Goal: Information Seeking & Learning: Understand process/instructions

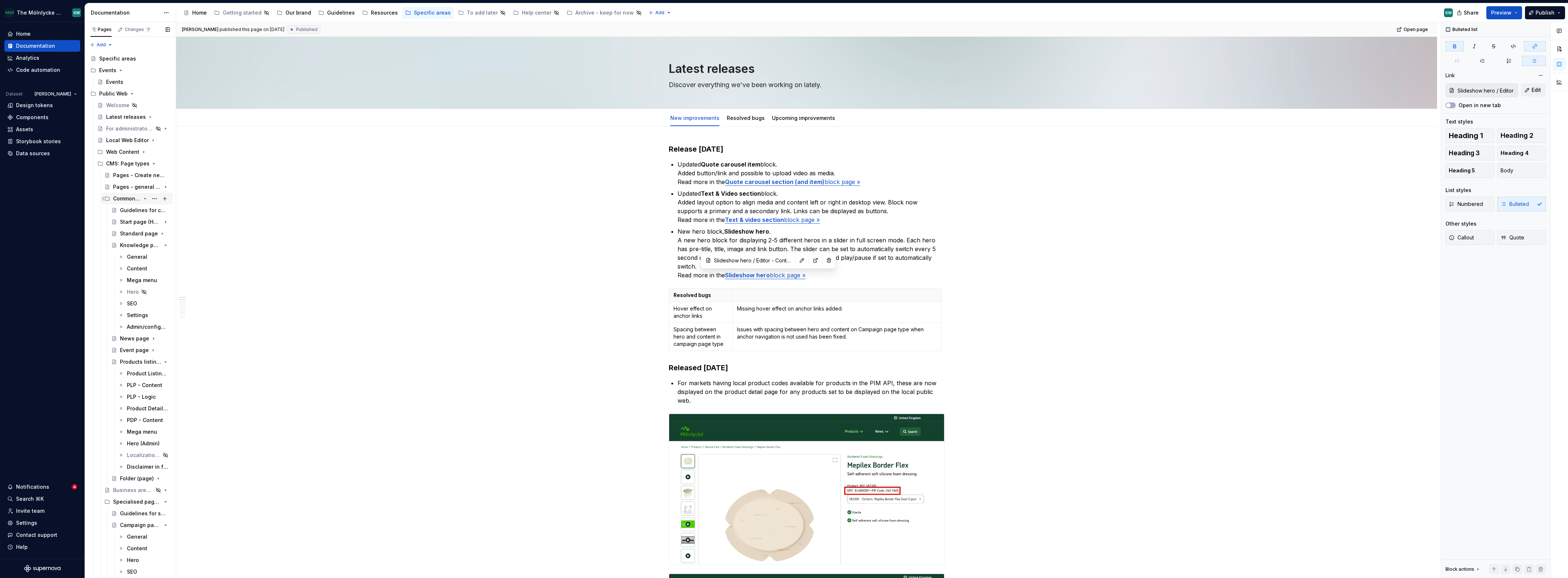
click at [142, 198] on icon "Page tree" at bounding box center [145, 198] width 6 height 6
click at [146, 385] on icon "Page tree" at bounding box center [145, 386] width 1 height 2
click at [142, 262] on icon "Page tree" at bounding box center [145, 264] width 6 height 6
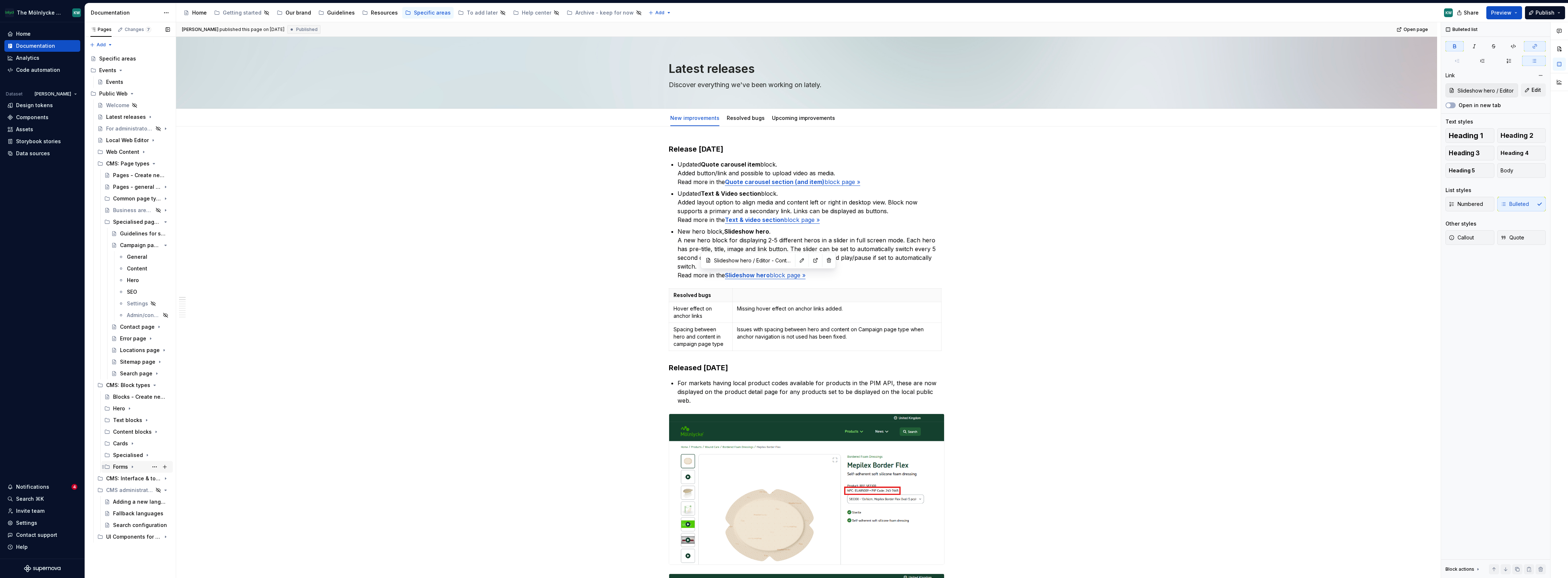
click at [121, 466] on div "Forms" at bounding box center [120, 466] width 15 height 7
click at [128, 474] on div "Guidelines for form blocks" at bounding box center [134, 478] width 28 height 7
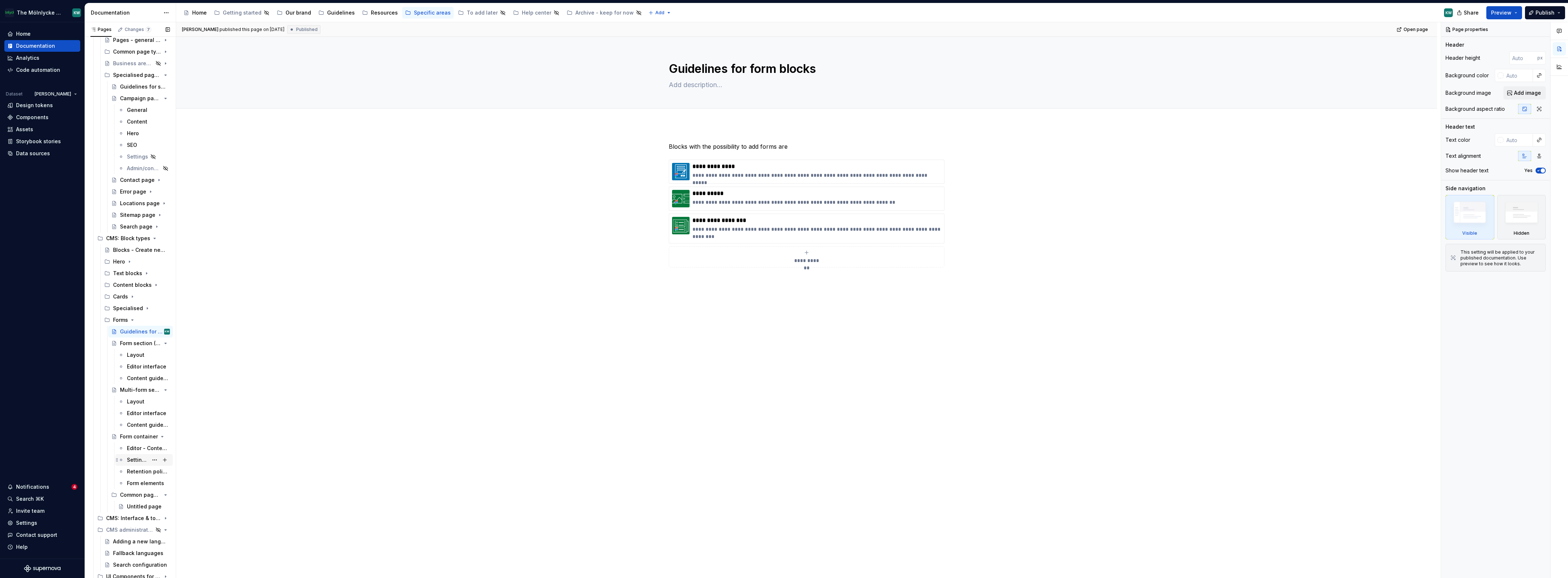
scroll to position [150, 0]
click at [128, 432] on div "Form container" at bounding box center [130, 433] width 21 height 7
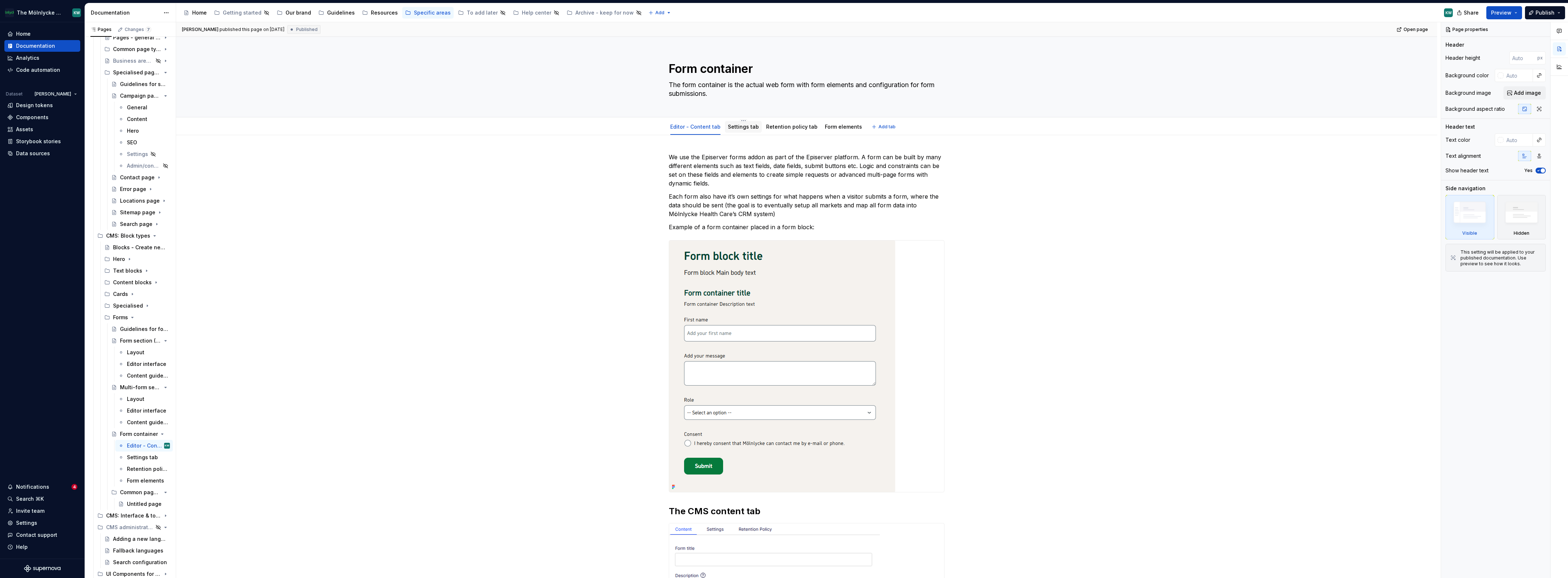
click at [746, 122] on div "Settings tab" at bounding box center [743, 127] width 37 height 12
click at [746, 129] on link "Settings tab" at bounding box center [744, 127] width 31 height 7
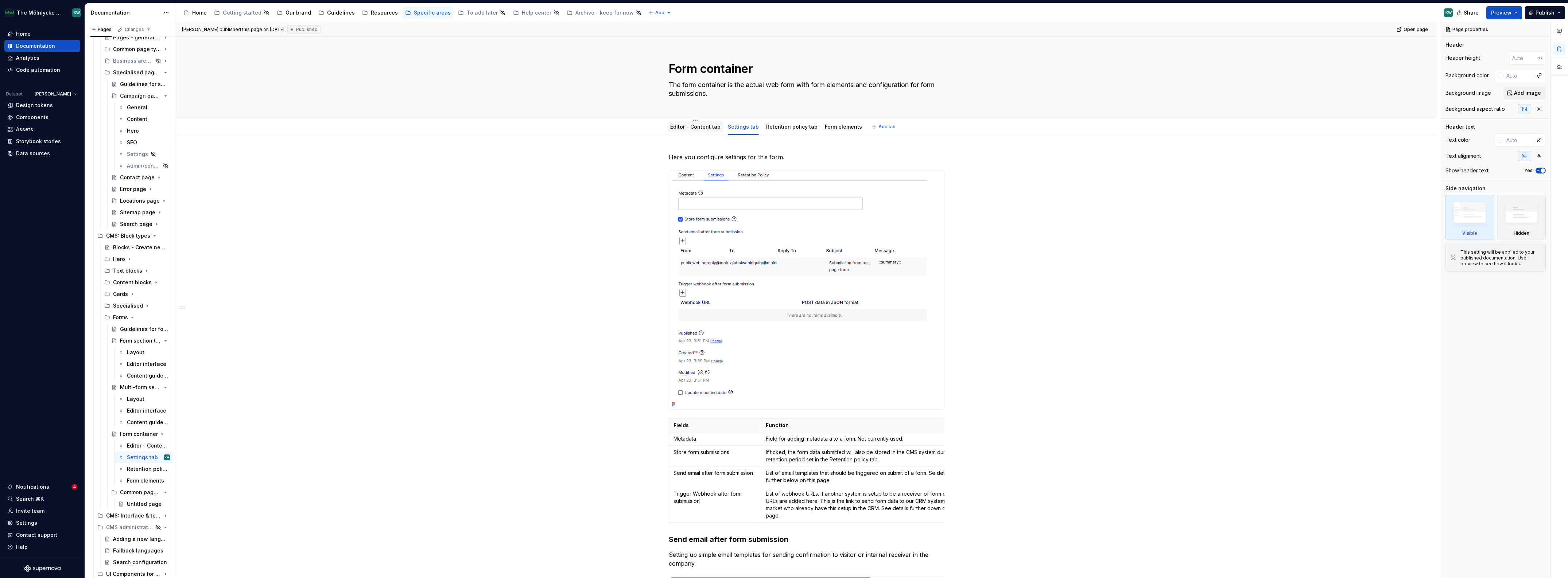
click at [699, 128] on link "Editor - Content tab" at bounding box center [695, 127] width 50 height 7
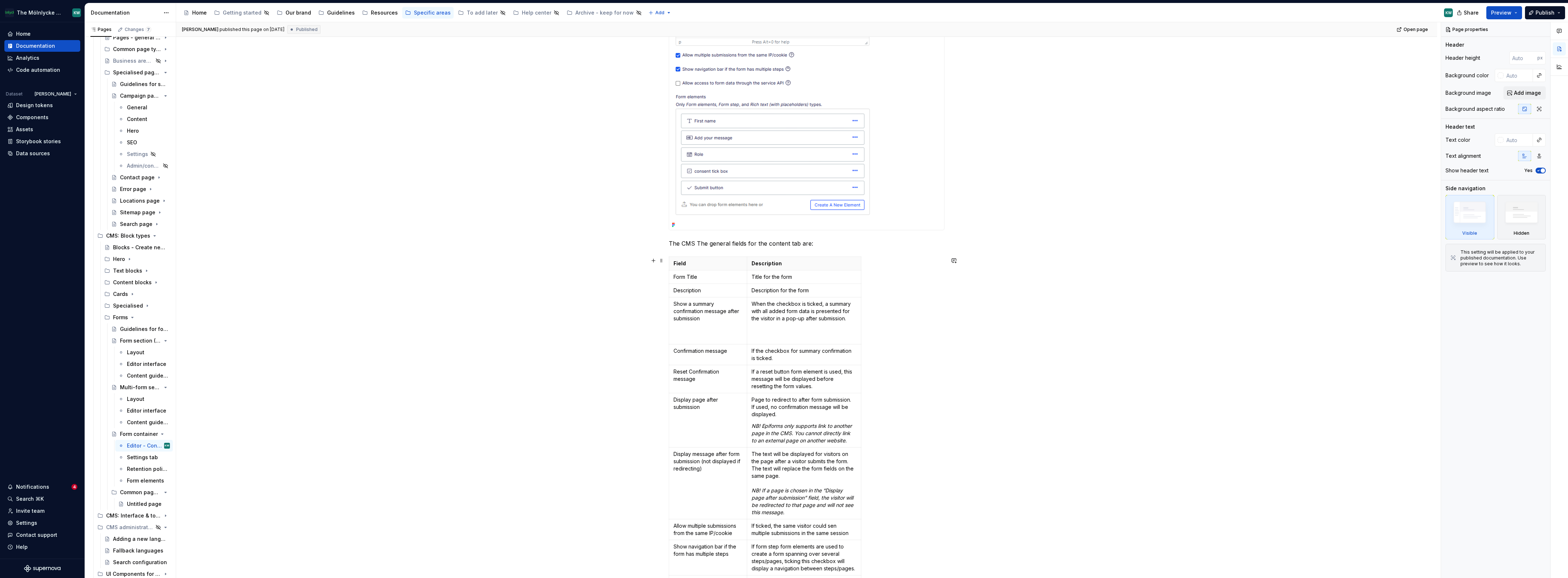
scroll to position [1191, 0]
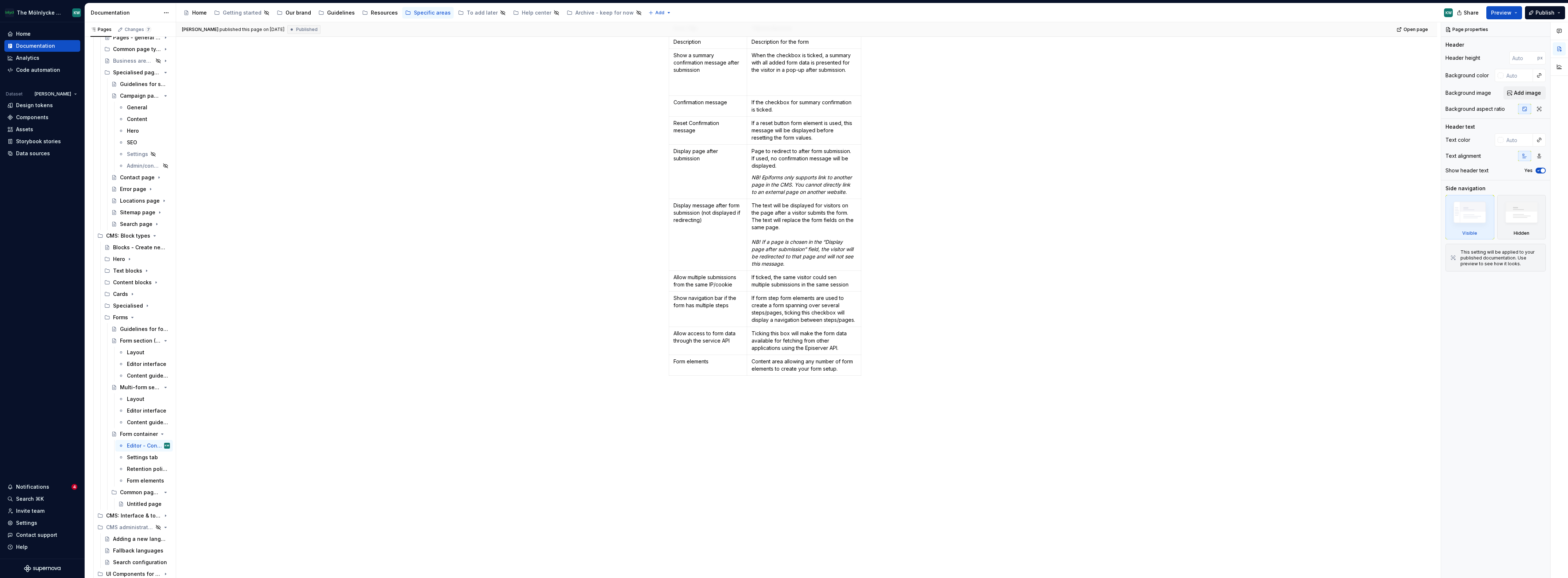
click at [710, 419] on div "[PERSON_NAME] E published this page on [DATE] Published Open page Form containe…" at bounding box center [808, 300] width 1264 height 556
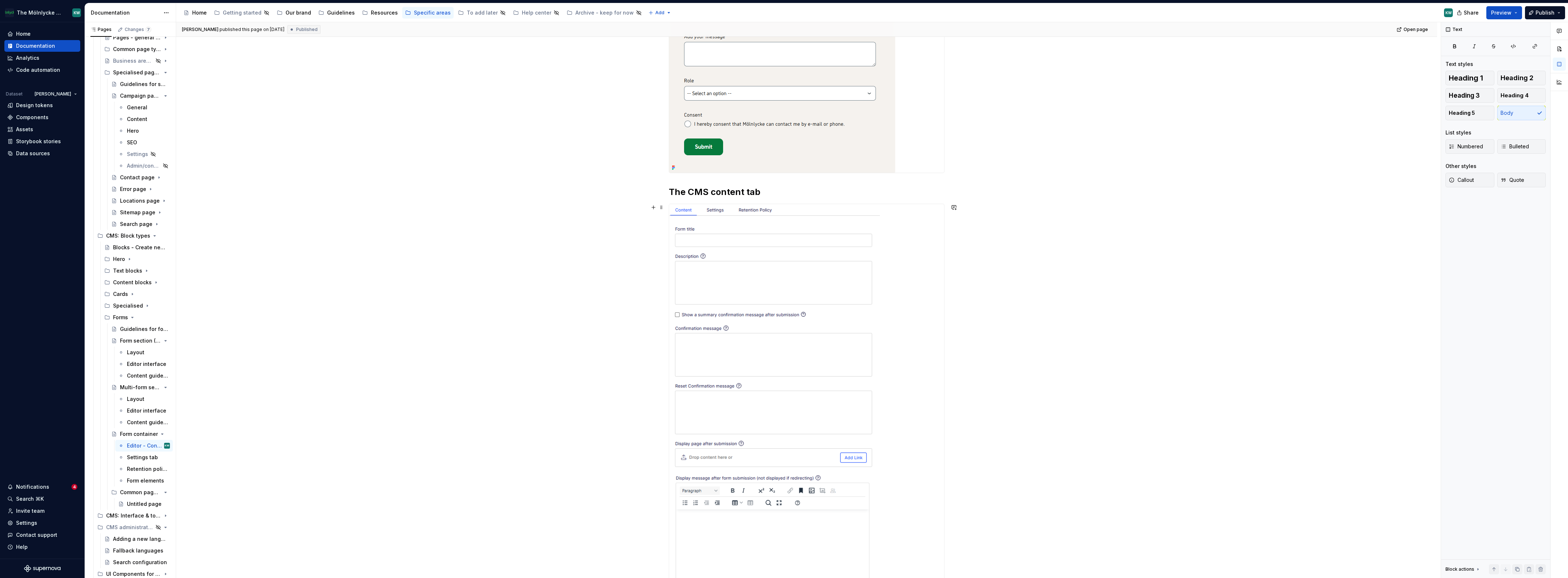
scroll to position [0, 0]
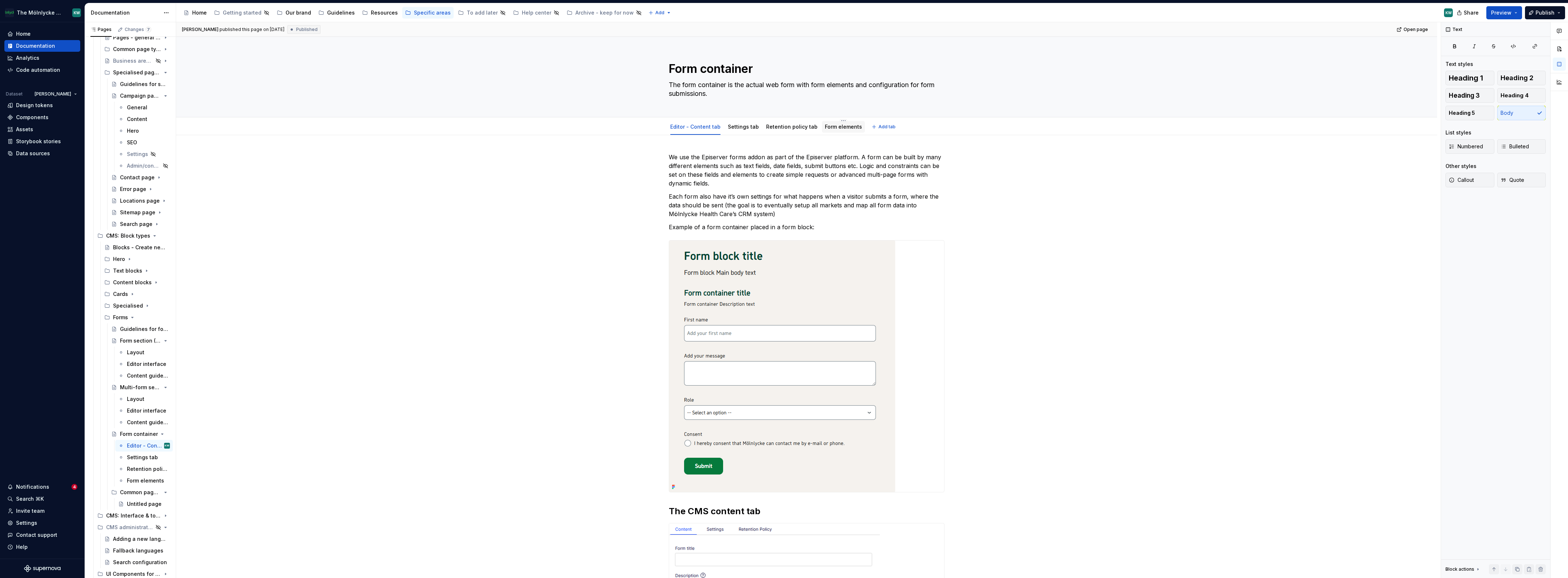
click at [832, 130] on link "Form elements" at bounding box center [842, 127] width 37 height 7
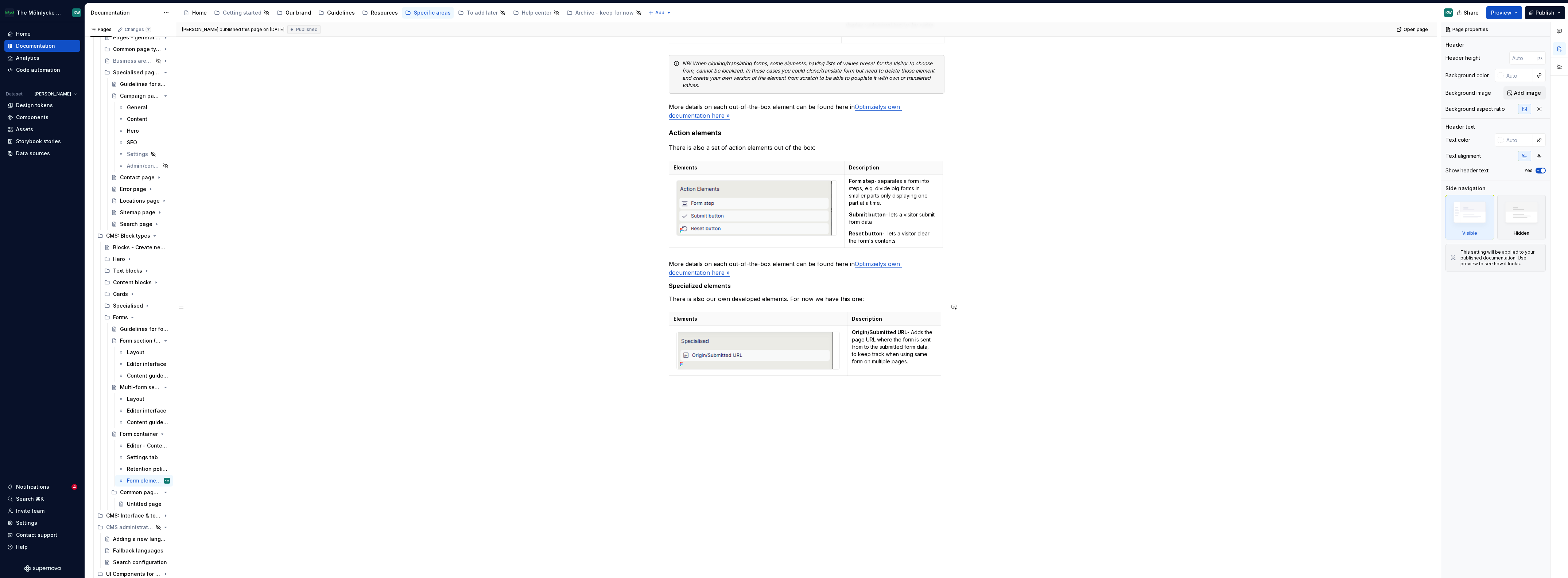
scroll to position [539, 0]
click at [677, 414] on div "When setting up a form there is wide range of different elements that can be us…" at bounding box center [806, 90] width 1260 height 974
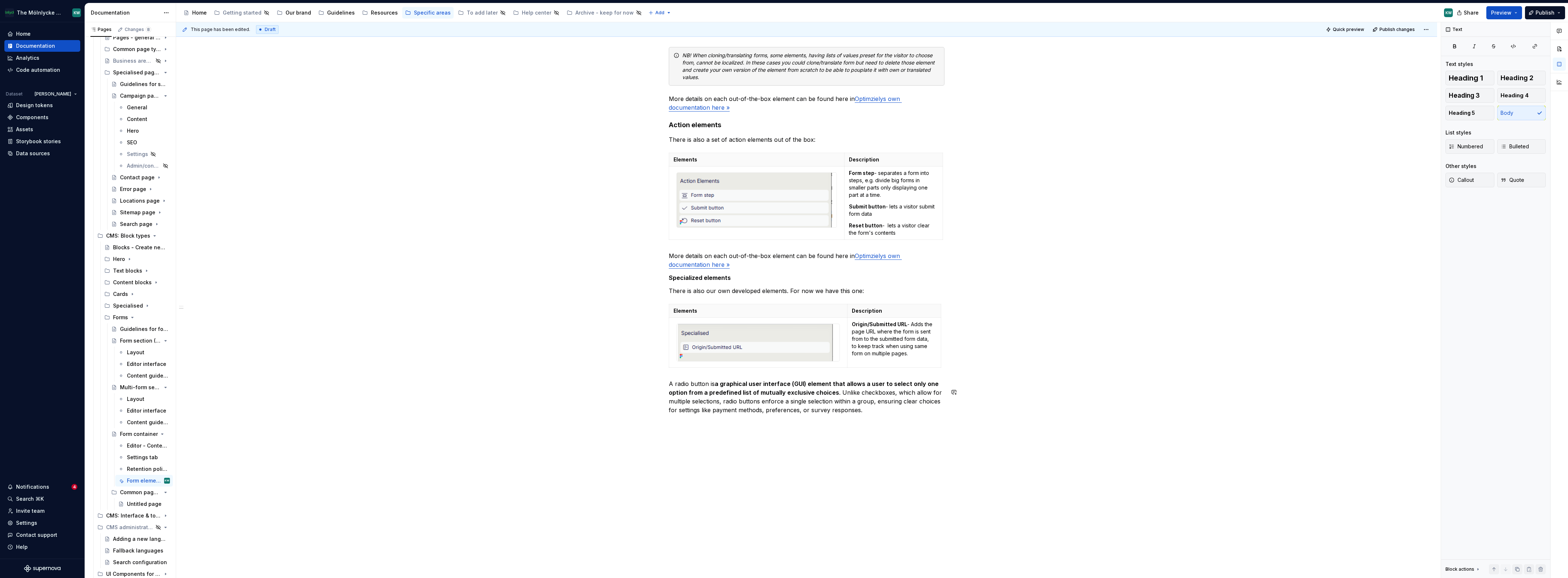
drag, startPoint x: 880, startPoint y: 502, endPoint x: 878, endPoint y: 498, distance: 4.5
click at [880, 501] on div "This page has been edited. Draft Quick preview Publish changes Form container T…" at bounding box center [808, 300] width 1264 height 556
click at [891, 414] on p "A radio button is a graphical user interface (GUI) element that allows a user t…" at bounding box center [806, 396] width 276 height 35
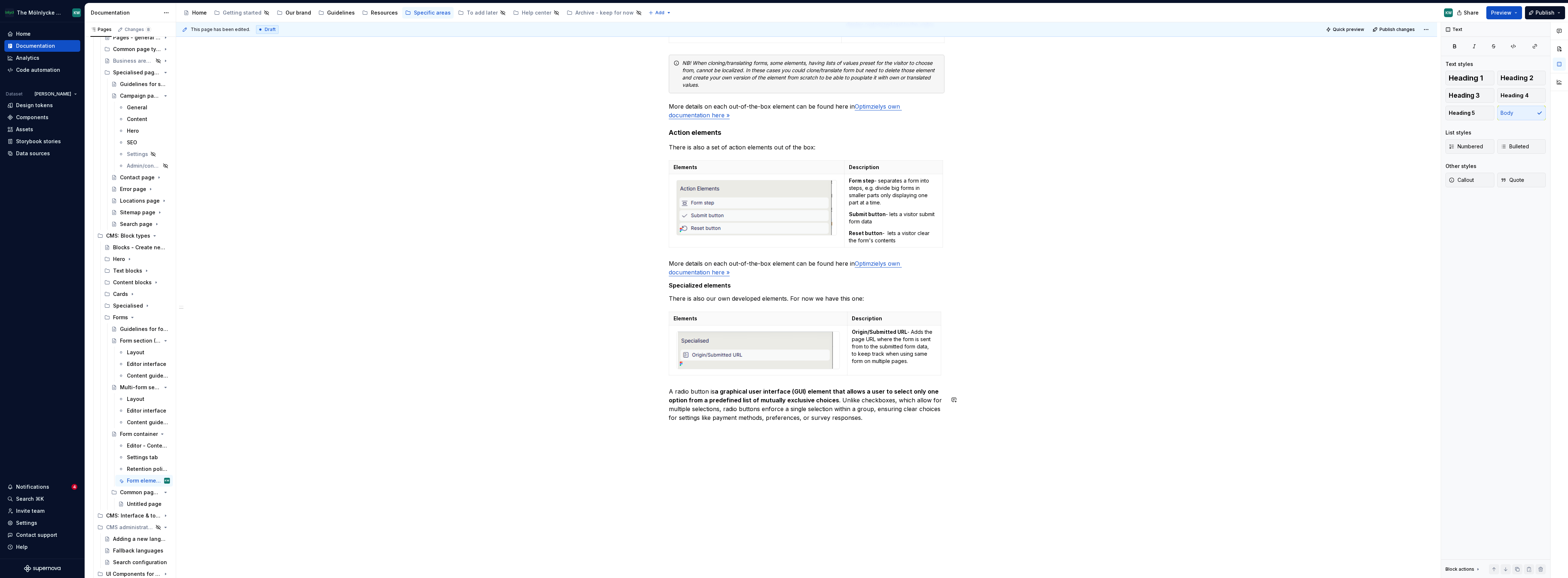
scroll to position [593, 0]
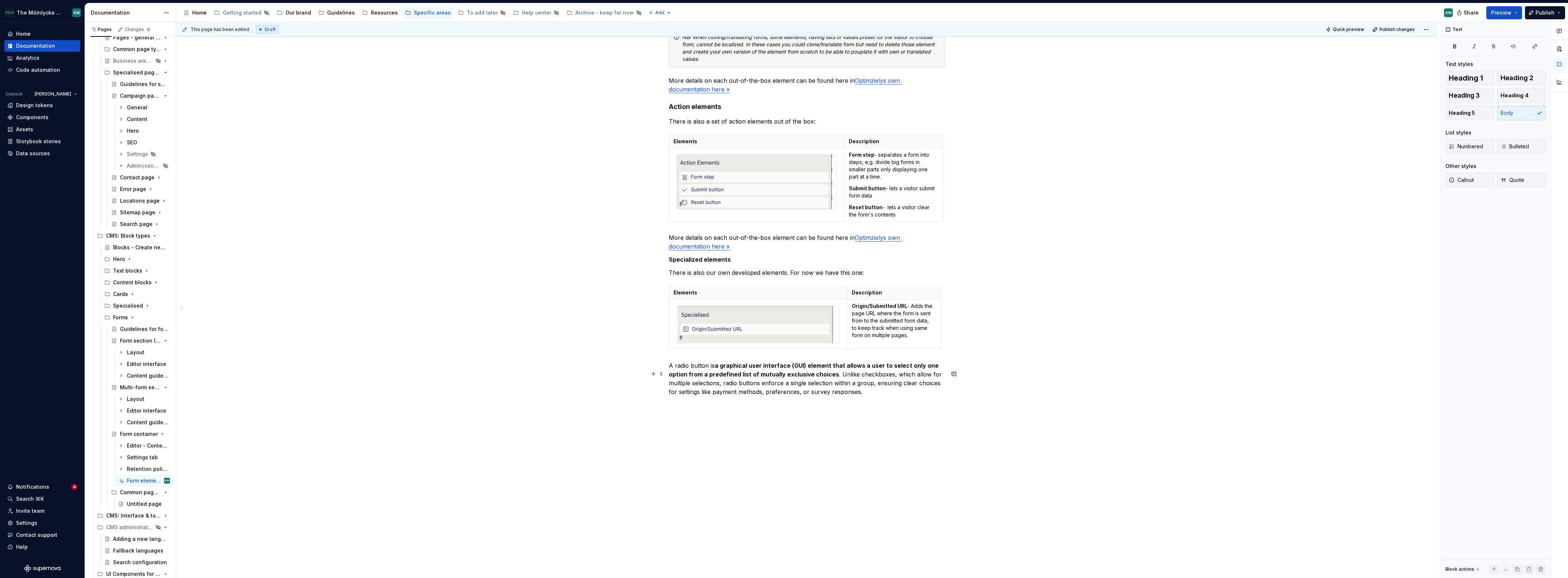
click at [867, 389] on p "A radio button is a graphical user interface (GUI) element that allows a user t…" at bounding box center [806, 378] width 276 height 35
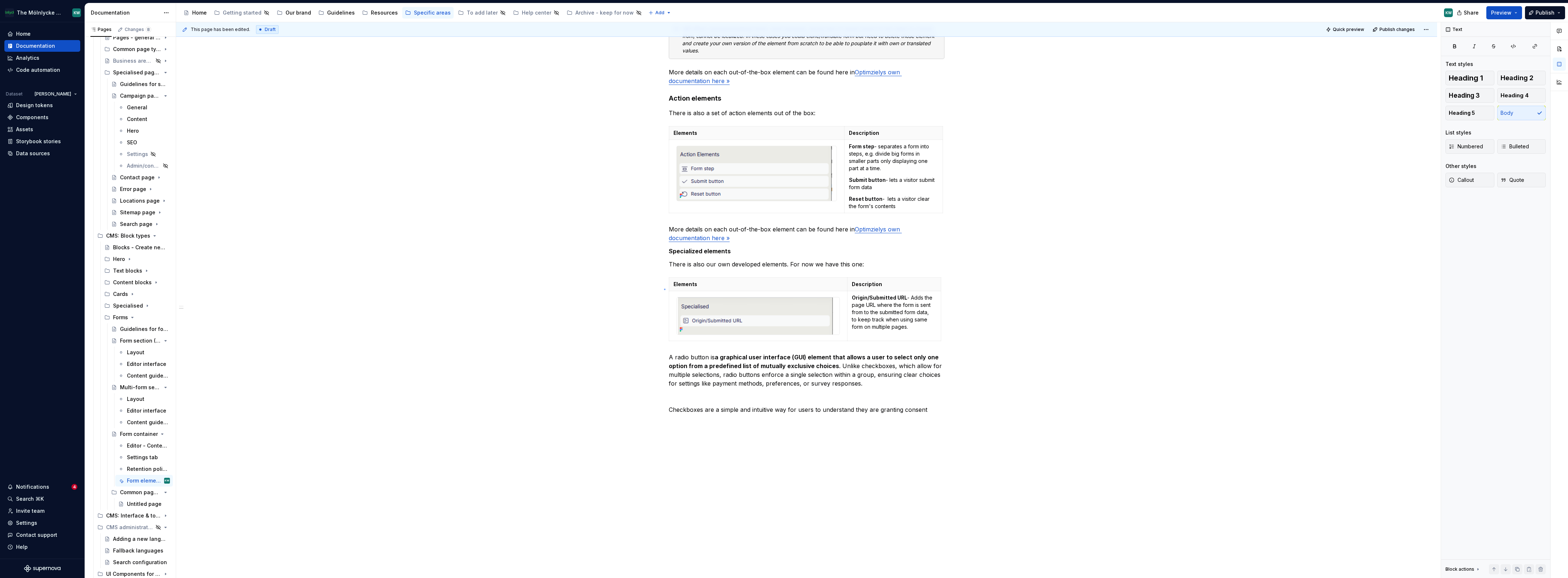
click at [664, 289] on div "This page has been edited. Draft Quick preview Publish changes Form container T…" at bounding box center [808, 300] width 1264 height 556
drag, startPoint x: 660, startPoint y: 286, endPoint x: 668, endPoint y: 289, distance: 8.5
click at [660, 286] on span at bounding box center [661, 289] width 6 height 10
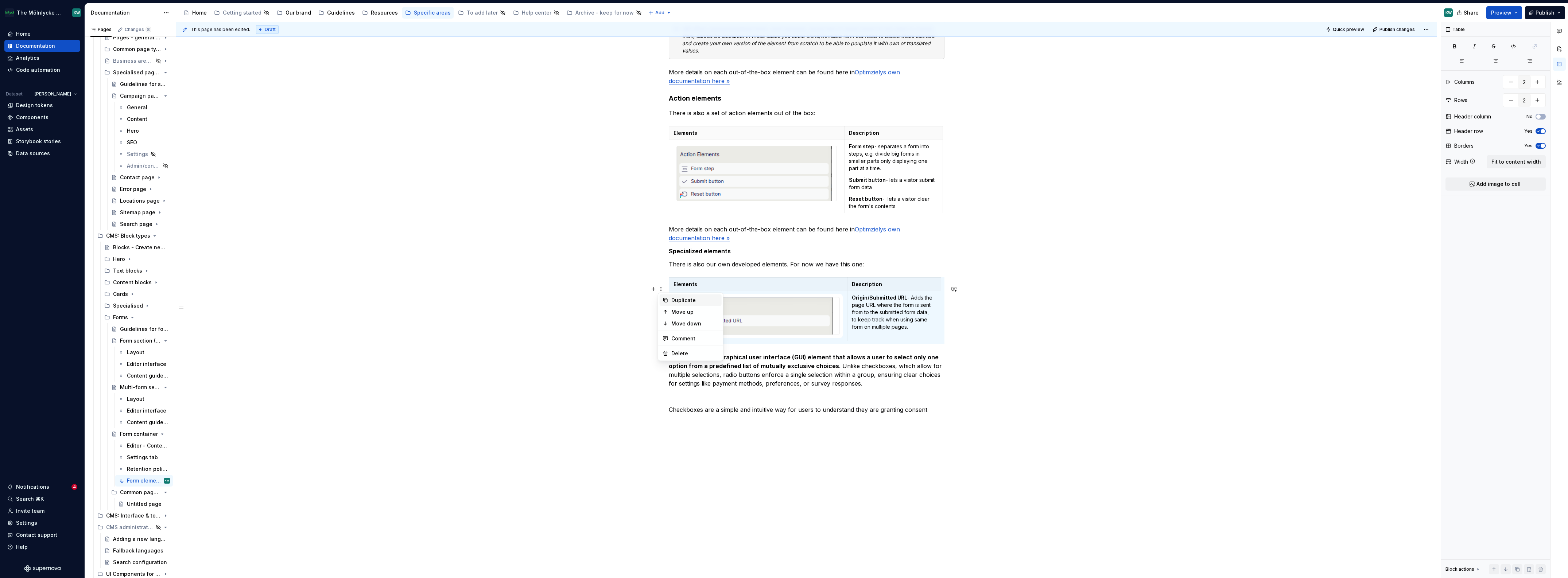
click at [689, 301] on div "Duplicate" at bounding box center [695, 300] width 48 height 7
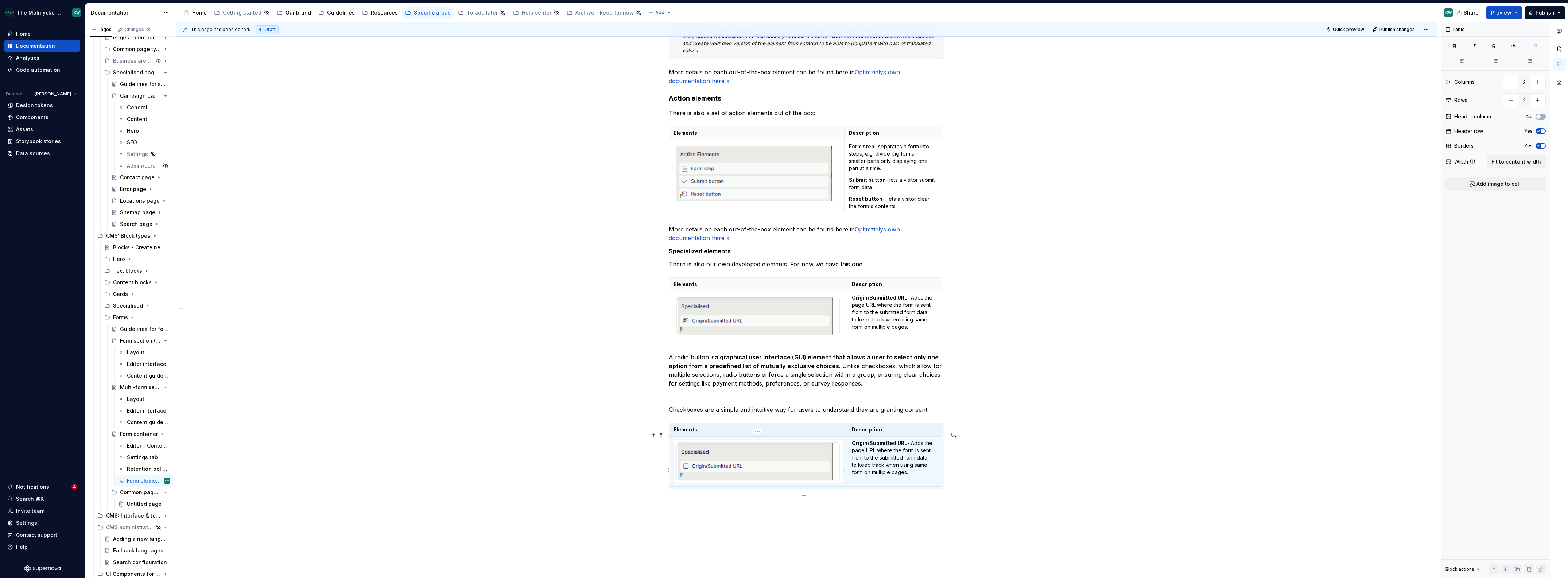
click at [801, 465] on img at bounding box center [754, 460] width 156 height 37
click at [661, 435] on span at bounding box center [661, 434] width 6 height 10
click at [680, 497] on div "Delete" at bounding box center [695, 499] width 48 height 7
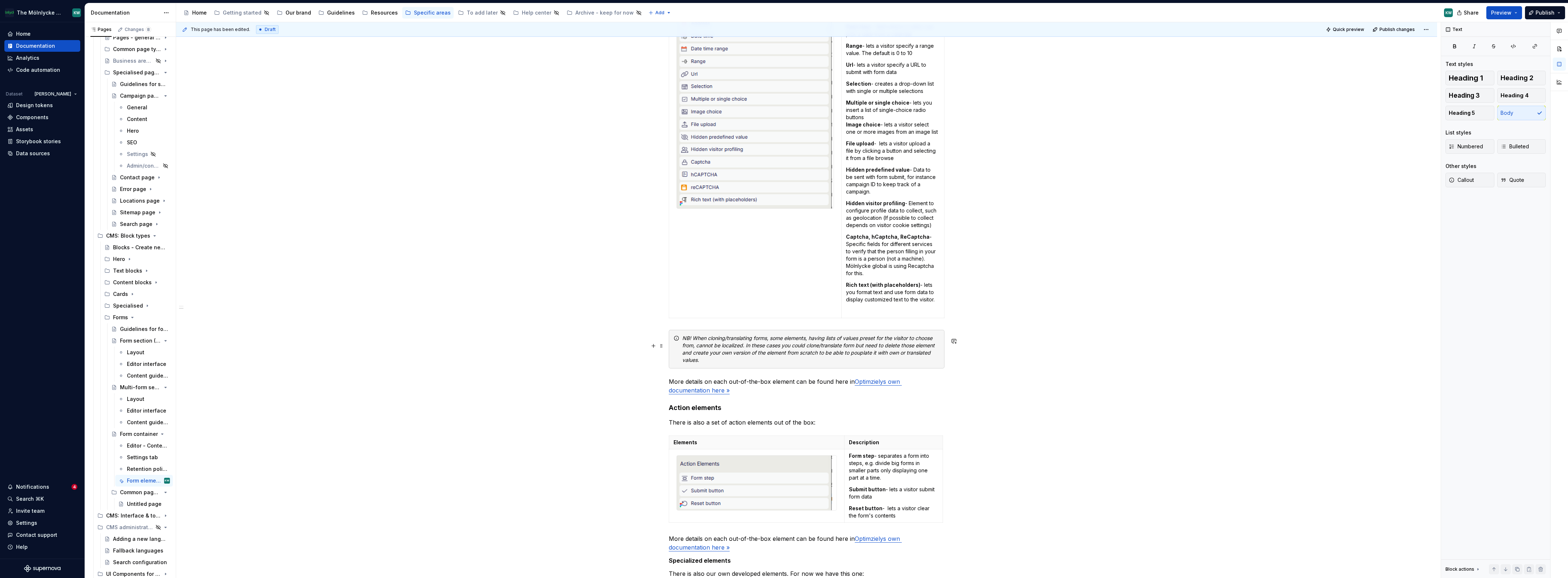
scroll to position [0, 0]
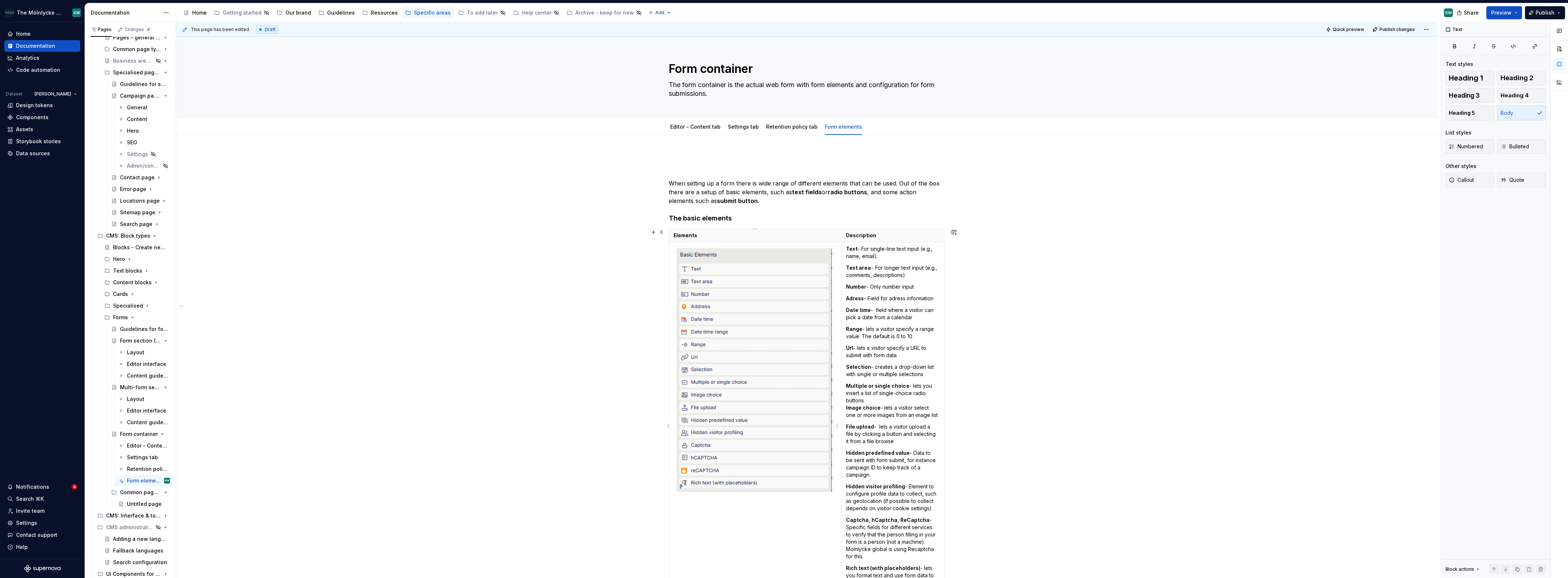
click at [735, 316] on img at bounding box center [754, 370] width 156 height 243
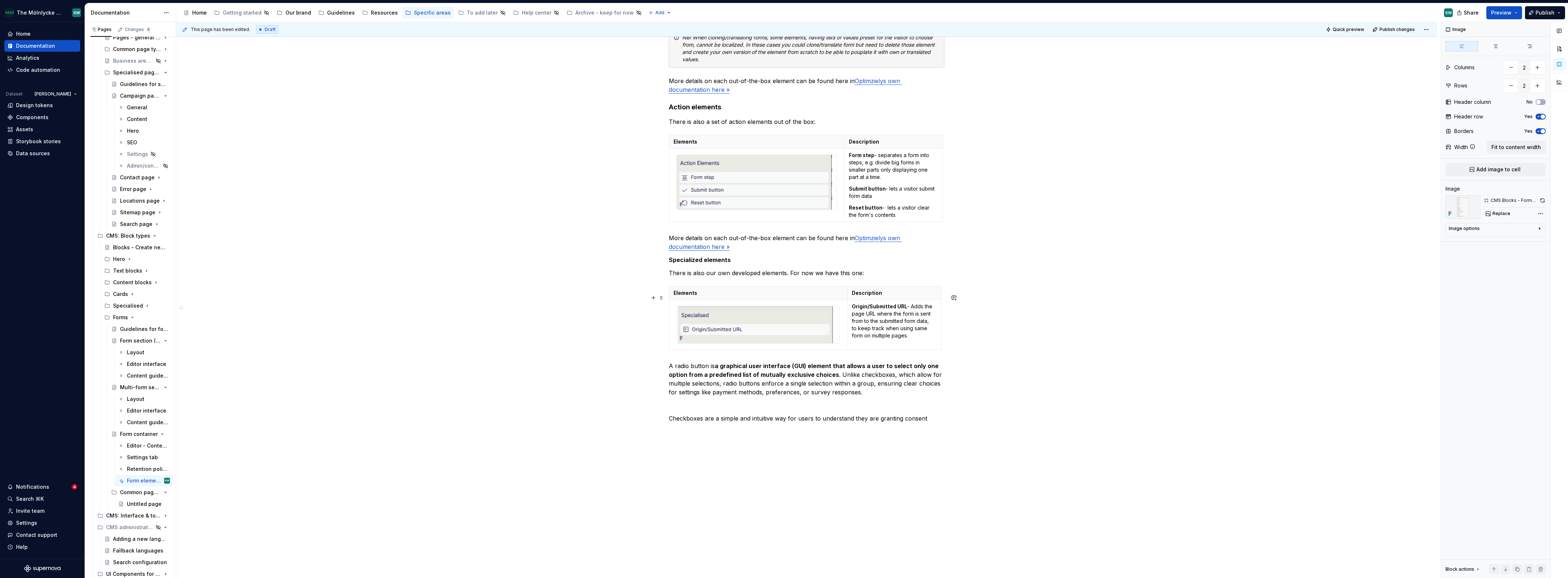
scroll to position [645, 0]
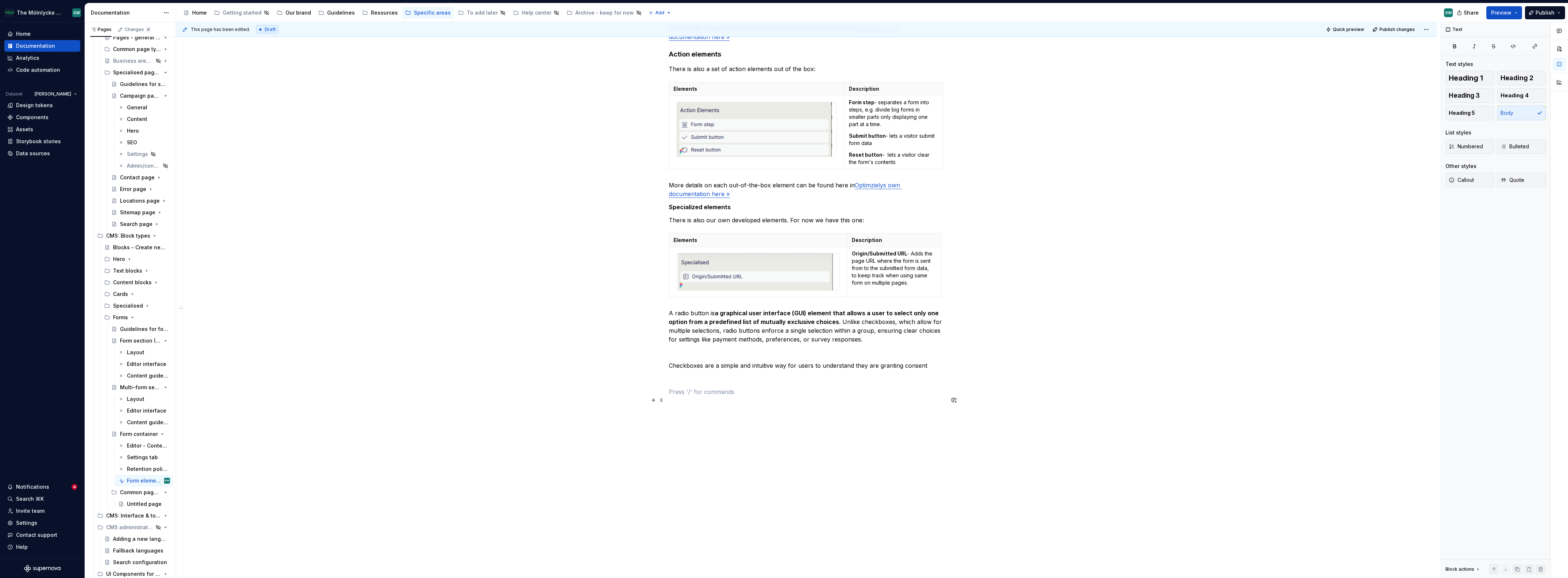
click at [688, 388] on p at bounding box center [806, 391] width 276 height 9
click at [682, 382] on p at bounding box center [806, 378] width 276 height 9
click at [656, 381] on button "button" at bounding box center [653, 386] width 10 height 10
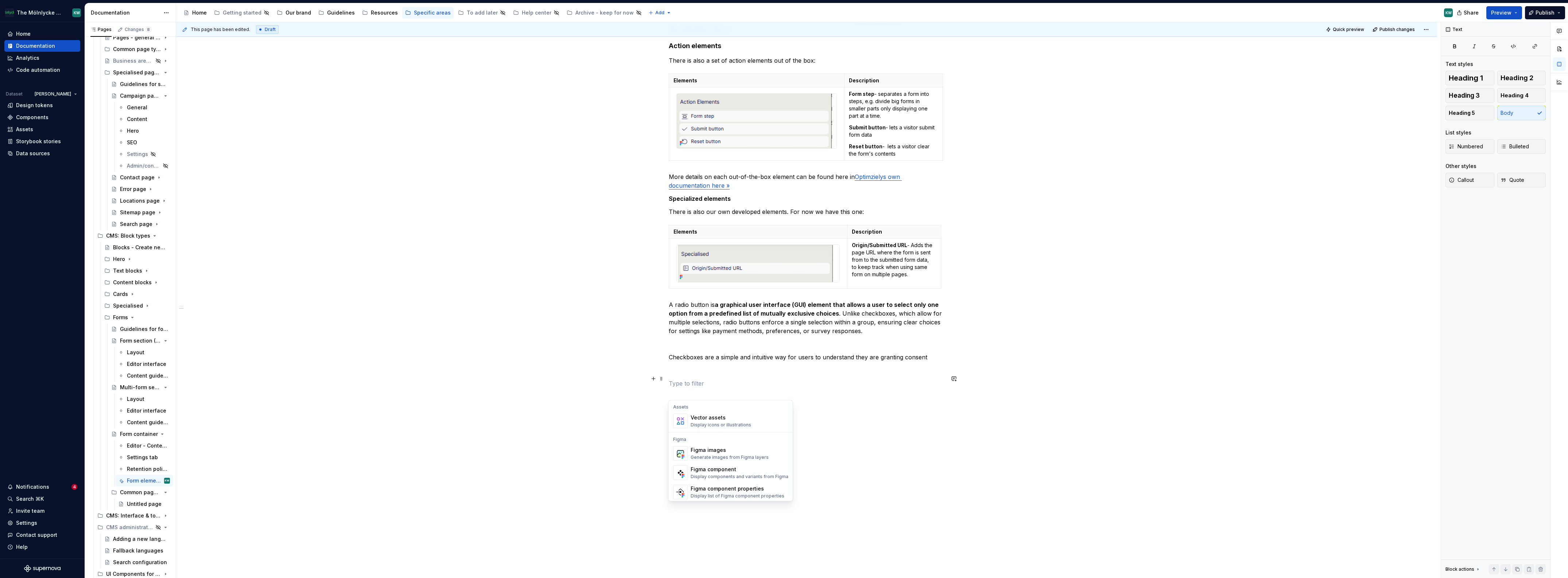
scroll to position [657, 0]
click at [719, 451] on div "Generate images from Figma layers" at bounding box center [729, 453] width 78 height 6
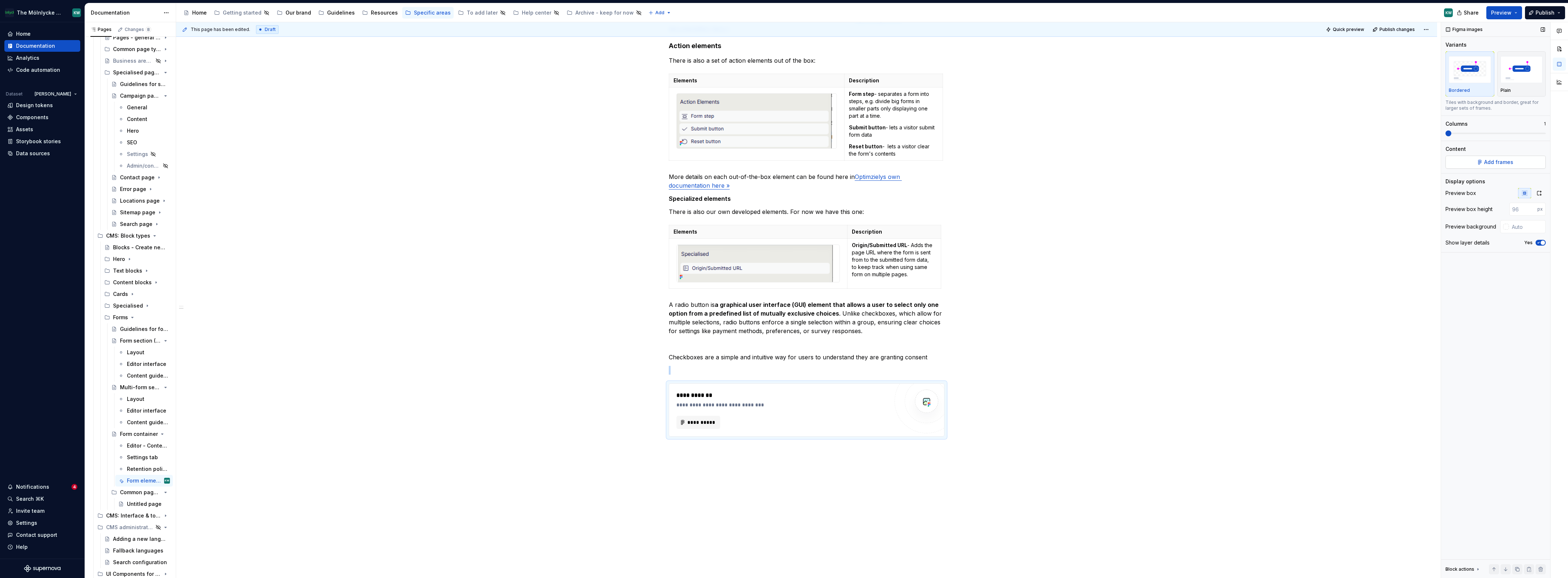
click at [1469, 157] on button "Add frames" at bounding box center [1496, 162] width 100 height 13
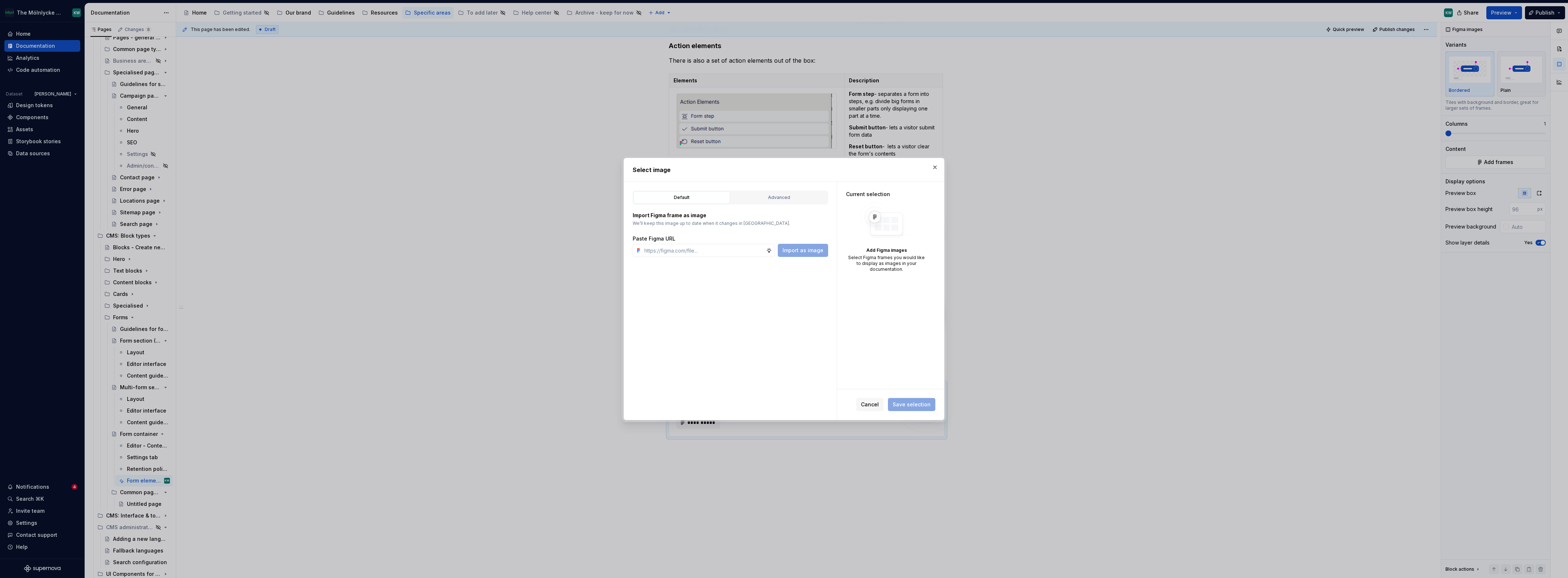
type textarea "*"
click at [768, 195] on div "Advanced" at bounding box center [778, 197] width 91 height 7
click at [811, 225] on div "button" at bounding box center [810, 224] width 10 height 10
drag, startPoint x: 707, startPoint y: 242, endPoint x: 731, endPoint y: 247, distance: 24.5
click at [731, 247] on label "**********" at bounding box center [731, 243] width 196 height 13
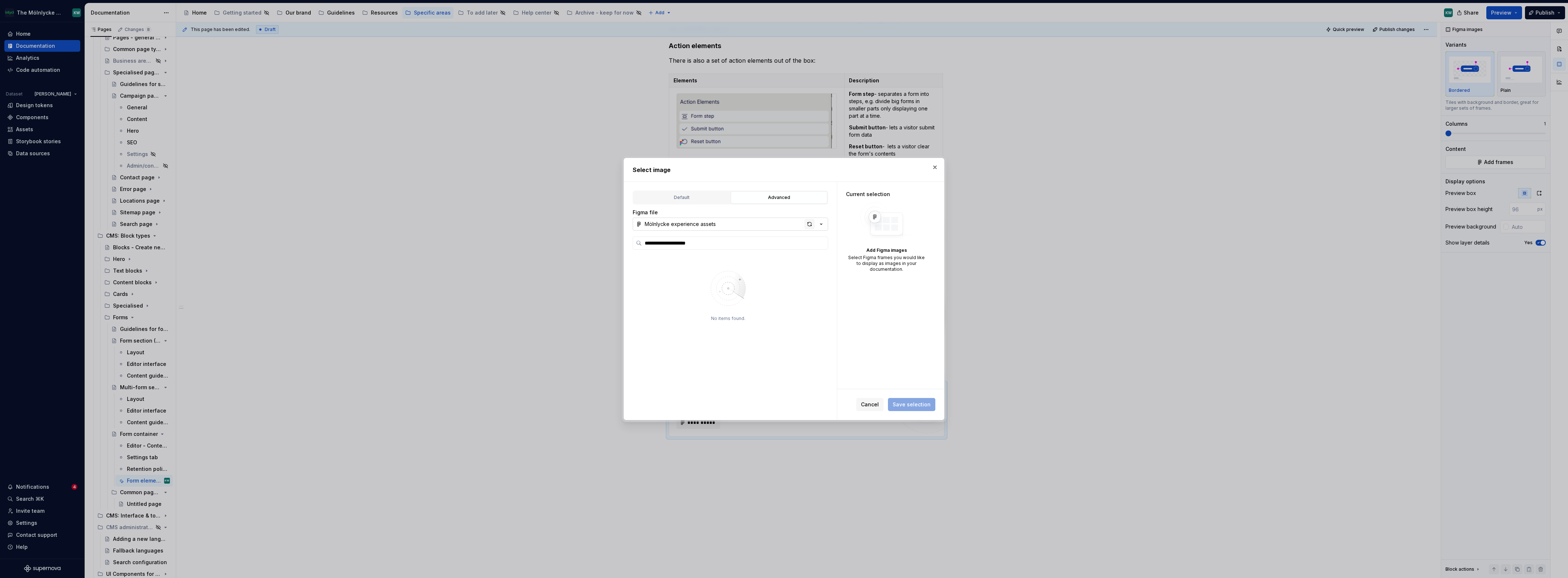
type input "**********"
click at [808, 224] on div "button" at bounding box center [810, 224] width 10 height 10
type input "**********"
click at [812, 226] on div "button" at bounding box center [810, 224] width 10 height 10
type textarea "*"
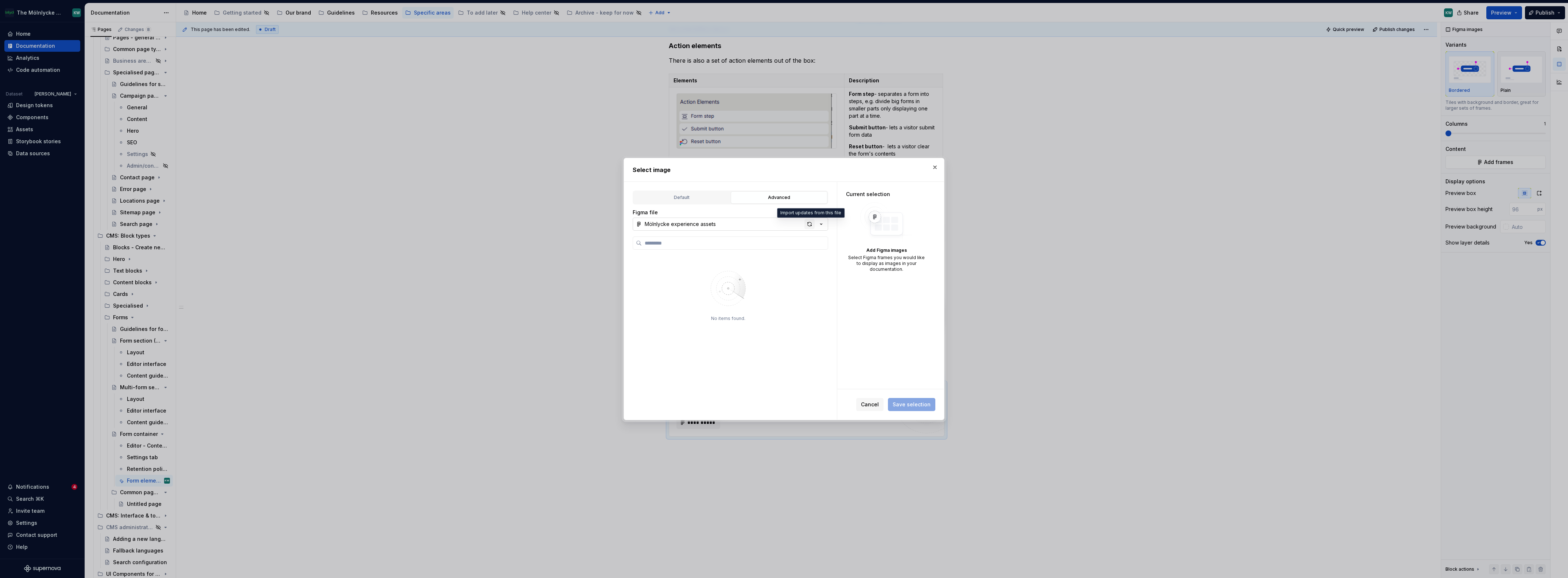
click at [807, 222] on div "button" at bounding box center [810, 224] width 10 height 10
click at [809, 224] on div "button" at bounding box center [810, 224] width 10 height 10
type input "**********"
click at [810, 226] on div "button" at bounding box center [810, 224] width 10 height 10
type input "**********"
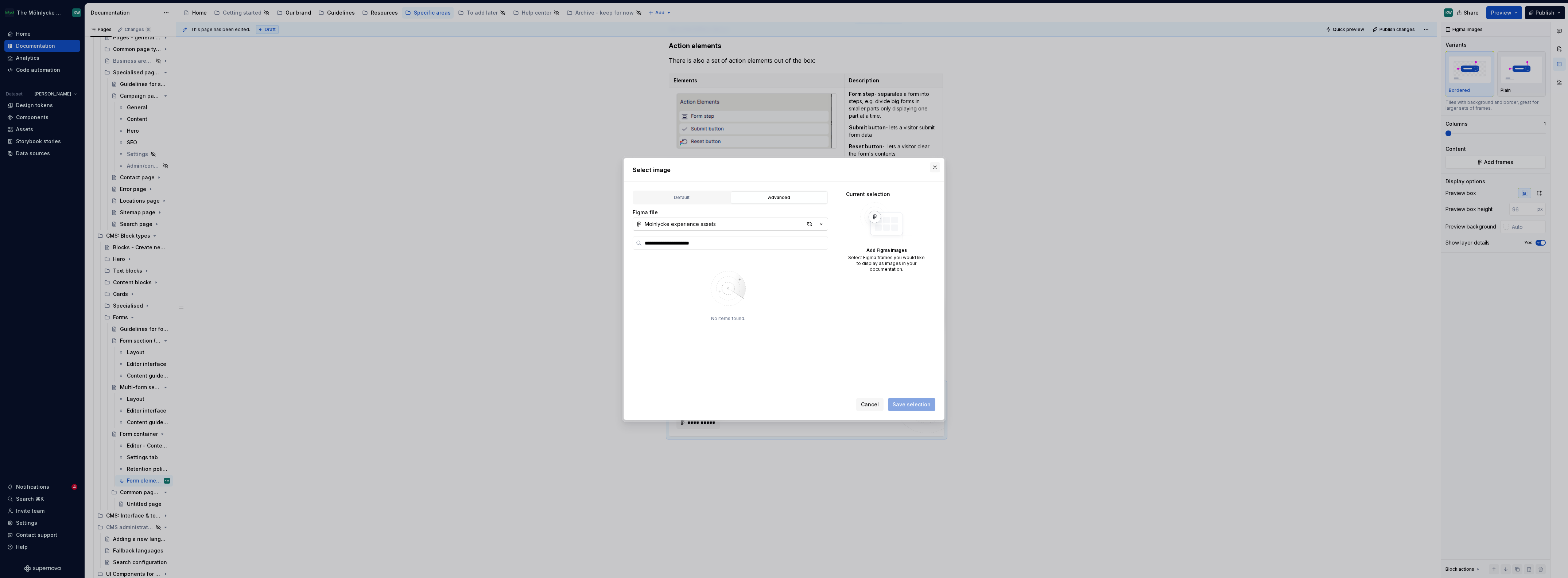
click at [936, 165] on button "button" at bounding box center [935, 167] width 10 height 10
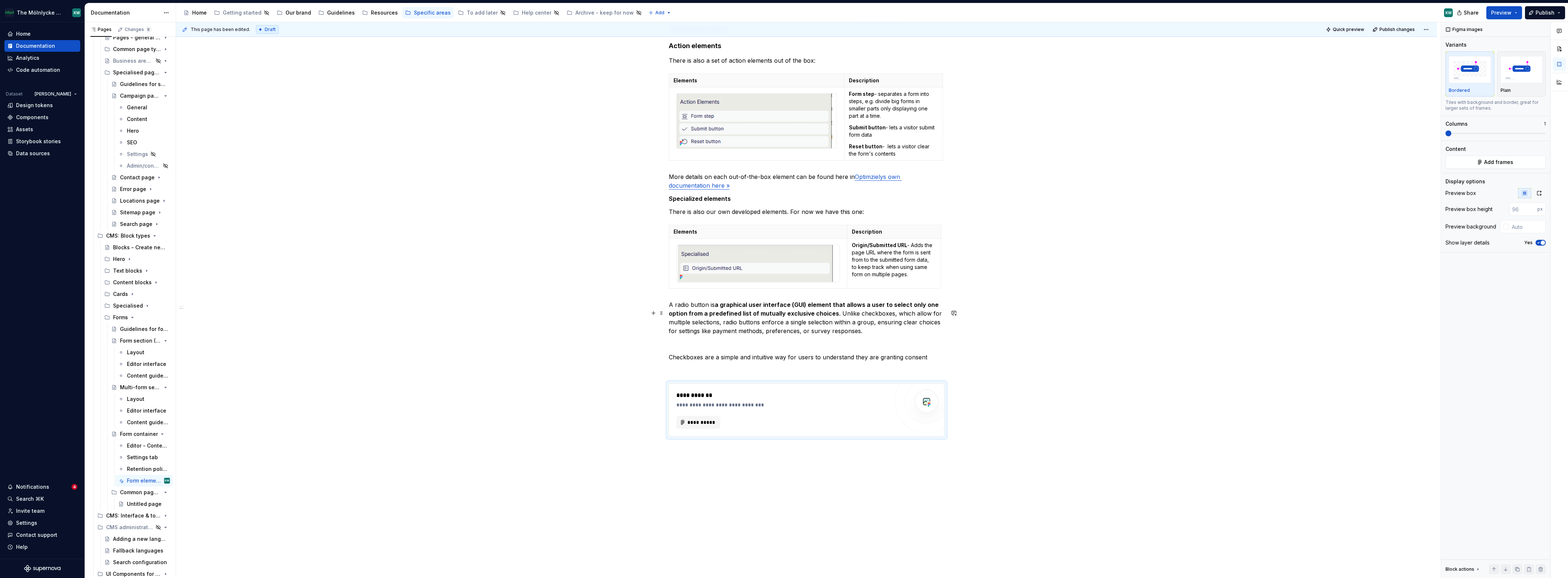
click at [732, 332] on p "A radio button is a graphical user interface (GUI) element that allows a user t…" at bounding box center [806, 317] width 276 height 35
click at [662, 51] on span at bounding box center [661, 53] width 6 height 10
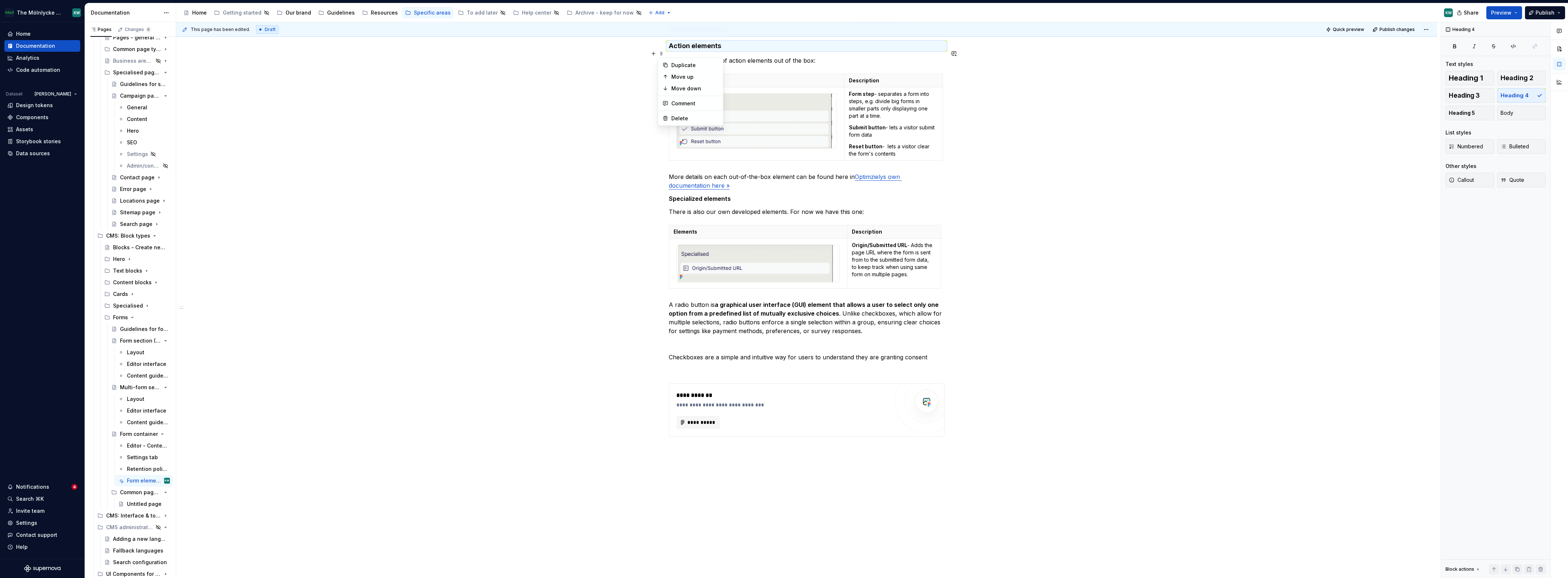
click at [679, 50] on h4 "Action elements" at bounding box center [806, 46] width 276 height 9
click at [703, 50] on h4 "Action elements" at bounding box center [806, 46] width 276 height 9
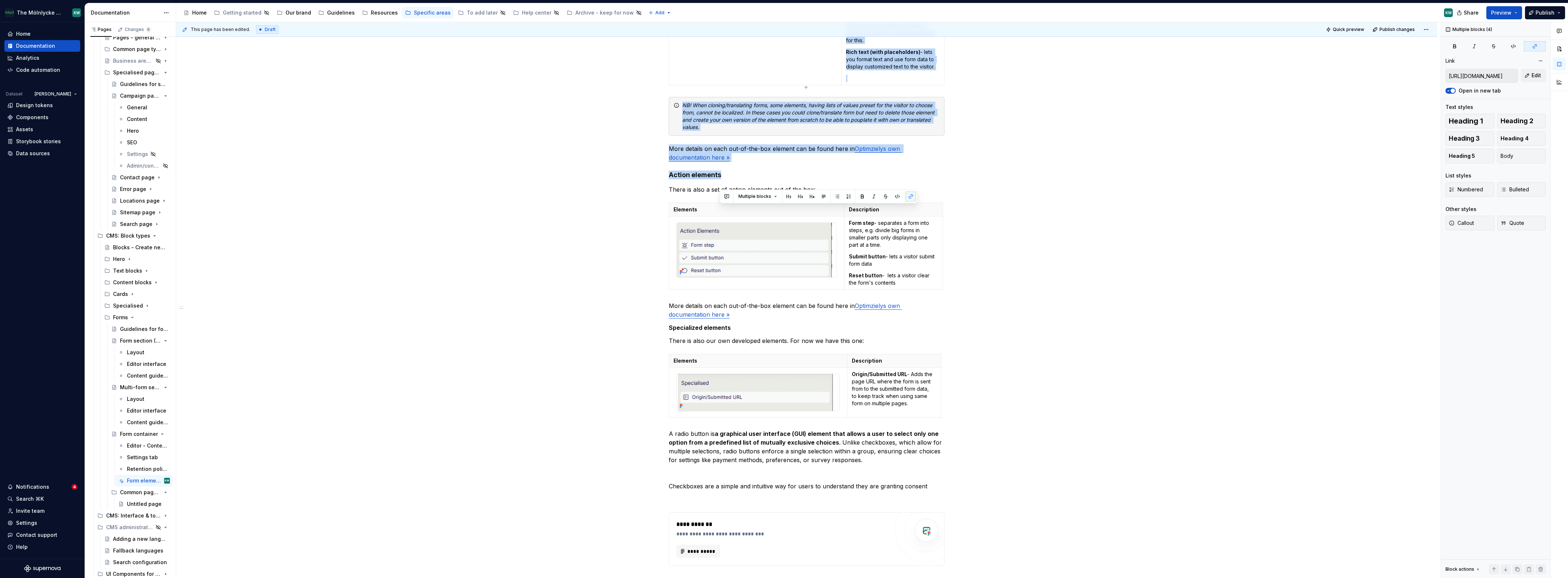
drag, startPoint x: 703, startPoint y: 53, endPoint x: 687, endPoint y: 54, distance: 16.0
click at [686, 53] on div "When setting up a form there is wide range of different elements that can be us…" at bounding box center [806, 109] width 276 height 946
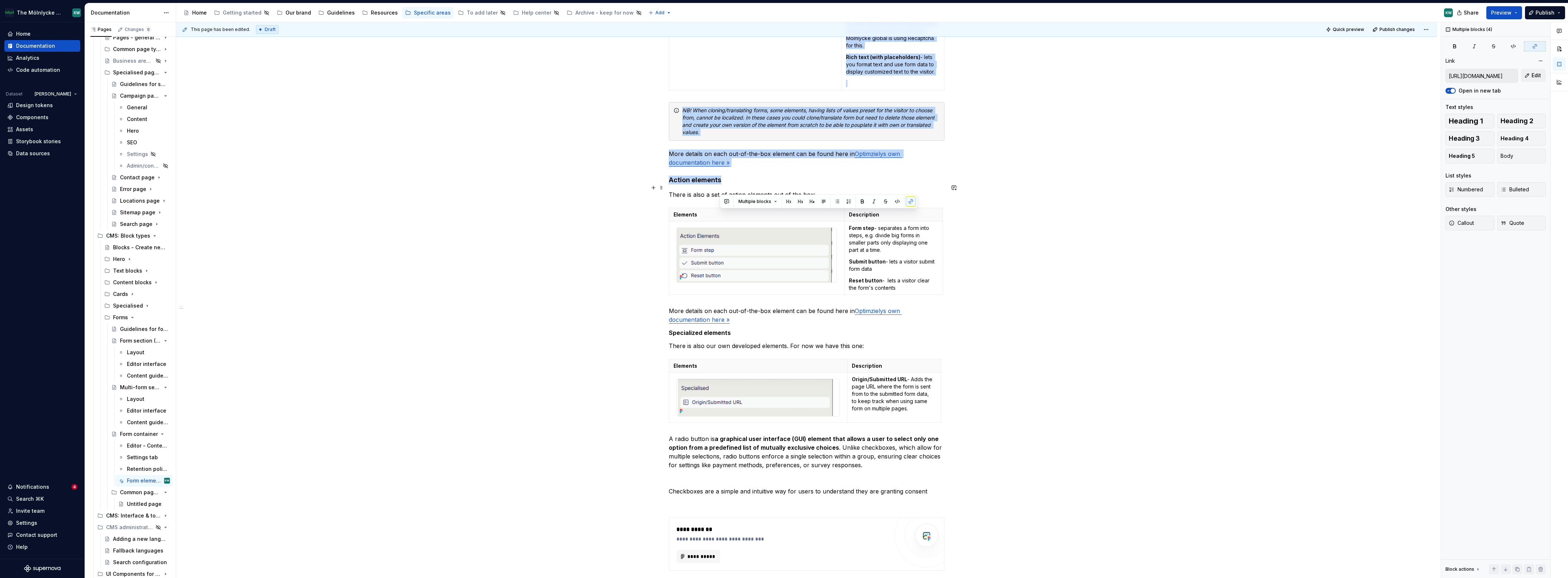
click at [703, 184] on h4 "Action elements" at bounding box center [806, 180] width 276 height 9
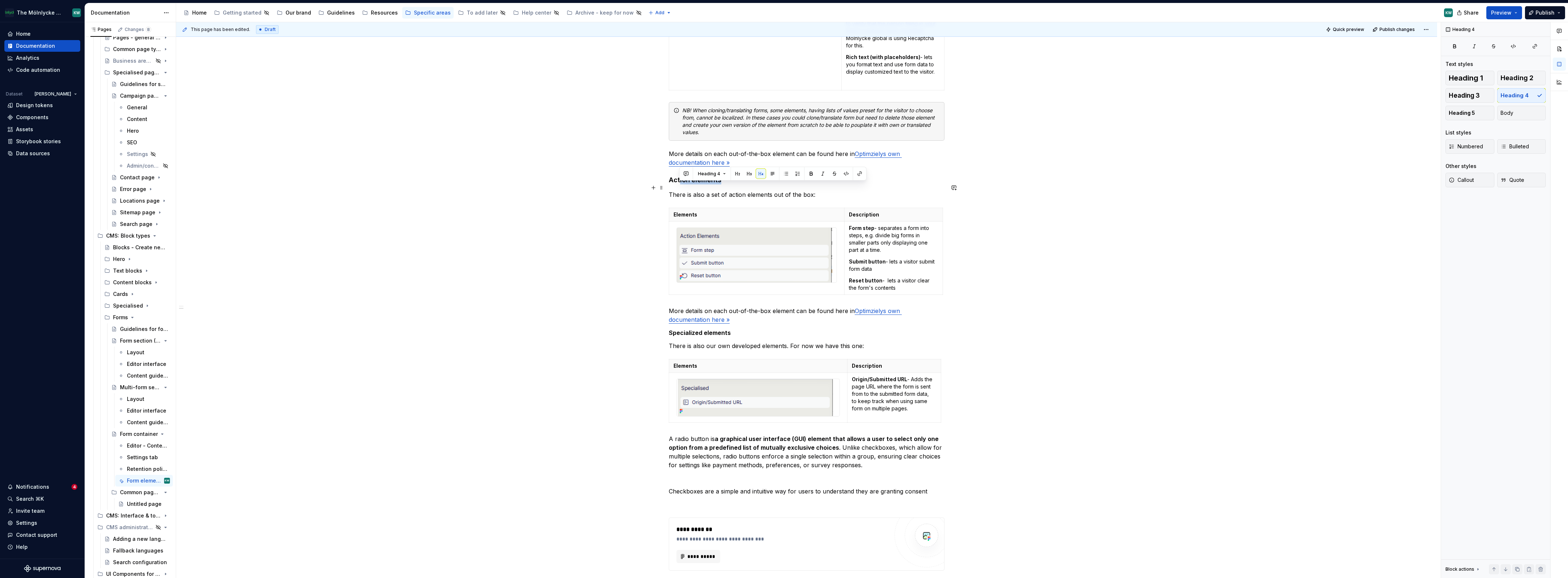
drag, startPoint x: 724, startPoint y: 189, endPoint x: 680, endPoint y: 187, distance: 44.0
click at [680, 184] on h4 "Action elements" at bounding box center [806, 180] width 276 height 9
click at [654, 515] on button "button" at bounding box center [653, 512] width 10 height 10
click at [698, 511] on div "Heading 4" at bounding box center [714, 511] width 48 height 7
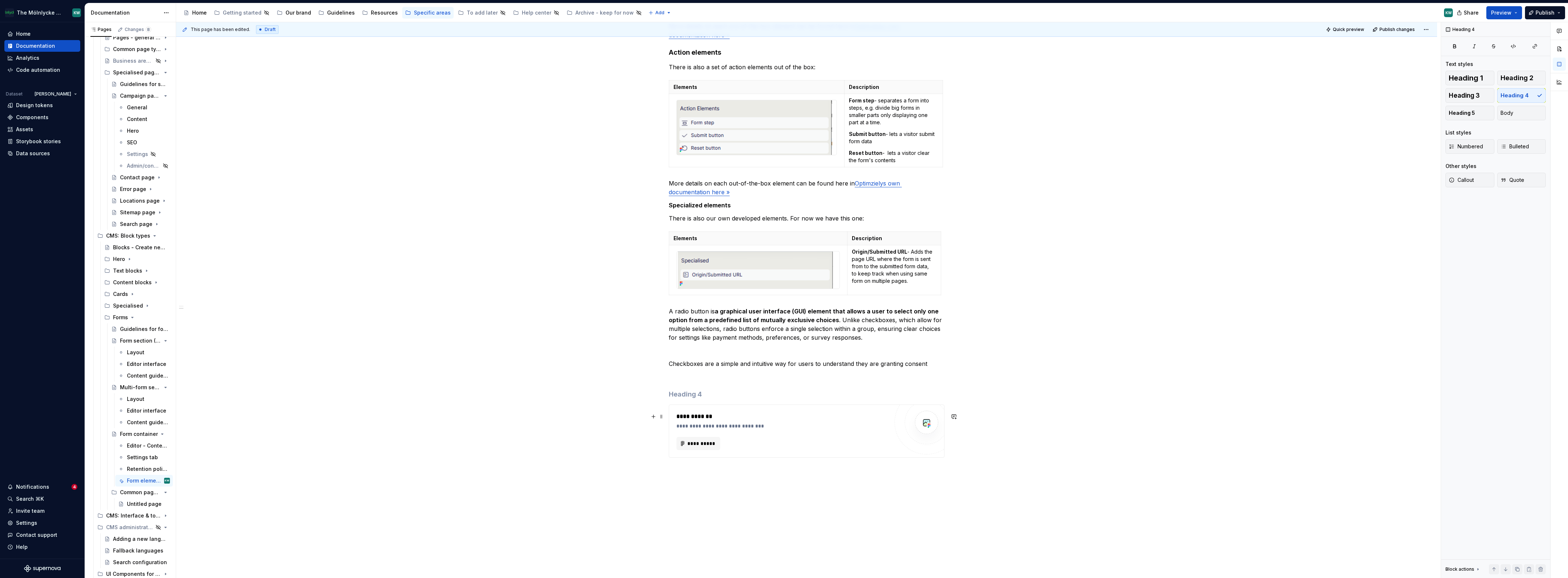
scroll to position [650, 0]
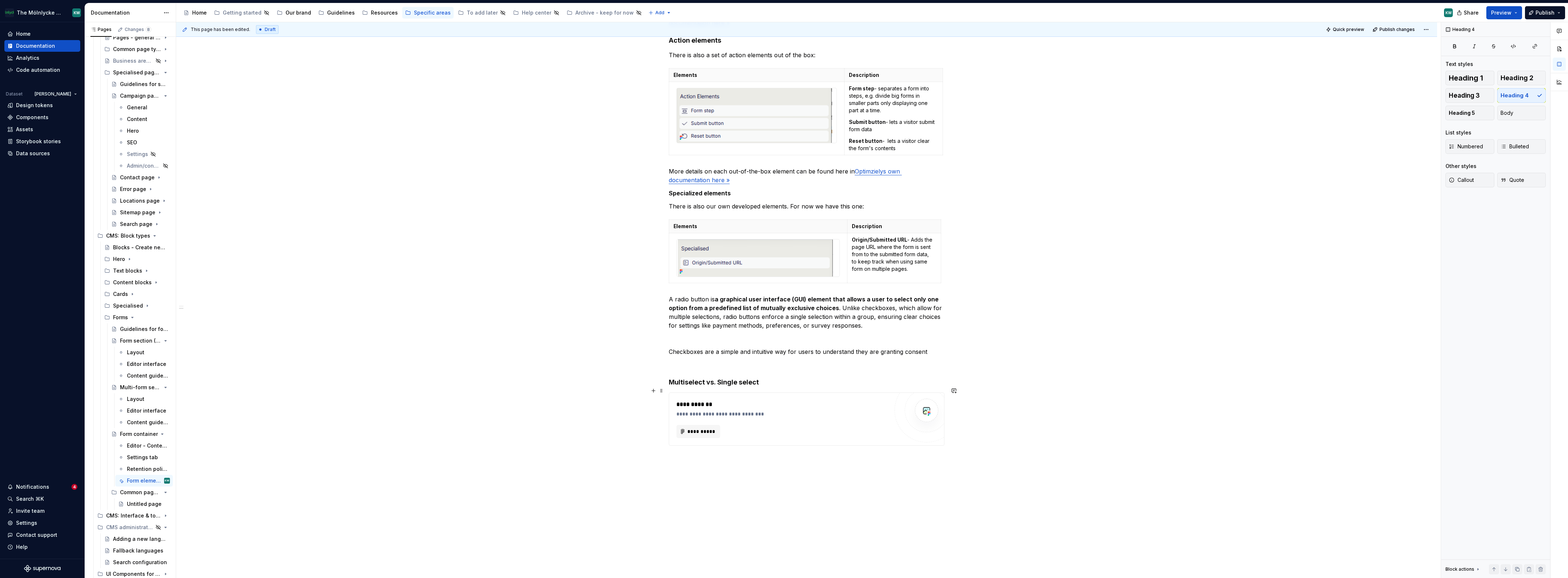
click at [687, 386] on h4 "Multiselect vs. Single select" at bounding box center [806, 382] width 276 height 9
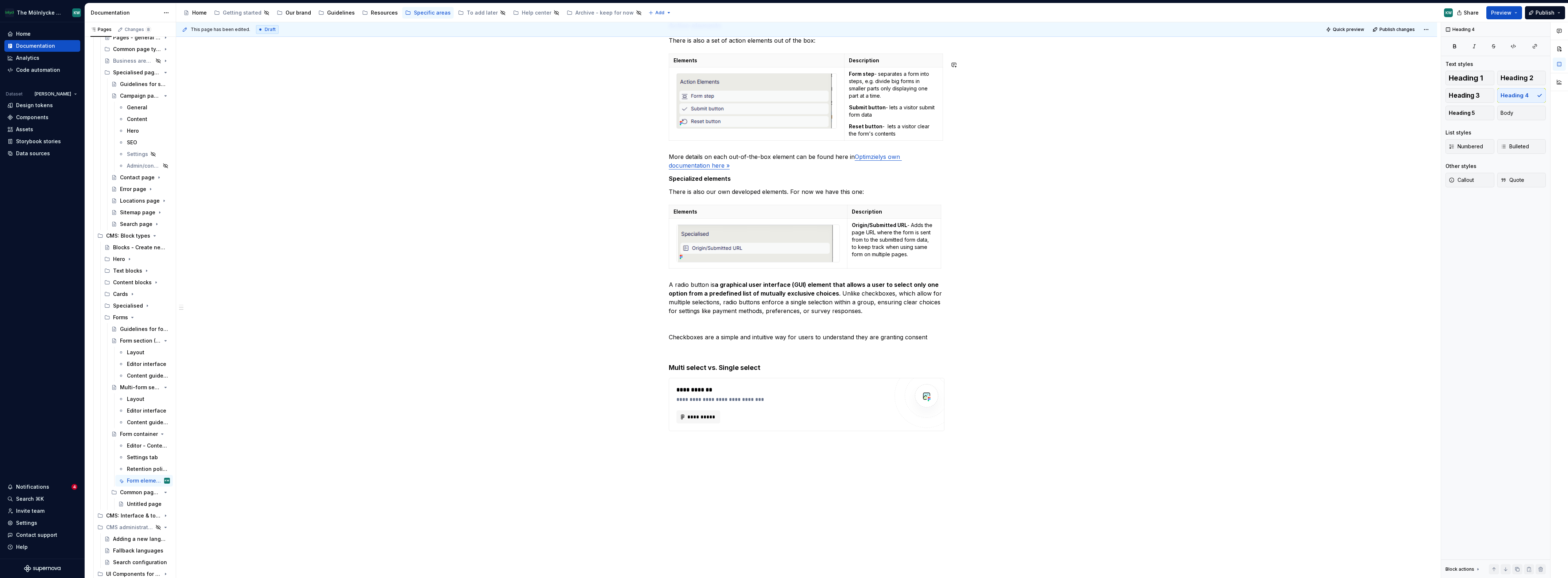
scroll to position [675, 0]
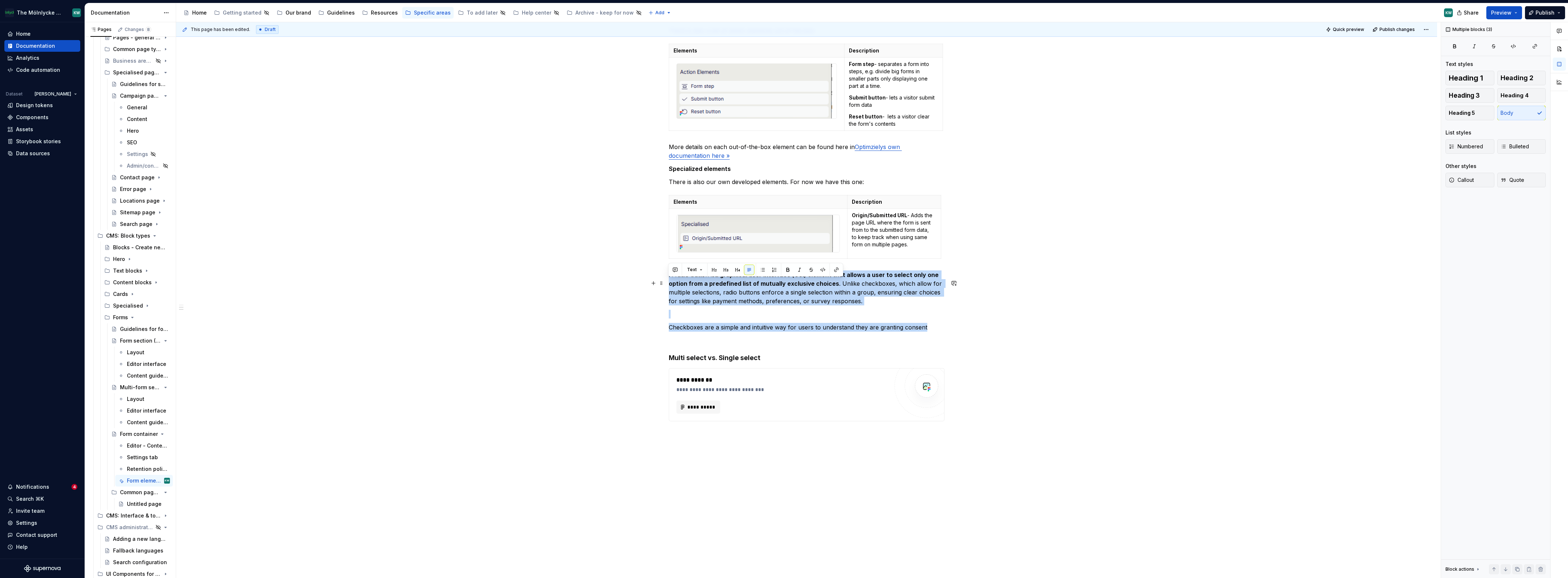
drag, startPoint x: 928, startPoint y: 336, endPoint x: 708, endPoint y: 319, distance: 220.7
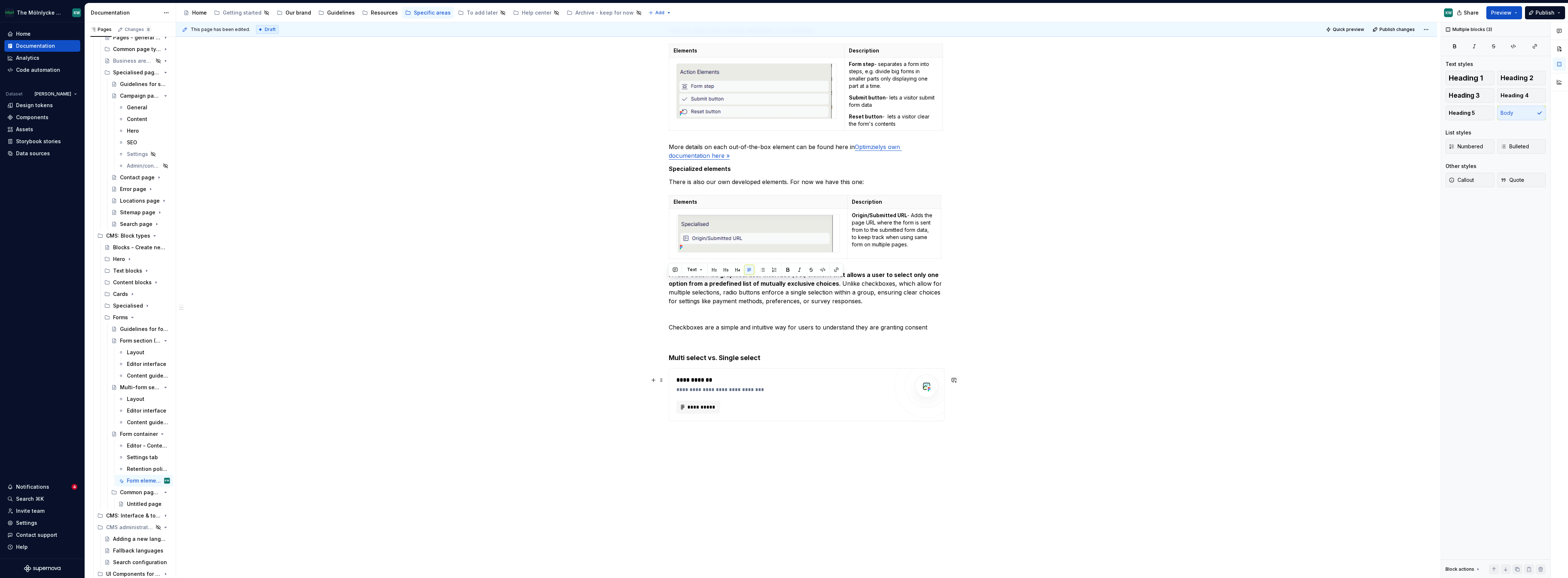
scroll to position [673, 0]
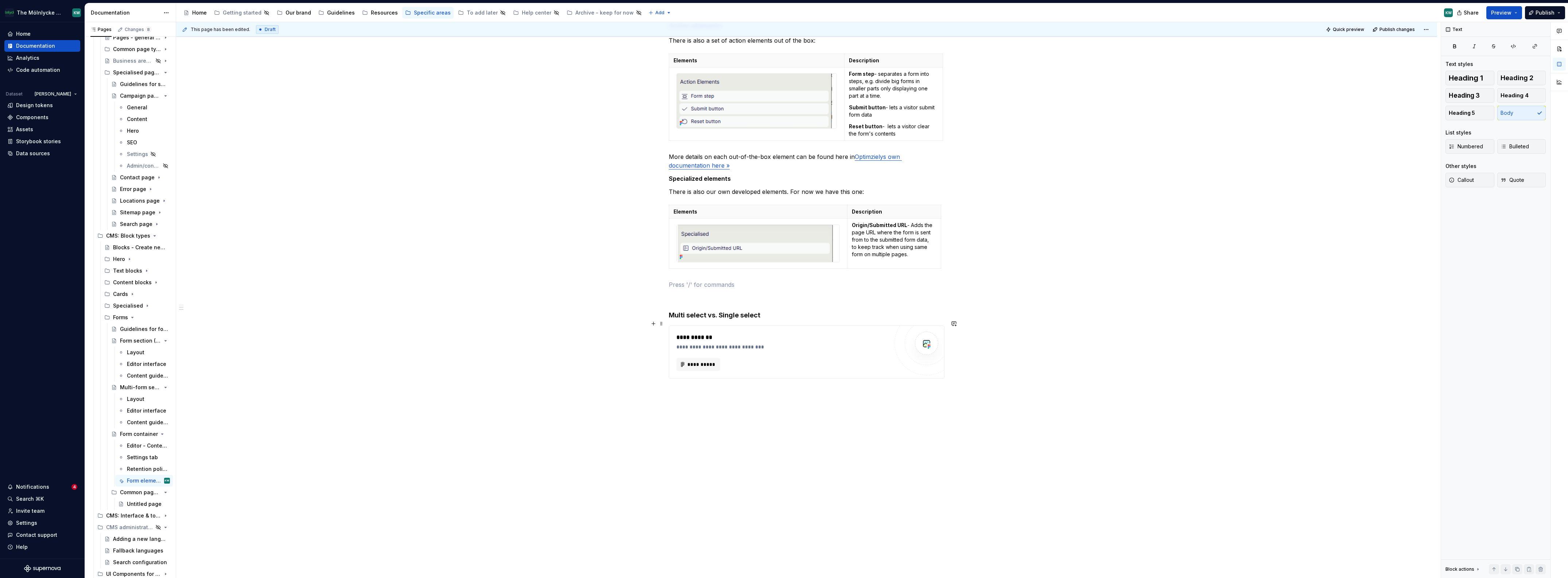
click at [769, 319] on h4 "Multi select vs. Single select" at bounding box center [806, 315] width 276 height 9
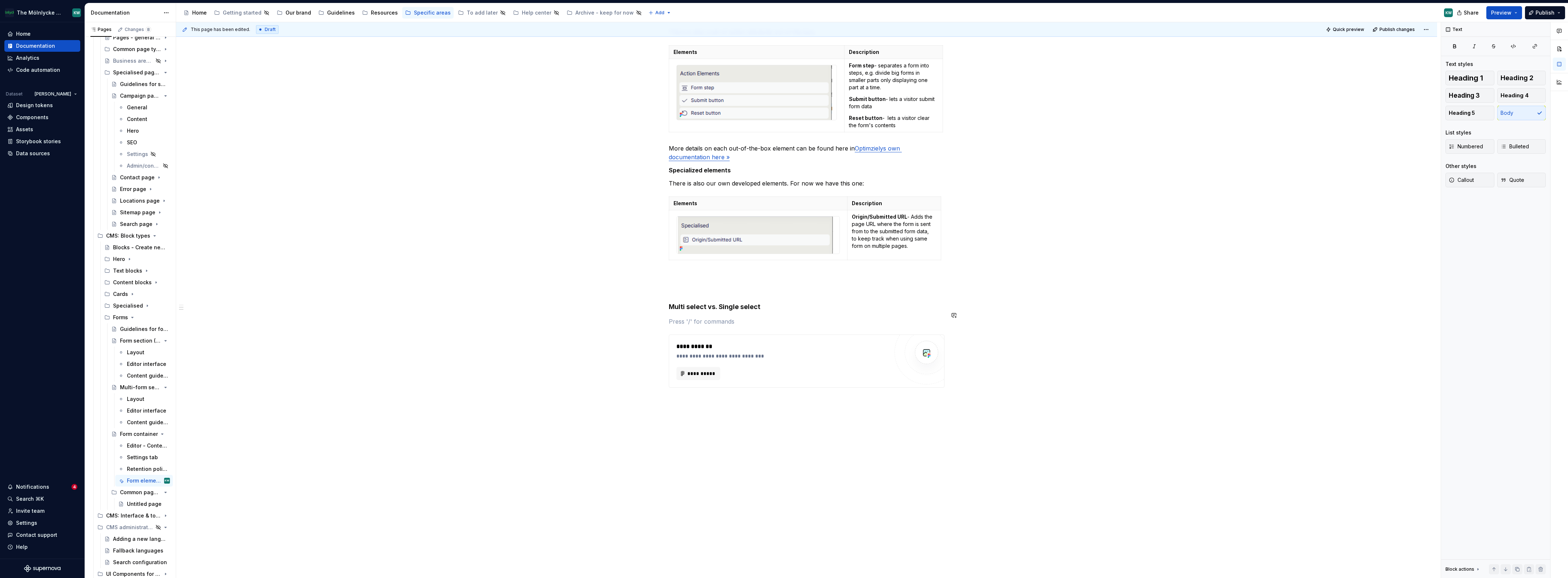
scroll to position [675, 0]
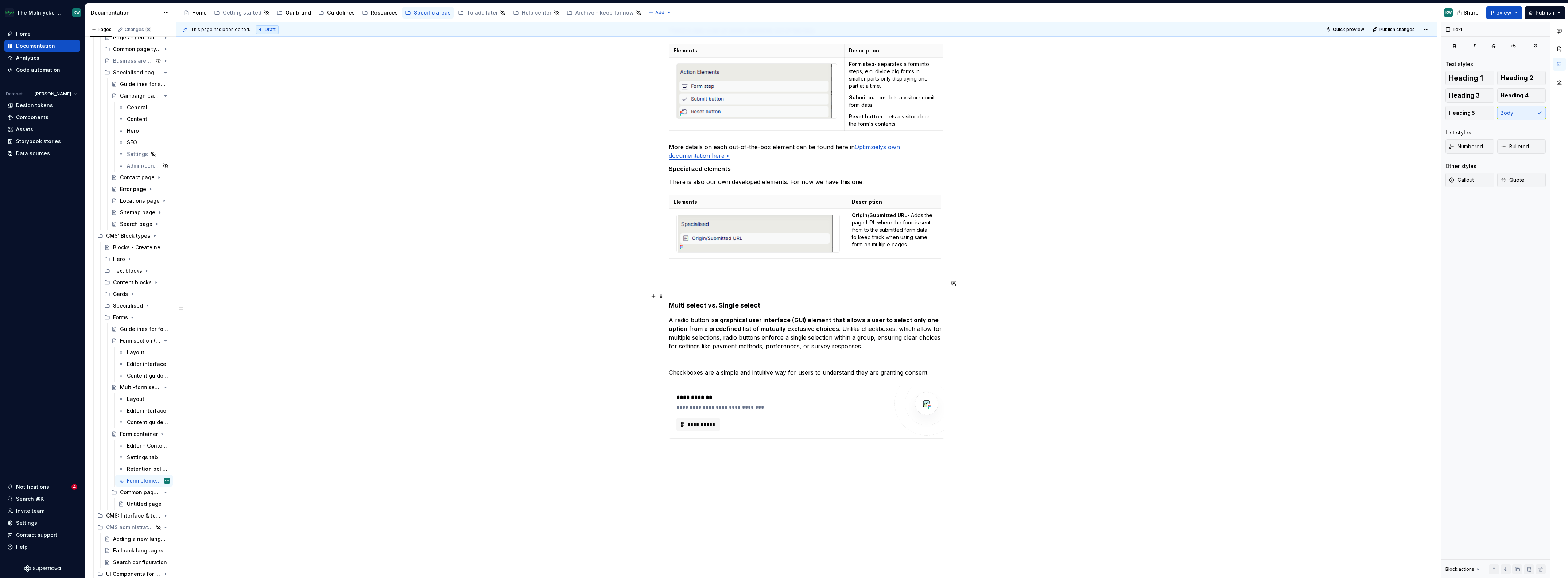
click at [703, 292] on p at bounding box center [806, 288] width 276 height 9
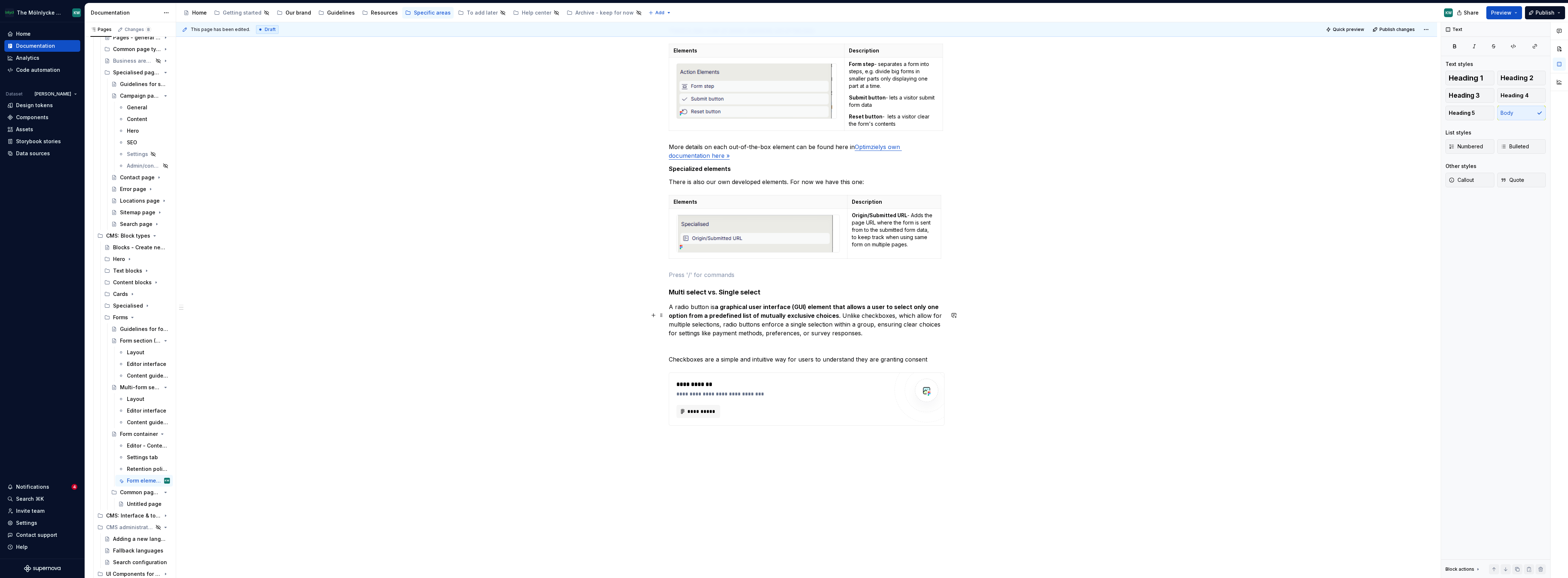
click at [813, 337] on p "A radio button is a graphical user interface (GUI) element that allows a user t…" at bounding box center [806, 320] width 276 height 35
click at [898, 337] on p "A radio button is a graphical user interface (GUI) element that allows a user t…" at bounding box center [806, 320] width 276 height 35
drag, startPoint x: 714, startPoint y: 315, endPoint x: 828, endPoint y: 318, distance: 114.0
click at [828, 318] on strong "a graphical user interface (GUI) element that allows a user to select only one …" at bounding box center [805, 311] width 271 height 16
click at [866, 337] on p "A radio button allows a user to select only one option from a predefined list o…" at bounding box center [806, 320] width 276 height 35
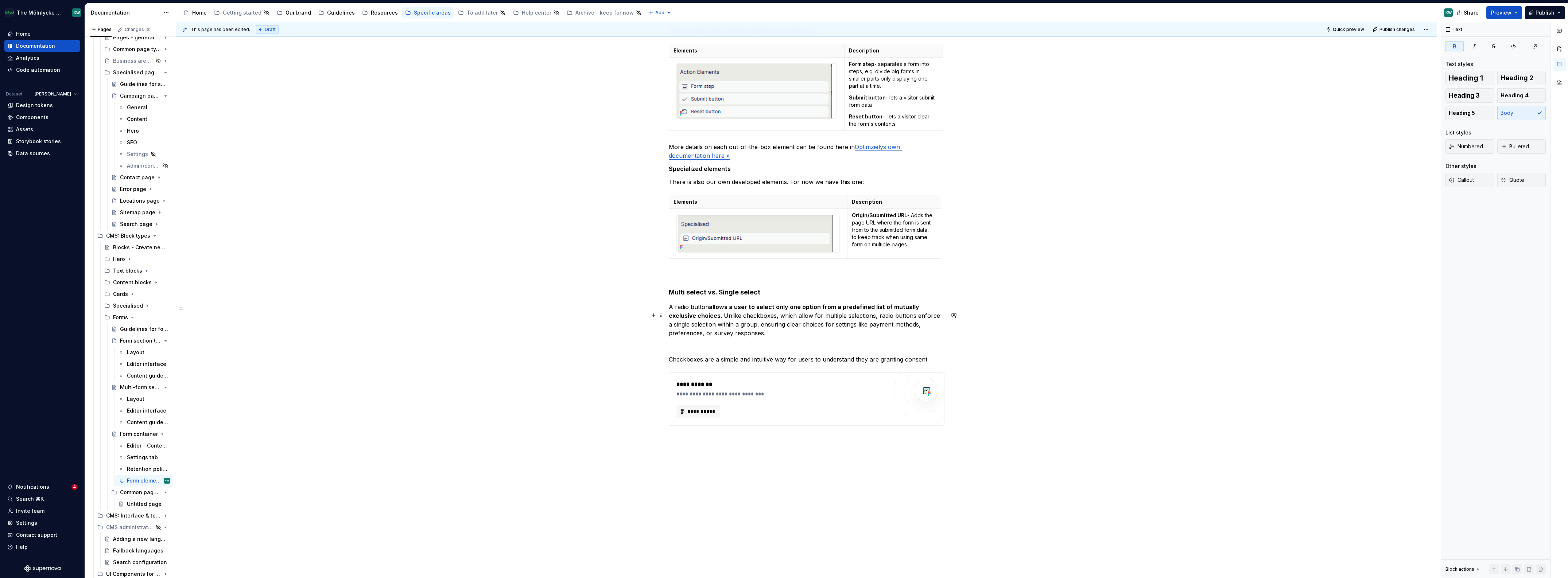
click at [739, 313] on strong "allows a user to select only one option from a predefined list of mutually excl…" at bounding box center [795, 311] width 252 height 16
click at [725, 320] on p "A radio button allows a user to select only one option from a predefined list o…" at bounding box center [806, 320] width 276 height 35
click at [740, 337] on p "A radio button allows a user to select only one option from a predefined list o…" at bounding box center [806, 320] width 276 height 35
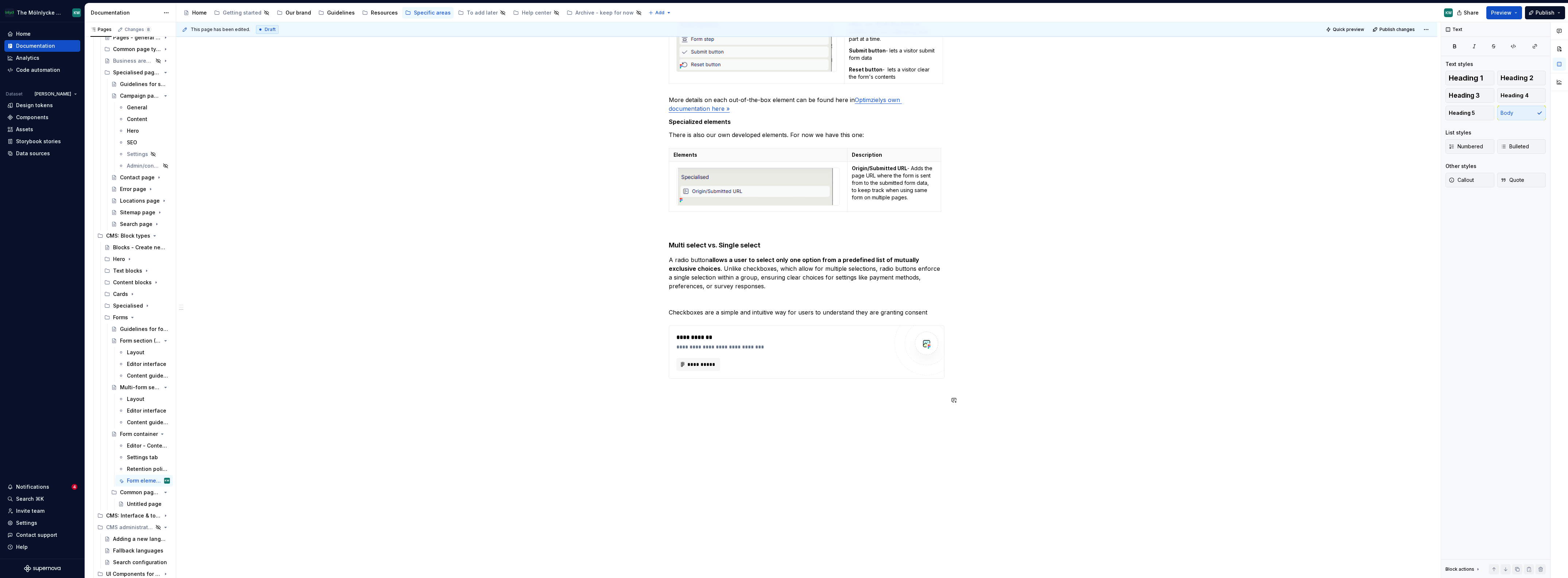
scroll to position [730, 0]
click at [922, 316] on p "Checkboxes are a simple and intuitive way for users to understand they are gran…" at bounding box center [806, 312] width 276 height 9
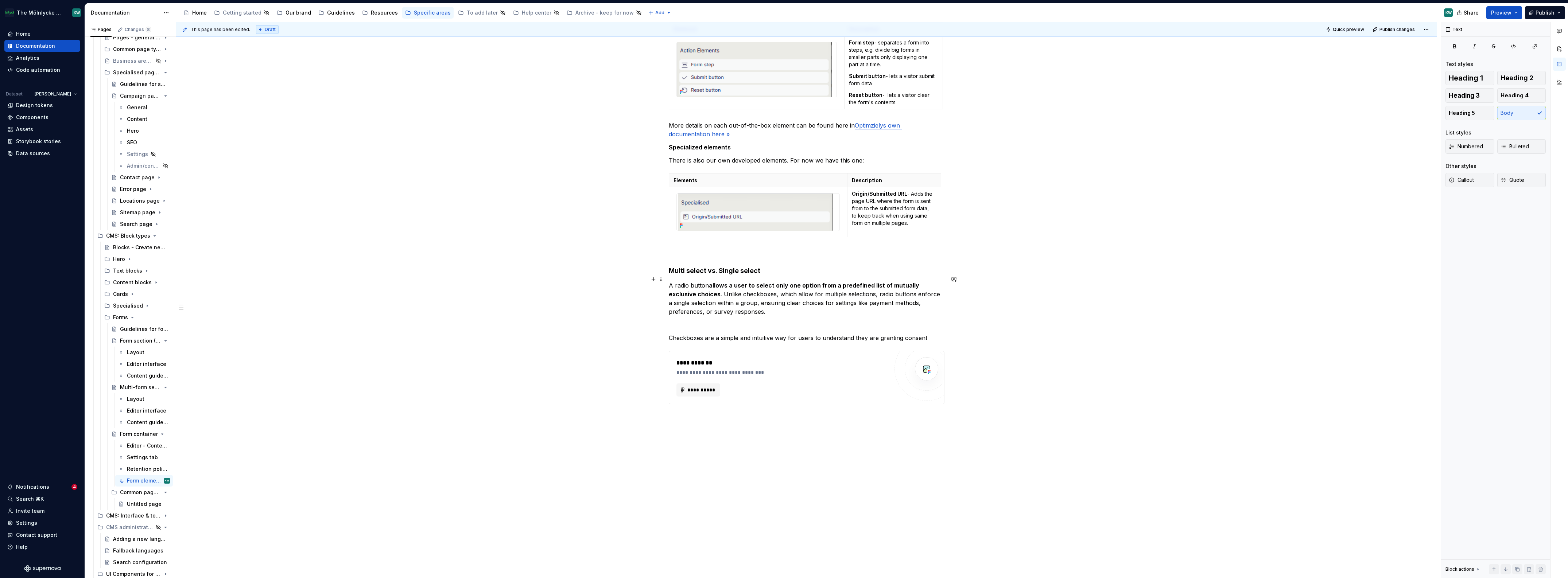
scroll to position [637, 0]
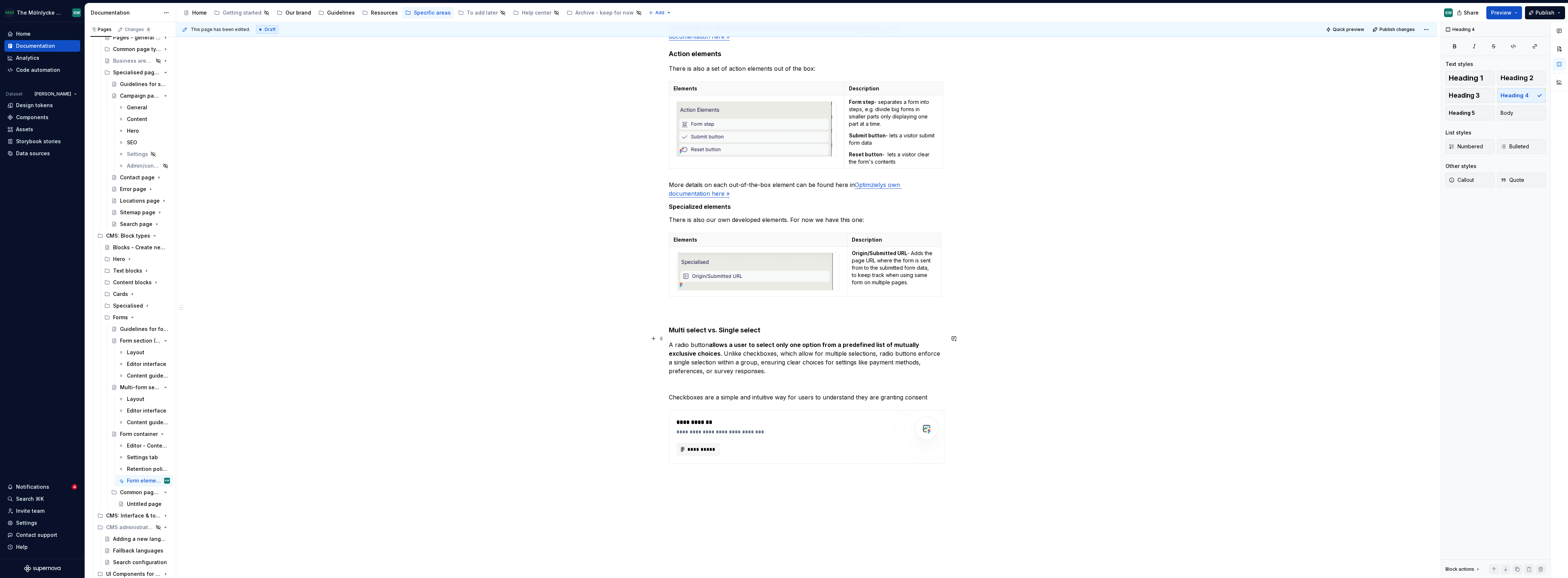
click at [779, 335] on h4 "Multi select vs. Single select" at bounding box center [806, 330] width 276 height 9
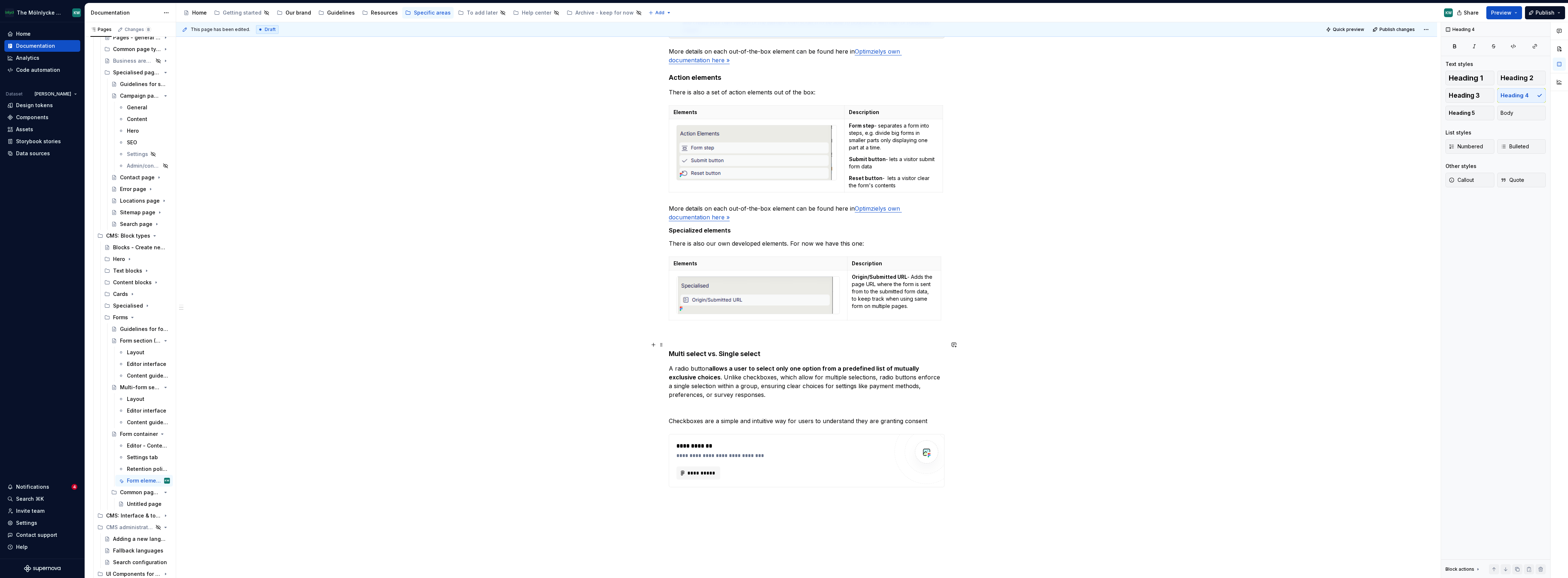
scroll to position [638, 0]
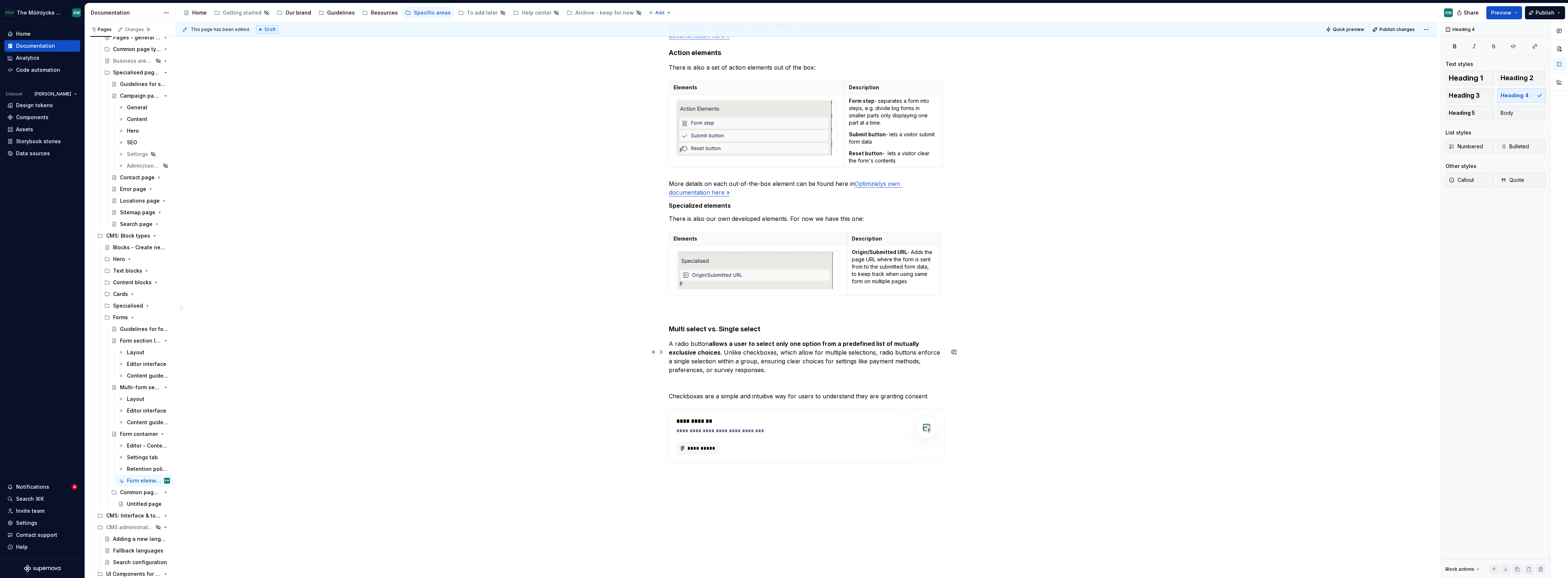
click at [692, 351] on p "A radio button allows a user to select only one option from a predefined list o…" at bounding box center [806, 357] width 276 height 35
click at [670, 349] on p "A radio button allows a user to select only one option from a predefined list o…" at bounding box center [806, 357] width 276 height 35
click at [670, 352] on p "A radio button allows a user to select only one option from a predefined list o…" at bounding box center [806, 357] width 276 height 35
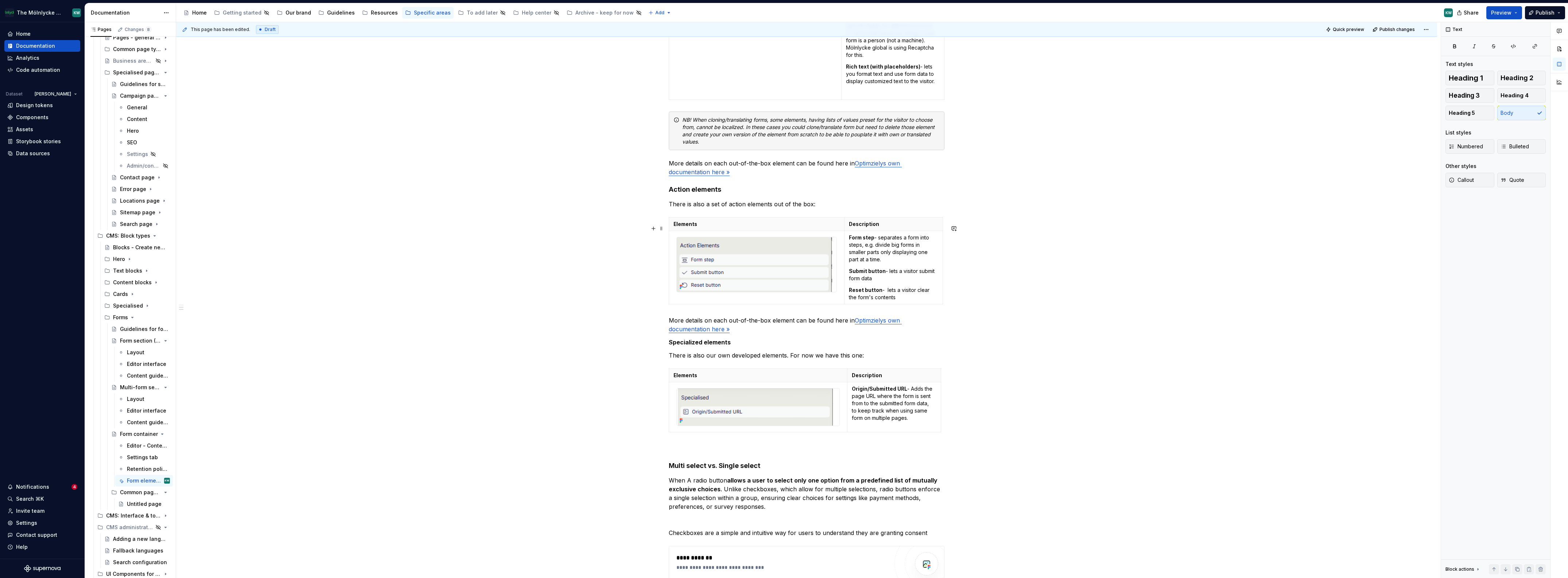
scroll to position [679, 0]
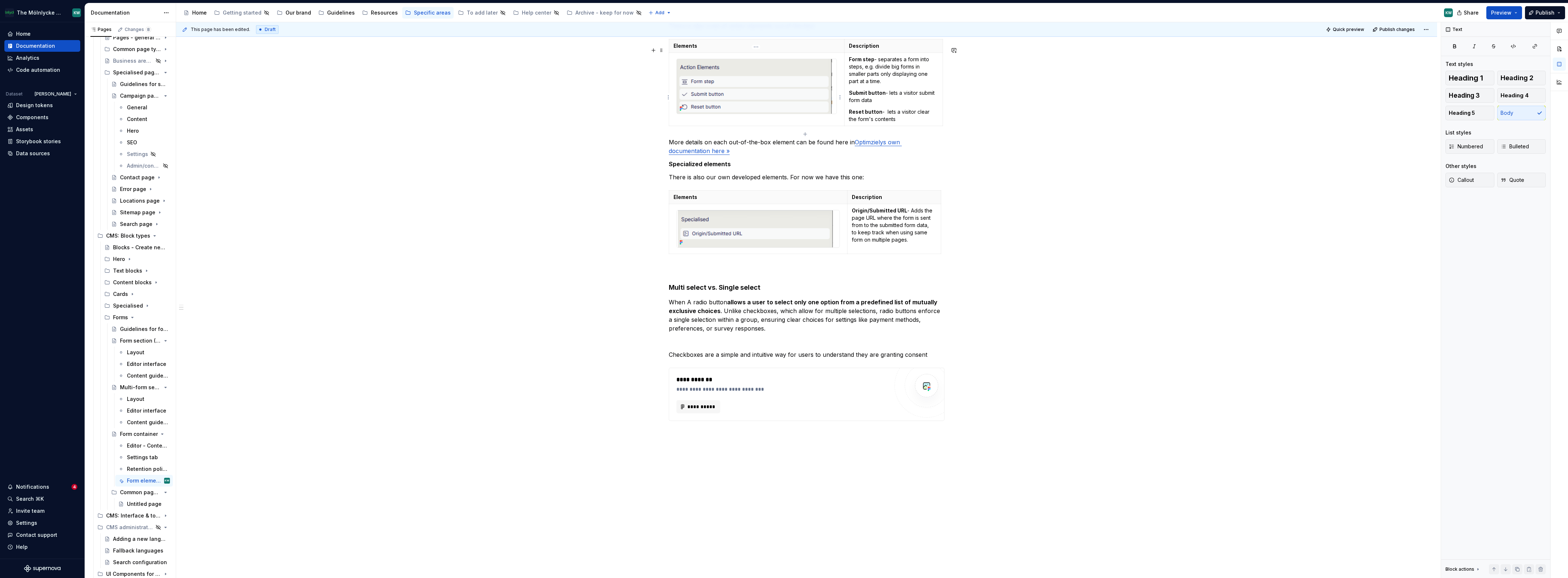
type textarea "*"
click at [698, 87] on img at bounding box center [754, 86] width 156 height 54
click at [1262, 245] on div "When setting up a form there is wide range of different elements that can be us…" at bounding box center [806, 38] width 1260 height 1165
click at [662, 203] on span at bounding box center [661, 201] width 6 height 10
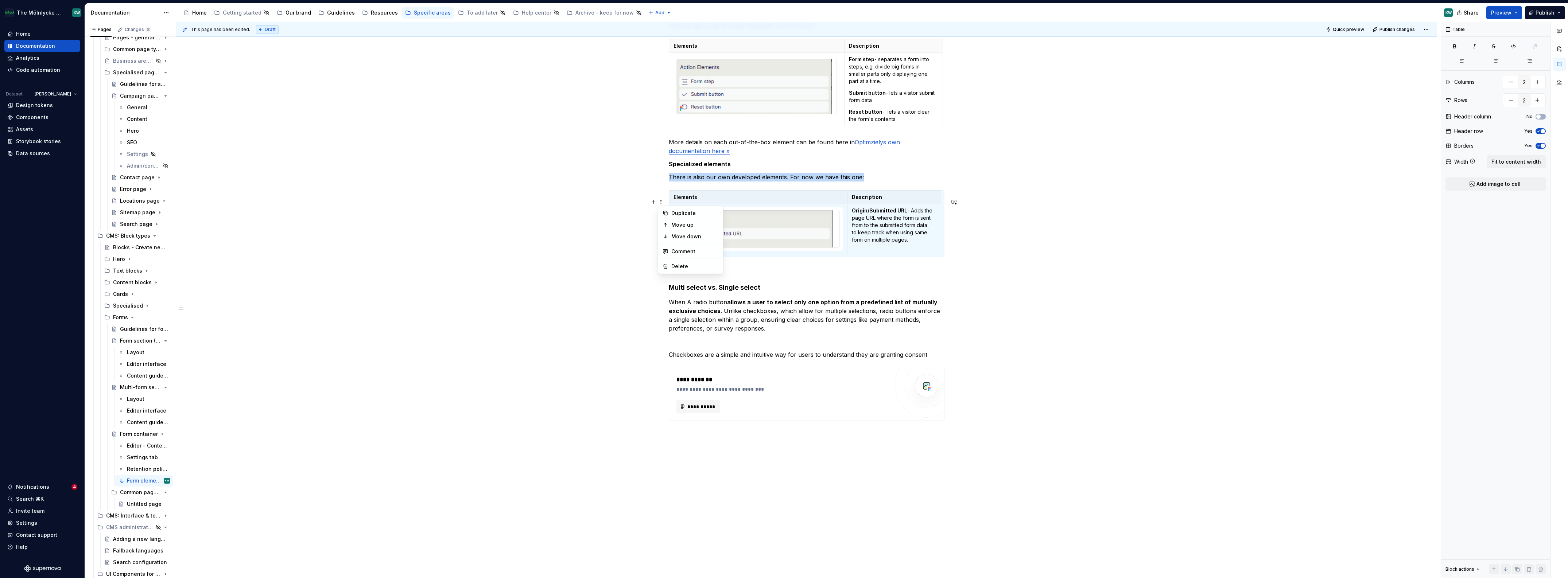
click at [1086, 330] on div "When setting up a form there is wide range of different elements that can be us…" at bounding box center [806, 38] width 1260 height 1165
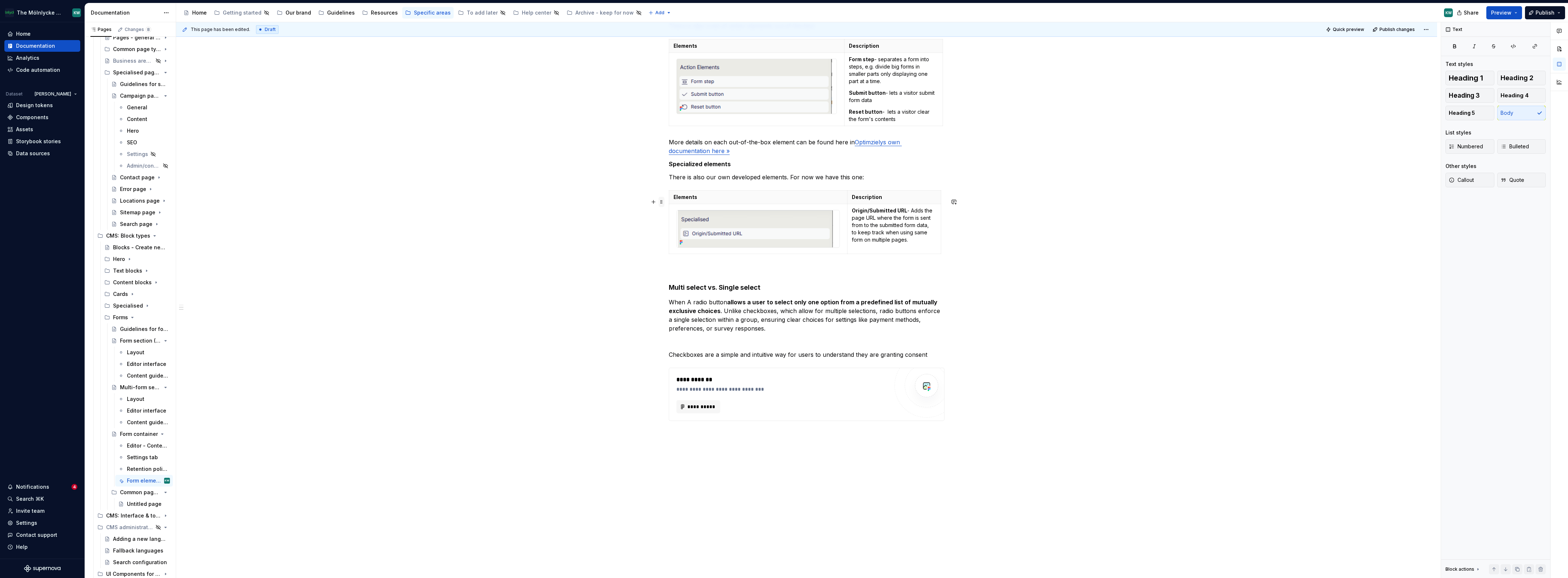
click at [661, 202] on span at bounding box center [661, 201] width 6 height 10
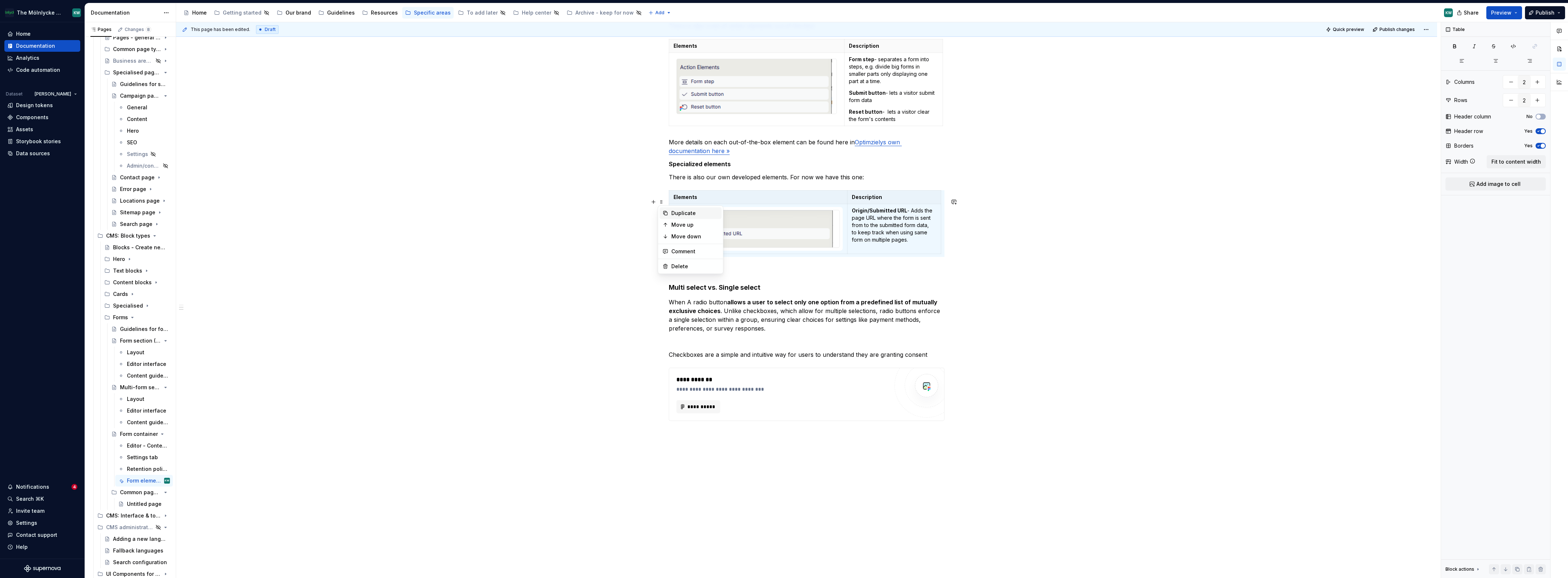
drag, startPoint x: 673, startPoint y: 216, endPoint x: 678, endPoint y: 219, distance: 5.8
click at [673, 216] on div "Duplicate" at bounding box center [695, 213] width 48 height 7
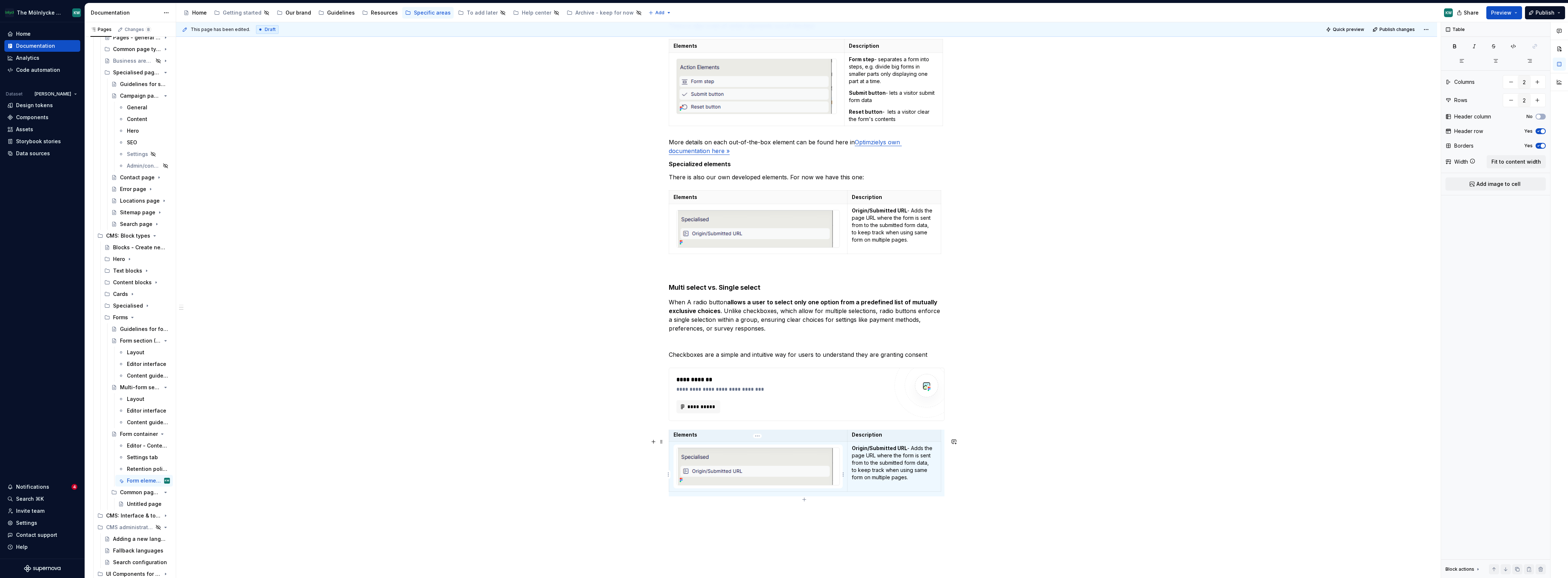
scroll to position [2, 0]
click at [805, 498] on icon "button" at bounding box center [804, 499] width 6 height 6
type input "3"
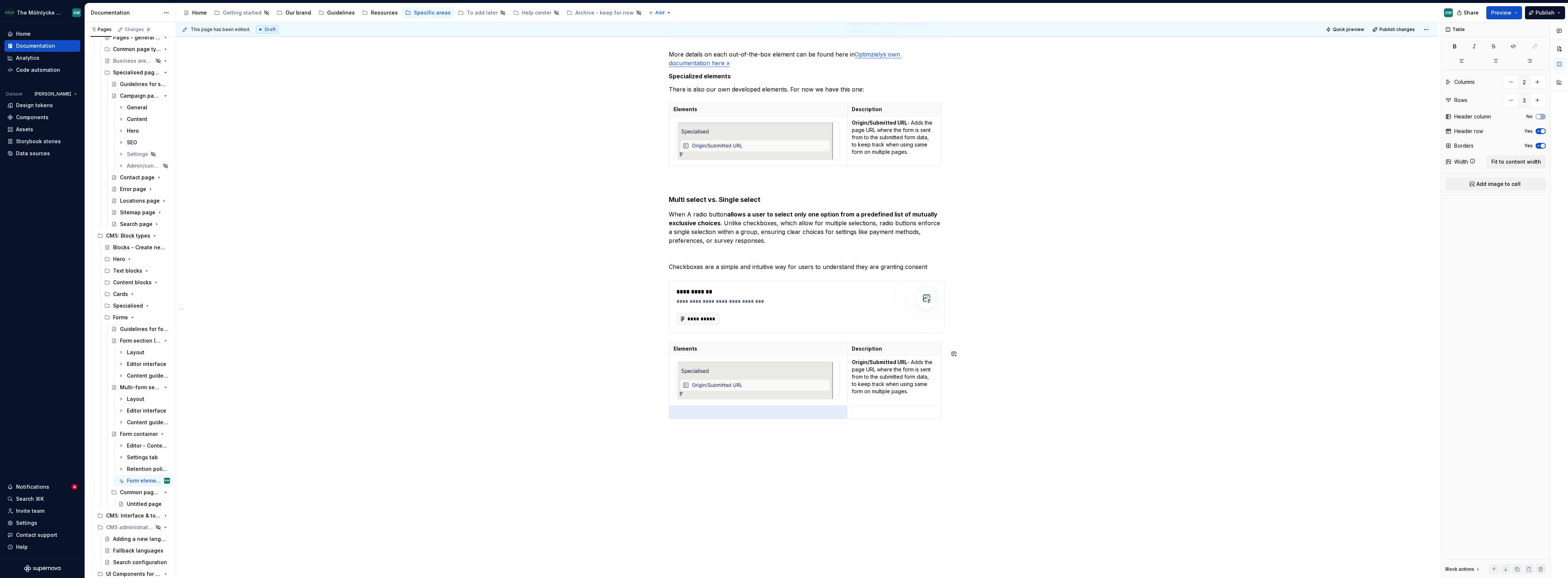
scroll to position [791, 0]
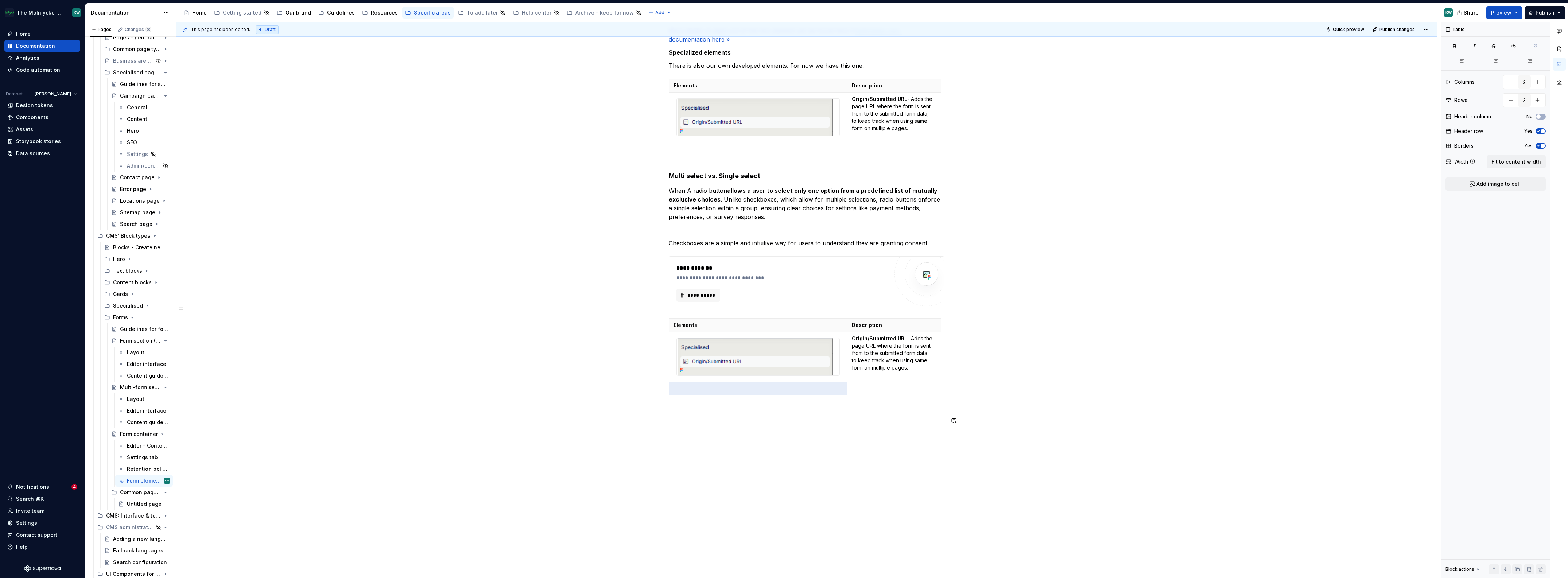
click at [976, 471] on div "This page has been edited. Draft Quick preview Publish changes Form container T…" at bounding box center [808, 300] width 1264 height 556
click at [796, 392] on p at bounding box center [758, 388] width 169 height 7
drag, startPoint x: 907, startPoint y: 372, endPoint x: 847, endPoint y: 344, distance: 66.2
click at [847, 344] on td "Origin/Submitted URL - Adds the page URL where the form is sent from to the sub…" at bounding box center [894, 357] width 94 height 50
click at [867, 395] on td at bounding box center [894, 388] width 94 height 13
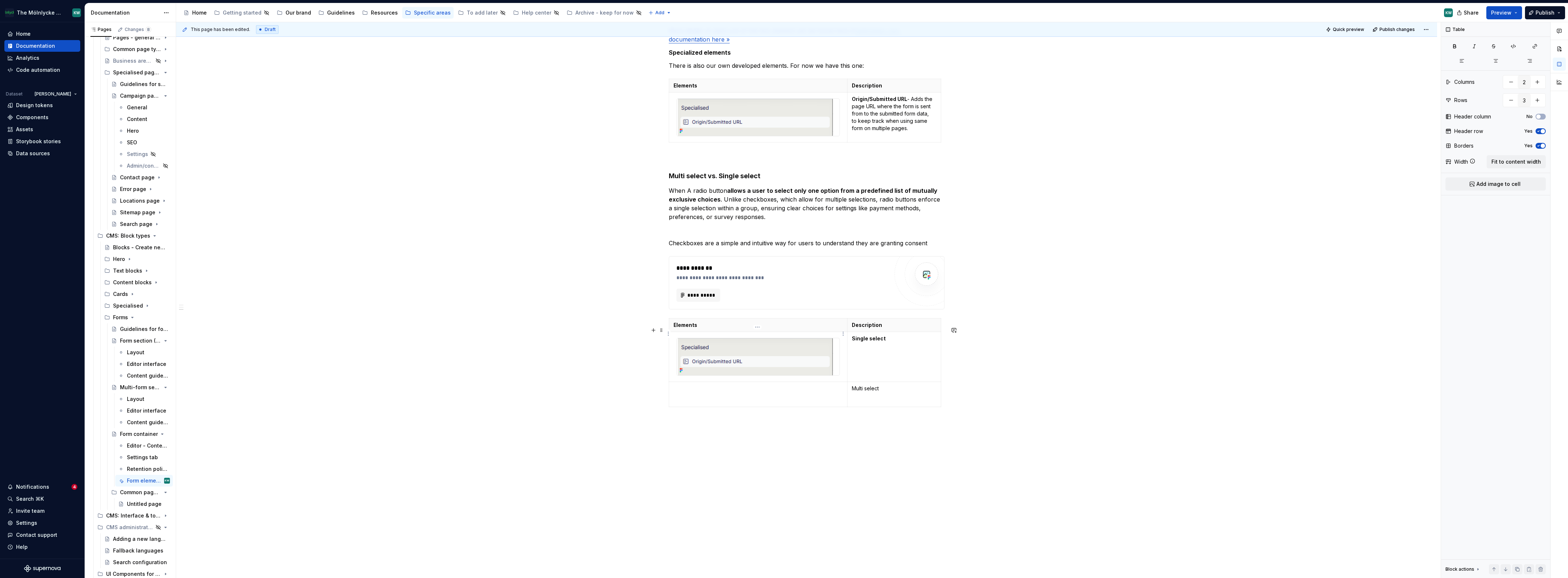
click at [683, 329] on p "Elements" at bounding box center [758, 325] width 169 height 7
click at [662, 266] on span at bounding box center [661, 268] width 6 height 10
click at [678, 332] on div "Delete" at bounding box center [695, 332] width 48 height 7
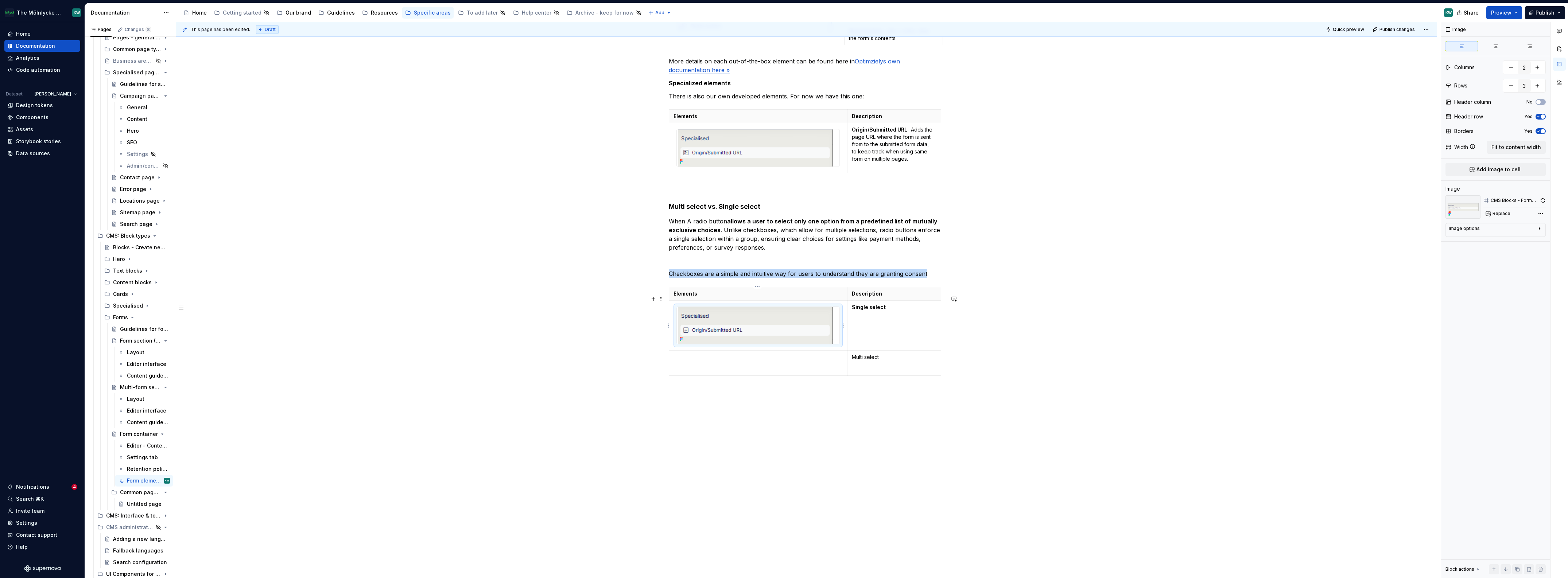
scroll to position [769, 0]
drag, startPoint x: 735, startPoint y: 316, endPoint x: 800, endPoint y: 320, distance: 65.1
click at [735, 316] on img at bounding box center [754, 325] width 156 height 37
click at [1501, 214] on span "Replace" at bounding box center [1501, 213] width 18 height 6
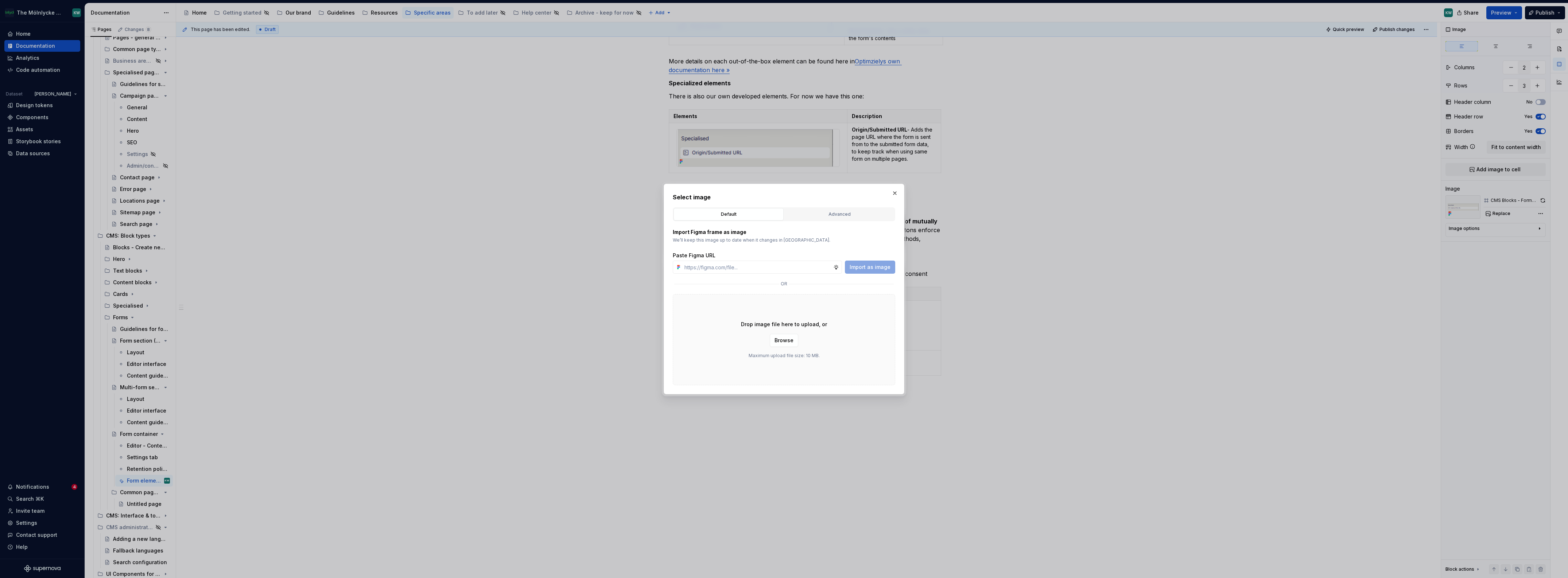
type textarea "*"
click at [866, 215] on div "Advanced" at bounding box center [839, 214] width 105 height 7
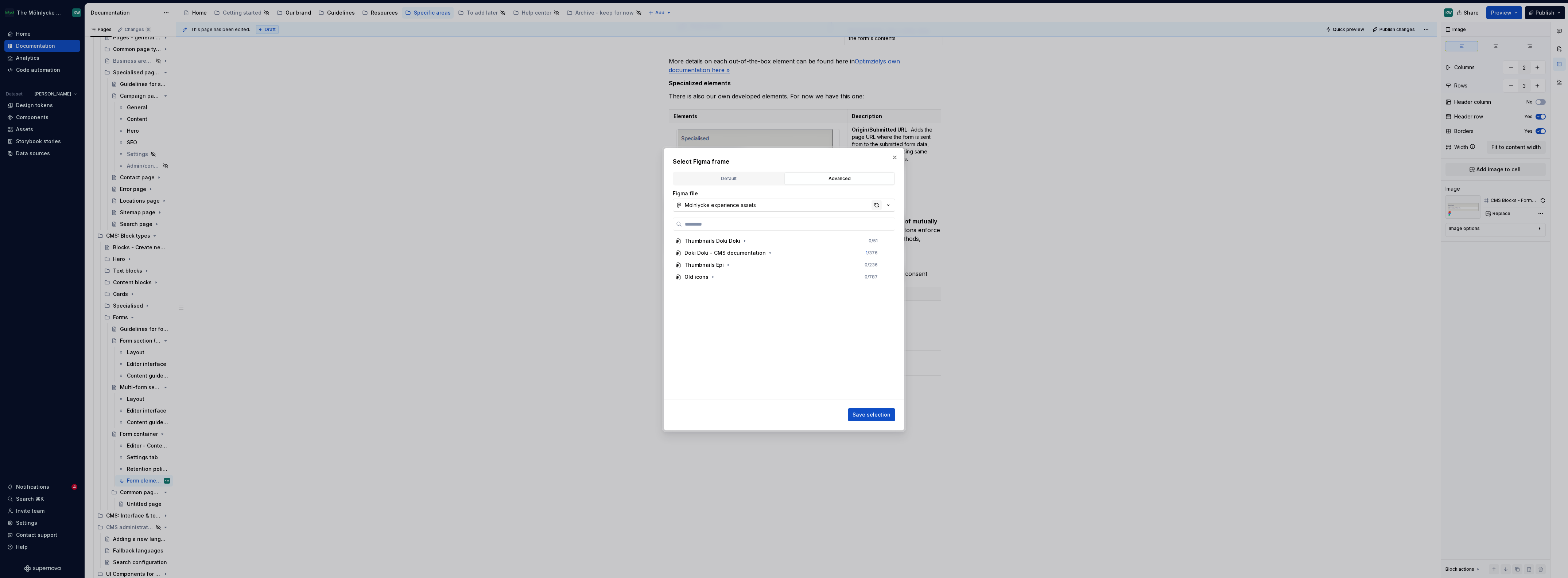
click at [878, 206] on div "button" at bounding box center [876, 205] width 10 height 10
paste input "**********"
type input "**********"
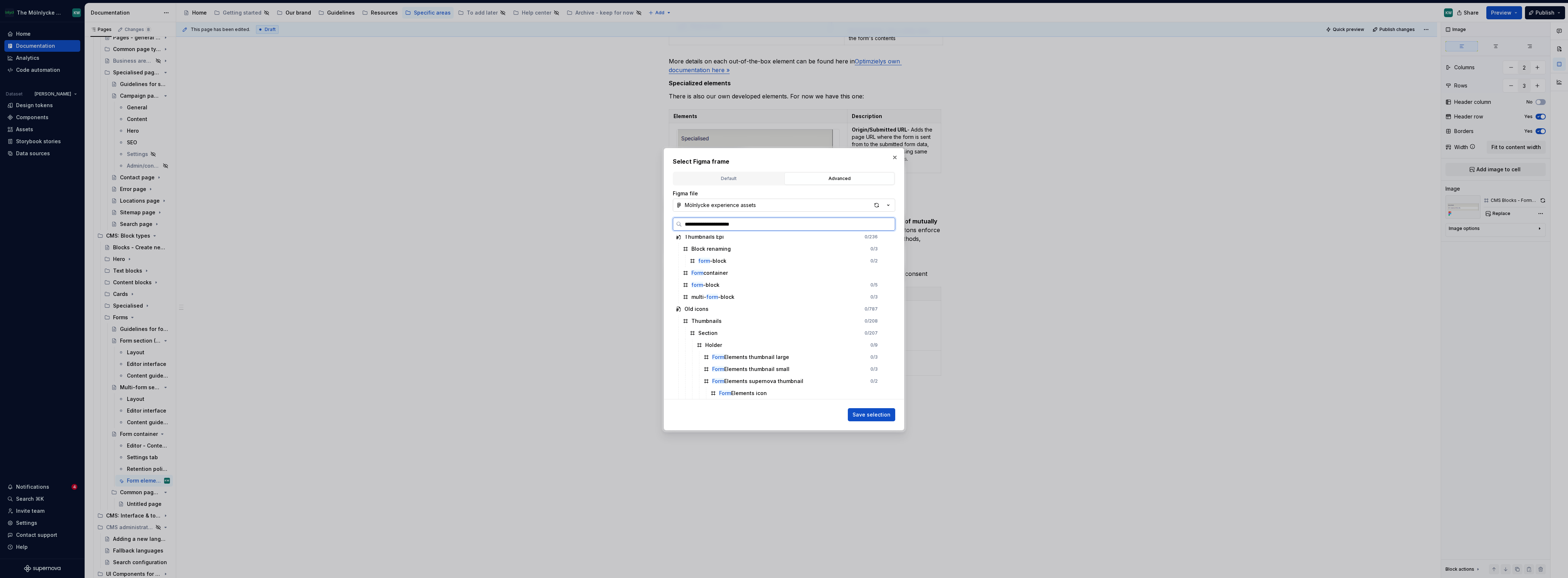
scroll to position [0, 0]
click at [816, 255] on div "CMS Blocks - Checkbox_BE" at bounding box center [784, 252] width 210 height 12
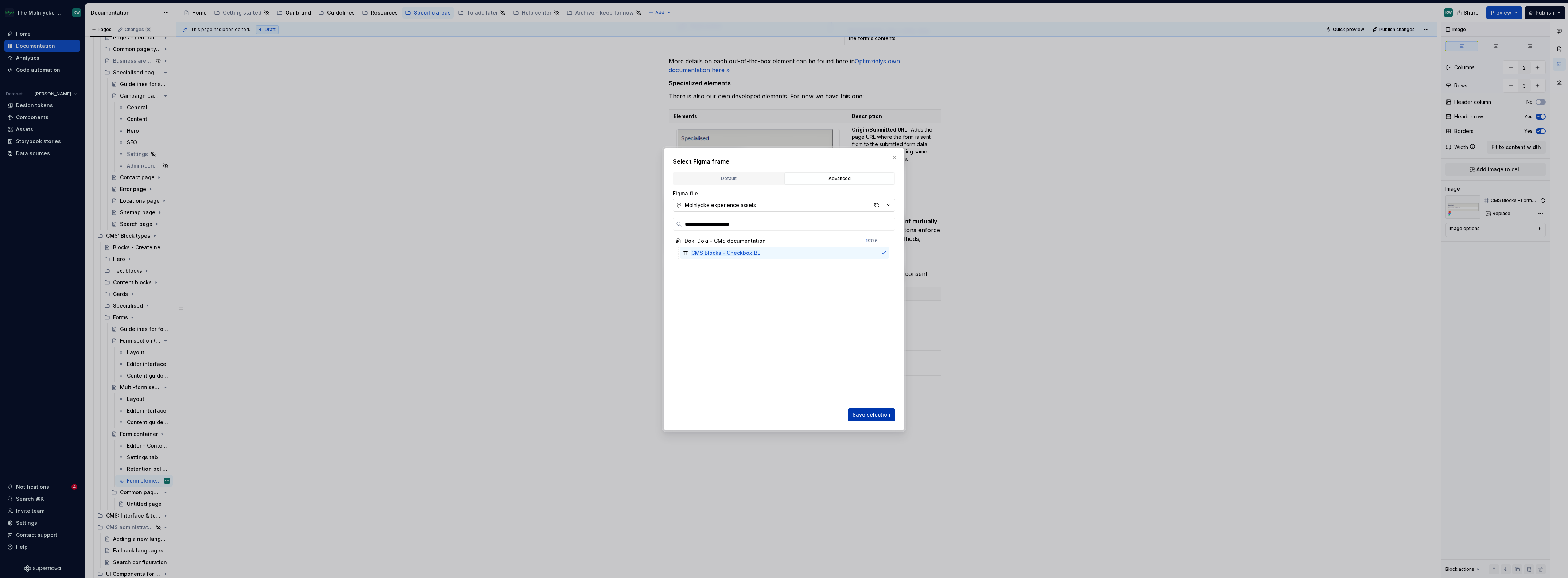
click at [870, 414] on span "Save selection" at bounding box center [871, 414] width 38 height 7
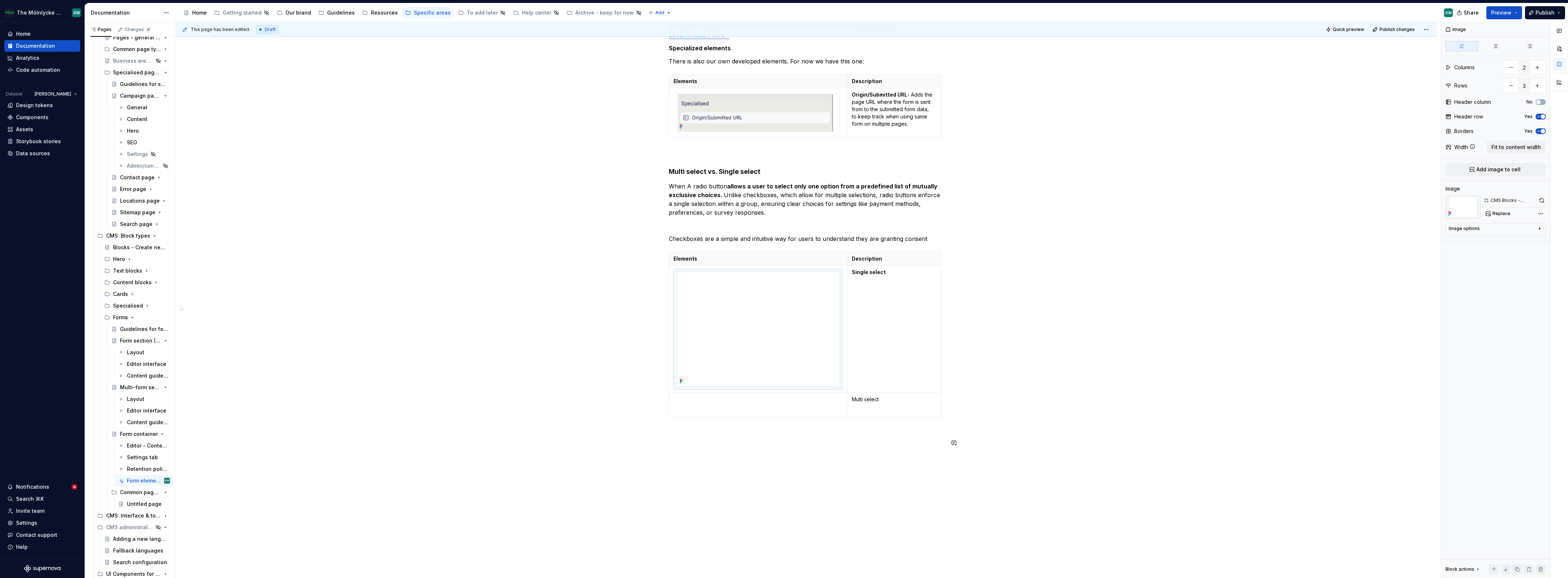
scroll to position [846, 0]
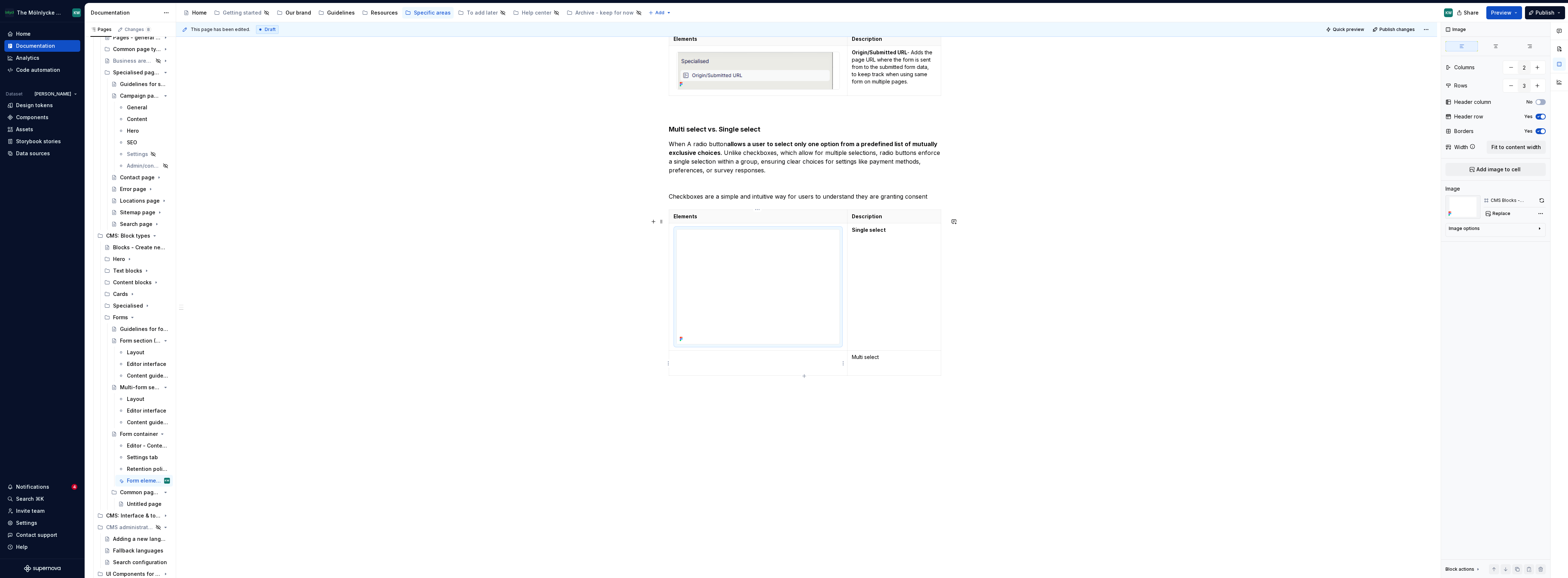
type textarea "*"
click at [694, 362] on td at bounding box center [758, 363] width 179 height 25
click at [1494, 187] on span "Add image to cell" at bounding box center [1498, 183] width 44 height 7
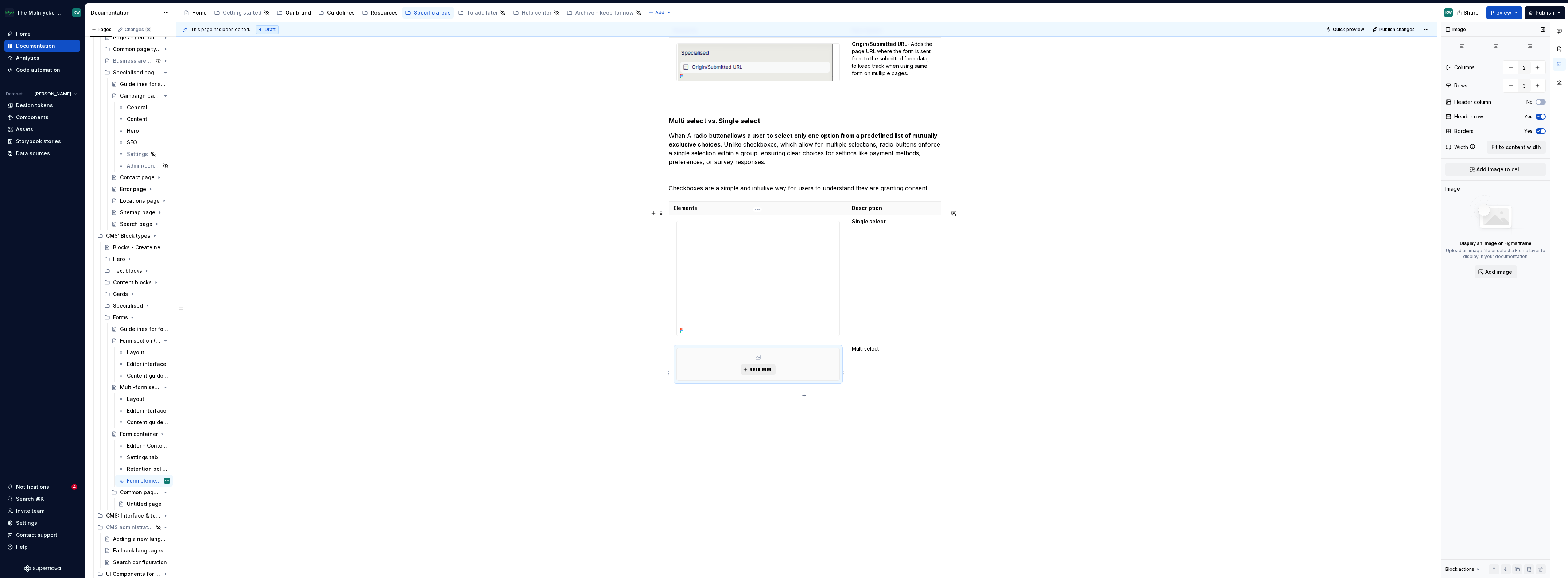
click at [754, 372] on span "*********" at bounding box center [760, 369] width 22 height 6
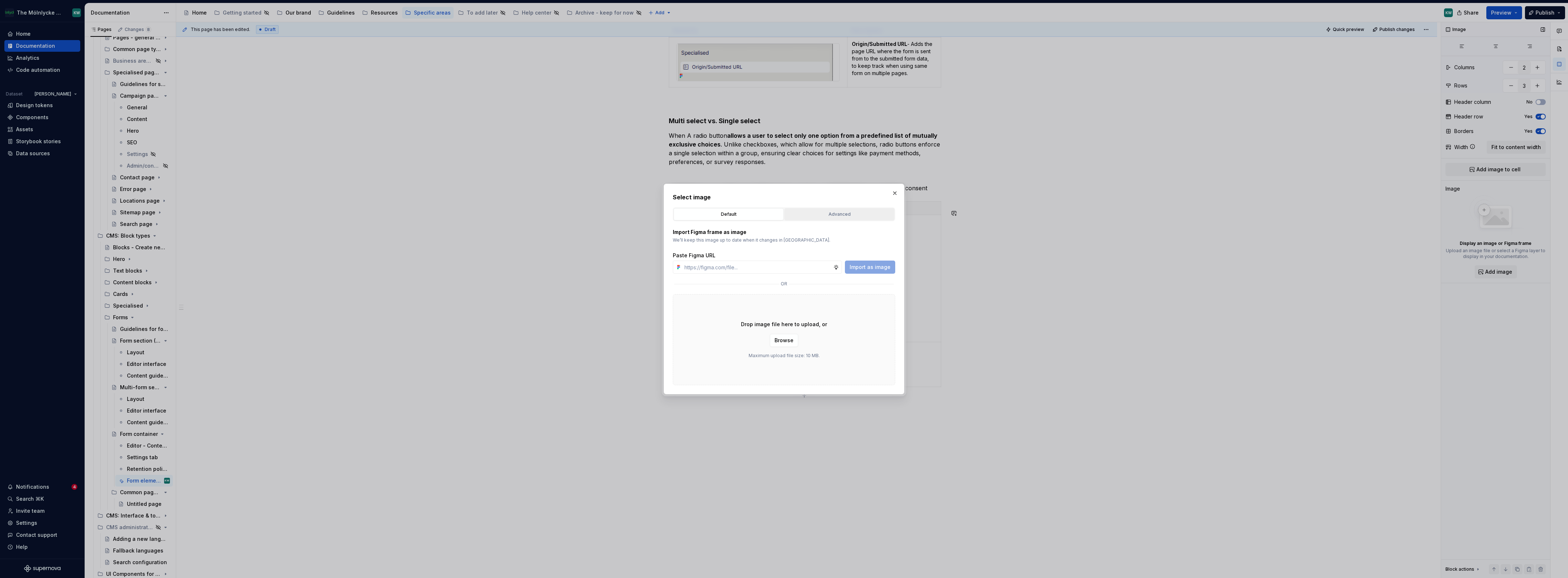
click at [868, 210] on div "Advanced" at bounding box center [839, 214] width 105 height 7
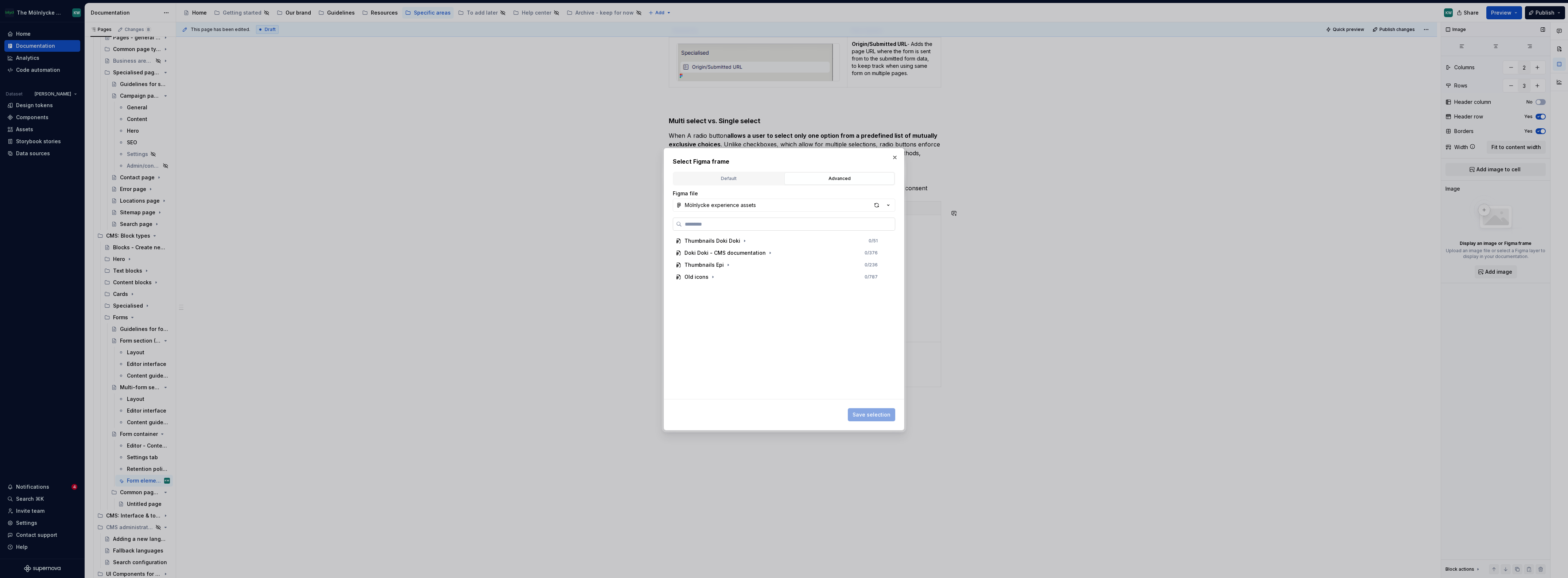
paste input "**********"
type input "**********"
click at [777, 271] on div "CMS Blocks - Checkbox_ FE" at bounding box center [784, 277] width 210 height 12
click at [870, 411] on span "Save selection" at bounding box center [871, 414] width 38 height 7
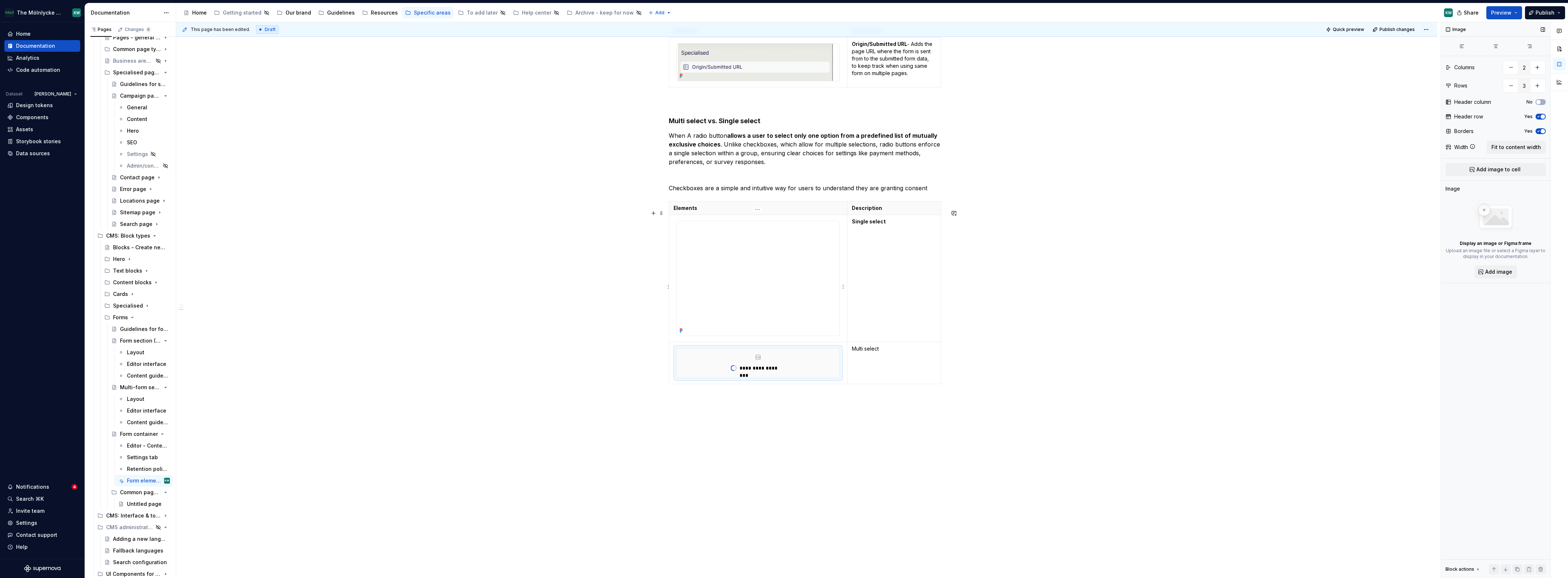
click at [804, 294] on img at bounding box center [754, 278] width 155 height 114
click at [1497, 215] on span "Replace" at bounding box center [1501, 213] width 18 height 6
type textarea "*"
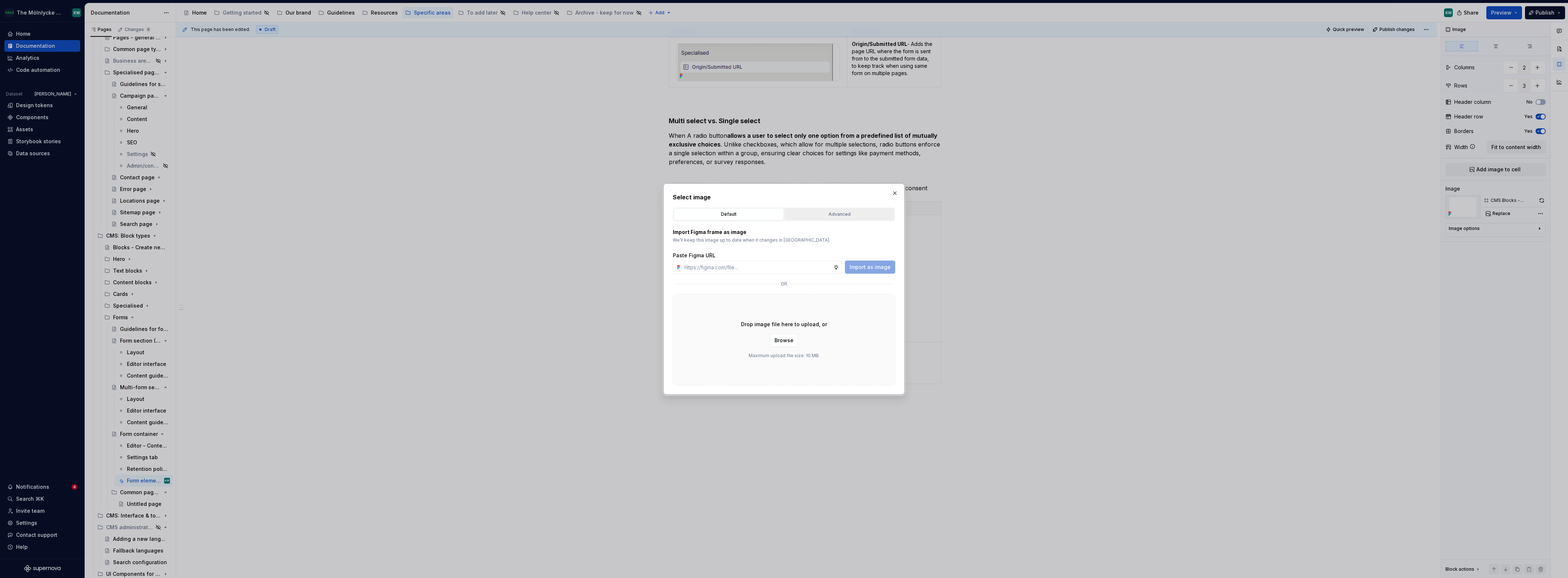
click at [837, 210] on button "Advanced" at bounding box center [839, 214] width 110 height 12
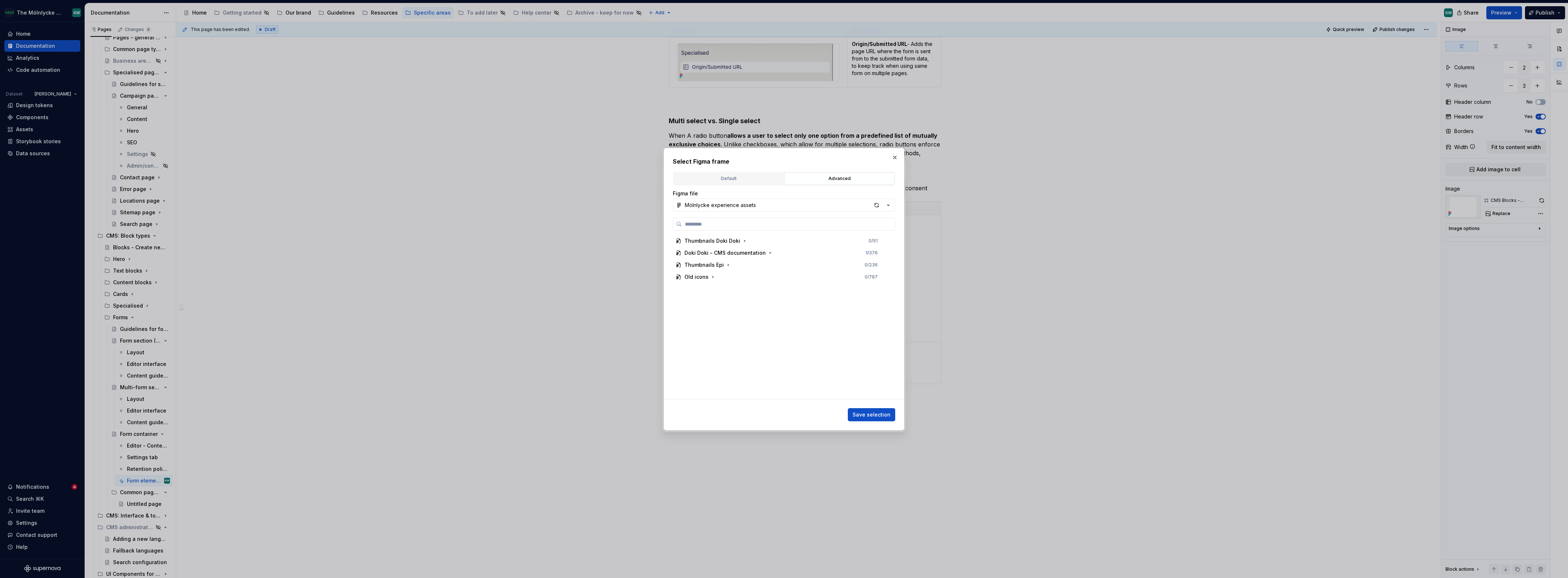
paste input "**********"
type input "**********"
click at [895, 157] on button "button" at bounding box center [894, 157] width 10 height 10
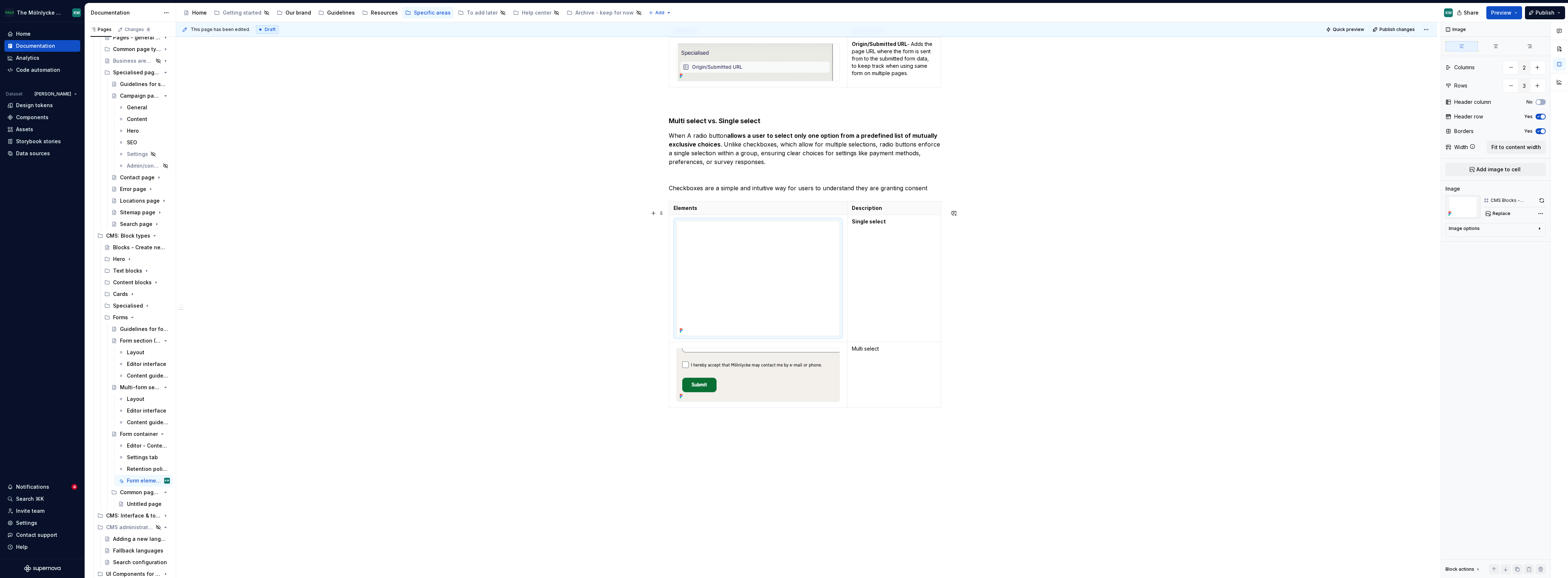
click at [800, 251] on img at bounding box center [754, 278] width 155 height 114
click at [752, 281] on img at bounding box center [754, 278] width 155 height 114
click at [1501, 215] on span "Replace" at bounding box center [1501, 213] width 18 height 6
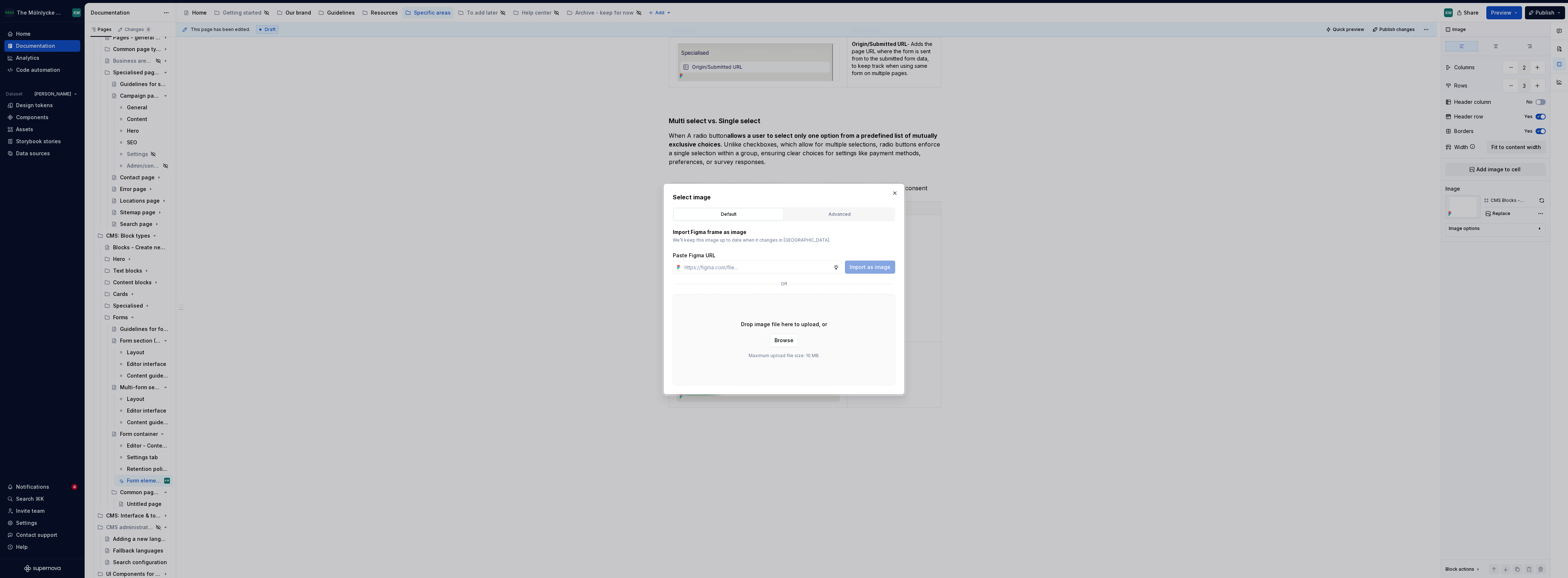
type textarea "*"
click at [856, 212] on div "Advanced" at bounding box center [839, 214] width 105 height 7
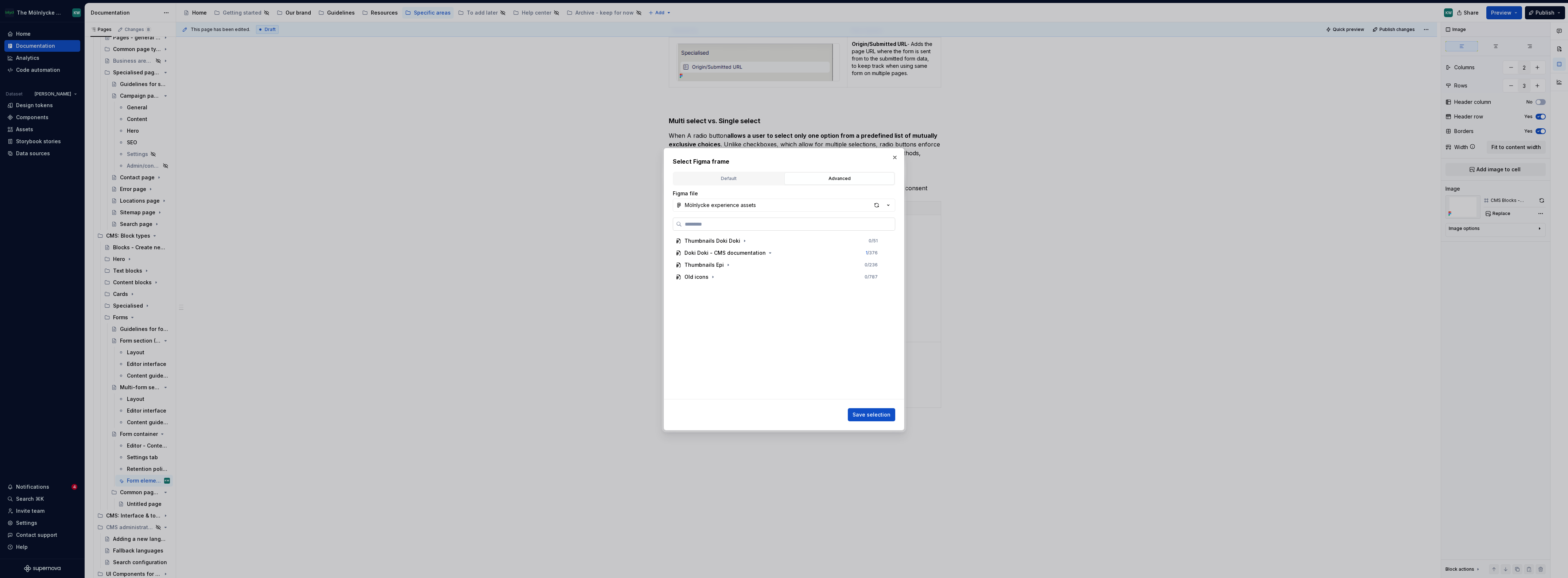
paste input "**********"
drag, startPoint x: 719, startPoint y: 224, endPoint x: 807, endPoint y: 237, distance: 89.0
click at [806, 237] on div "**********" at bounding box center [784, 308] width 222 height 182
type input "**********"
click at [875, 205] on div "button" at bounding box center [876, 205] width 10 height 10
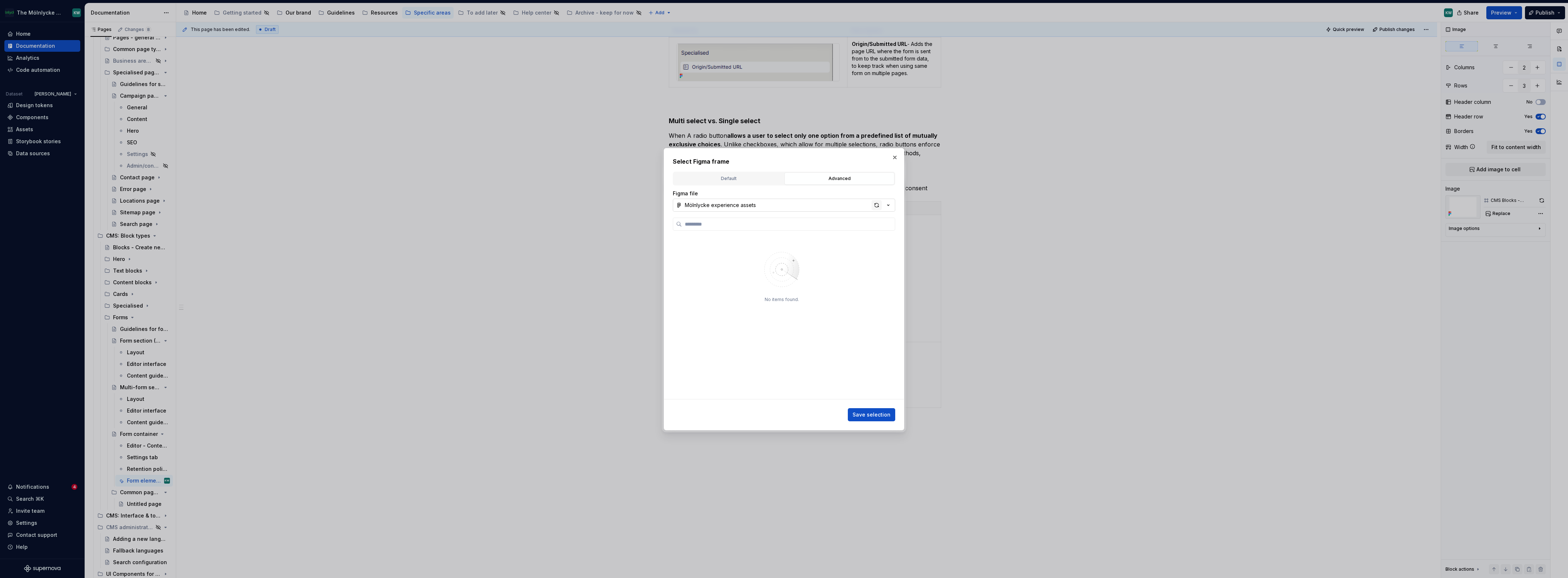
click at [877, 202] on div "button" at bounding box center [876, 205] width 10 height 10
type input "*****"
click at [874, 205] on div "button" at bounding box center [876, 205] width 10 height 10
click at [895, 155] on button "button" at bounding box center [894, 157] width 10 height 10
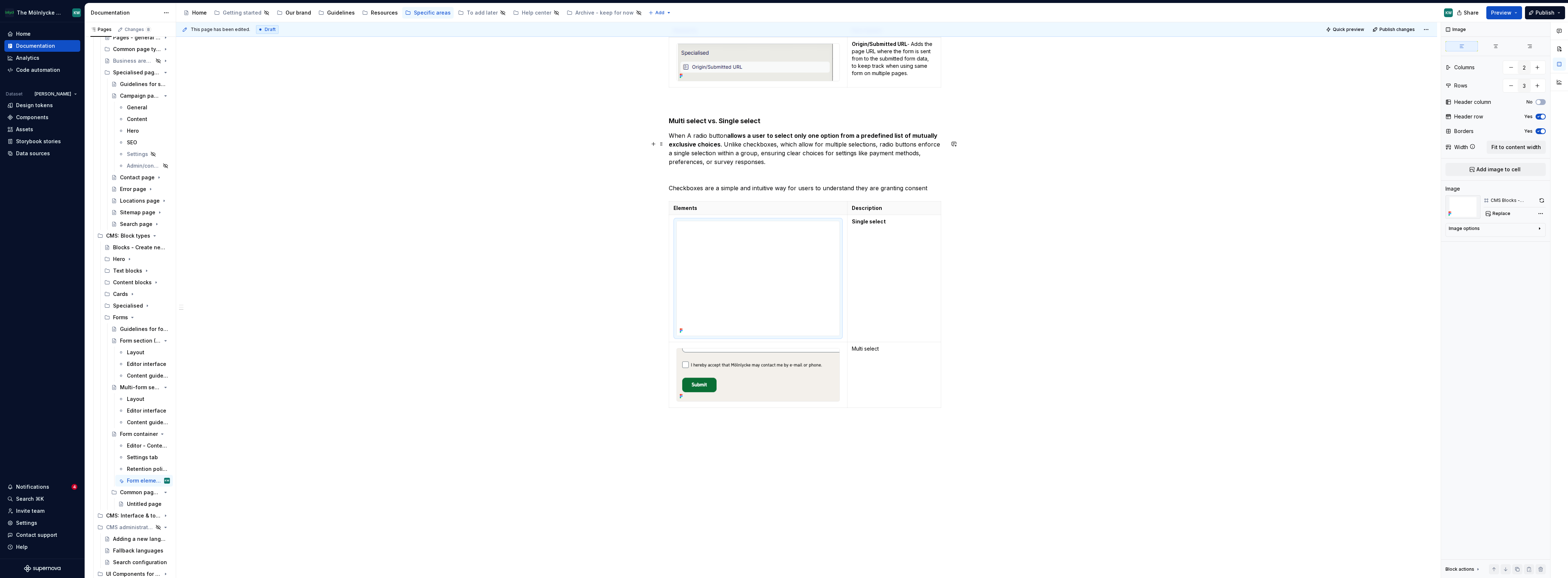
click at [800, 160] on p "When A radio button allows a user to select only one option from a predefined l…" at bounding box center [806, 149] width 276 height 35
drag, startPoint x: 687, startPoint y: 144, endPoint x: 724, endPoint y: 155, distance: 38.6
click at [724, 155] on p "When A radio button allows a user to select only one option from a predefined l…" at bounding box center [806, 149] width 276 height 35
click at [888, 361] on td "Multi select" at bounding box center [894, 375] width 94 height 66
click at [879, 375] on td "Multi select" at bounding box center [894, 375] width 94 height 66
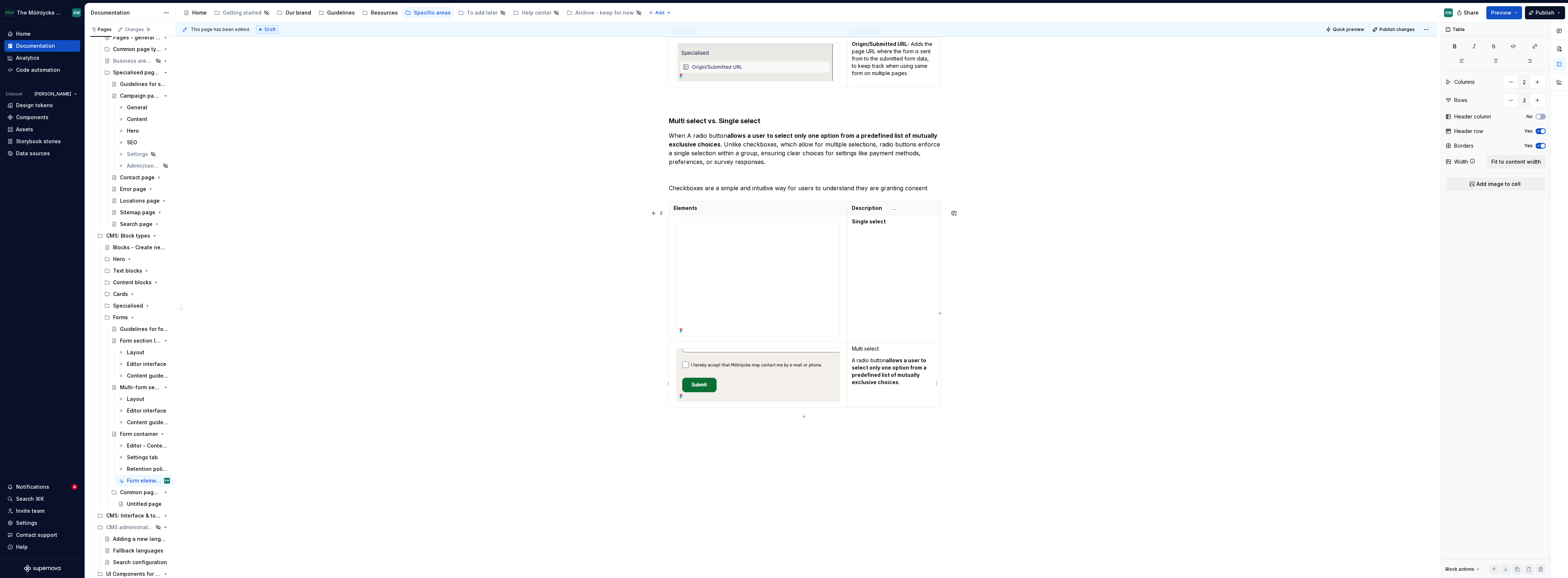
drag, startPoint x: 904, startPoint y: 390, endPoint x: 890, endPoint y: 381, distance: 16.6
click at [904, 386] on p "A radio button allows a user to select only one option from a predefined list o…" at bounding box center [893, 371] width 85 height 29
drag, startPoint x: 905, startPoint y: 377, endPoint x: 916, endPoint y: 394, distance: 20.2
click at [916, 386] on p "A radio button allows a user to select only one option from a predefined list o…" at bounding box center [893, 371] width 85 height 29
click at [883, 353] on p "Multi select" at bounding box center [893, 349] width 85 height 7
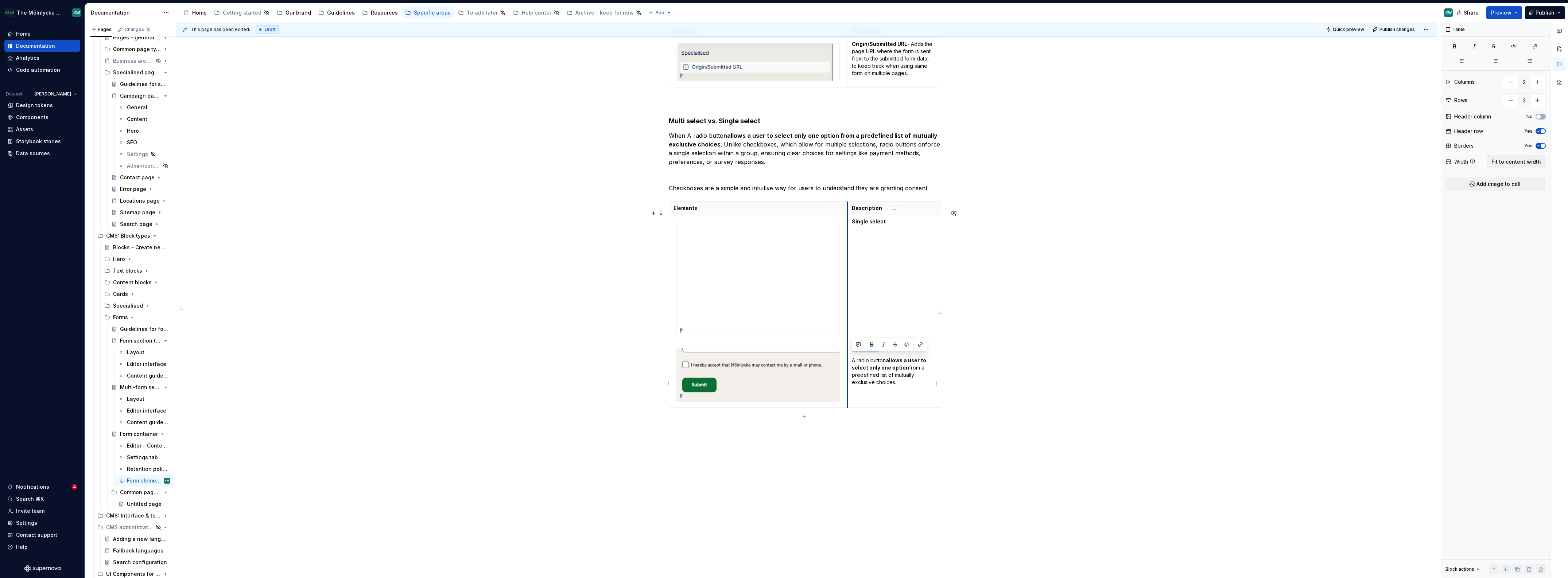
drag, startPoint x: 856, startPoint y: 357, endPoint x: 847, endPoint y: 356, distance: 9.1
click at [847, 356] on td "Multi select A radio button allows a user to select only one option from a pred…" at bounding box center [894, 375] width 94 height 66
click at [921, 289] on td "Single select" at bounding box center [894, 278] width 94 height 127
drag, startPoint x: 892, startPoint y: 232, endPoint x: 849, endPoint y: 229, distance: 43.1
click at [849, 229] on td "Single select" at bounding box center [894, 278] width 94 height 127
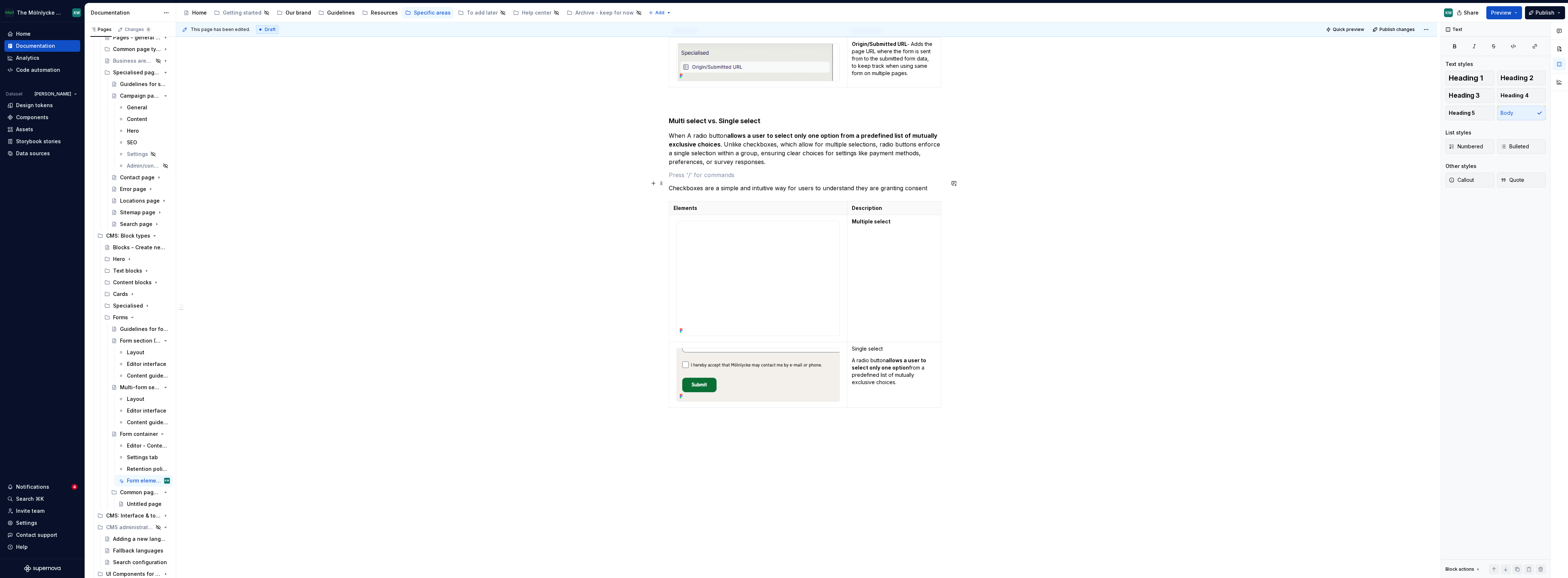
click at [805, 178] on p at bounding box center [806, 174] width 276 height 9
drag, startPoint x: 737, startPoint y: 150, endPoint x: 789, endPoint y: 157, distance: 52.5
click at [739, 151] on p "When A radio button allows a user to select only one option from a predefined l…" at bounding box center [806, 149] width 276 height 35
drag, startPoint x: 814, startPoint y: 157, endPoint x: 828, endPoint y: 160, distance: 14.3
click at [814, 157] on p "When A radio button allows a user to select only one option from a predefined l…" at bounding box center [806, 149] width 276 height 35
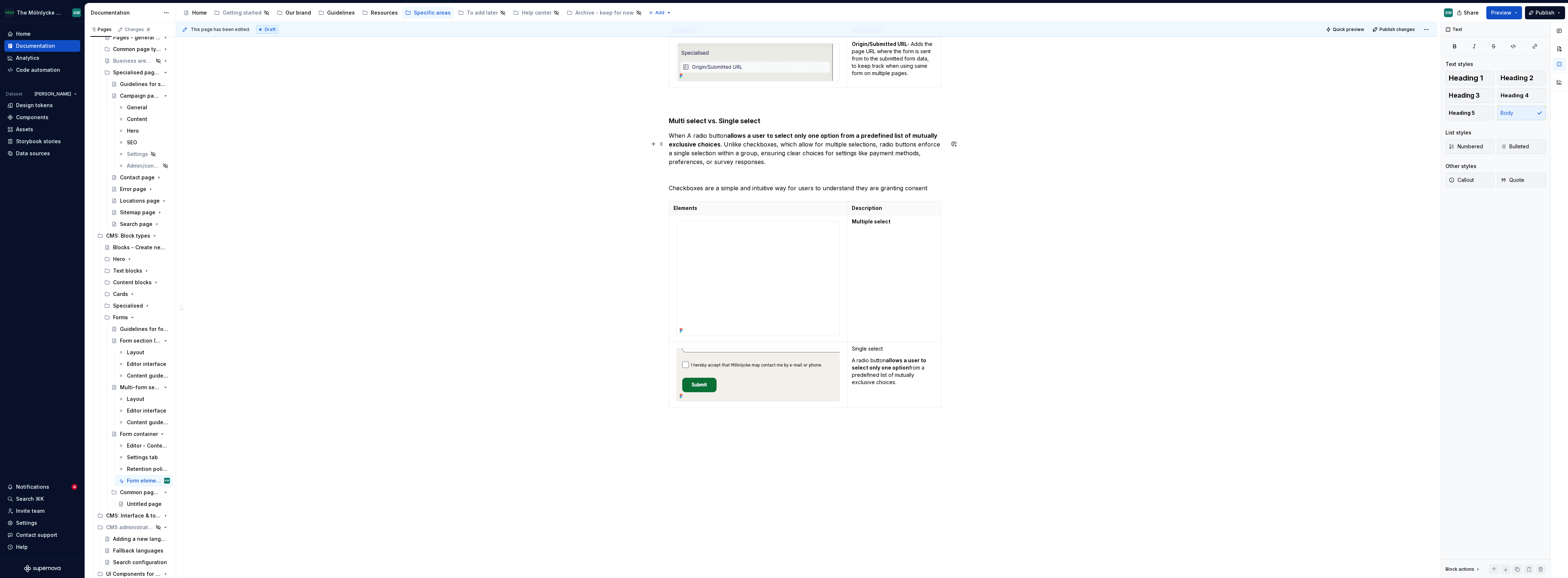
click at [878, 165] on p "When A radio button allows a user to select only one option from a predefined l…" at bounding box center [806, 149] width 276 height 35
click at [906, 166] on p "When A radio button allows a user to select only one option from a predefined l…" at bounding box center [806, 149] width 276 height 35
drag, startPoint x: 740, startPoint y: 151, endPoint x: 770, endPoint y: 167, distance: 34.0
click at [770, 166] on p "When A radio button allows a user to select only one option from a predefined l…" at bounding box center [806, 149] width 276 height 35
copy p "checkboxes, which allow for multiple selections, radio buttons enforce a single…"
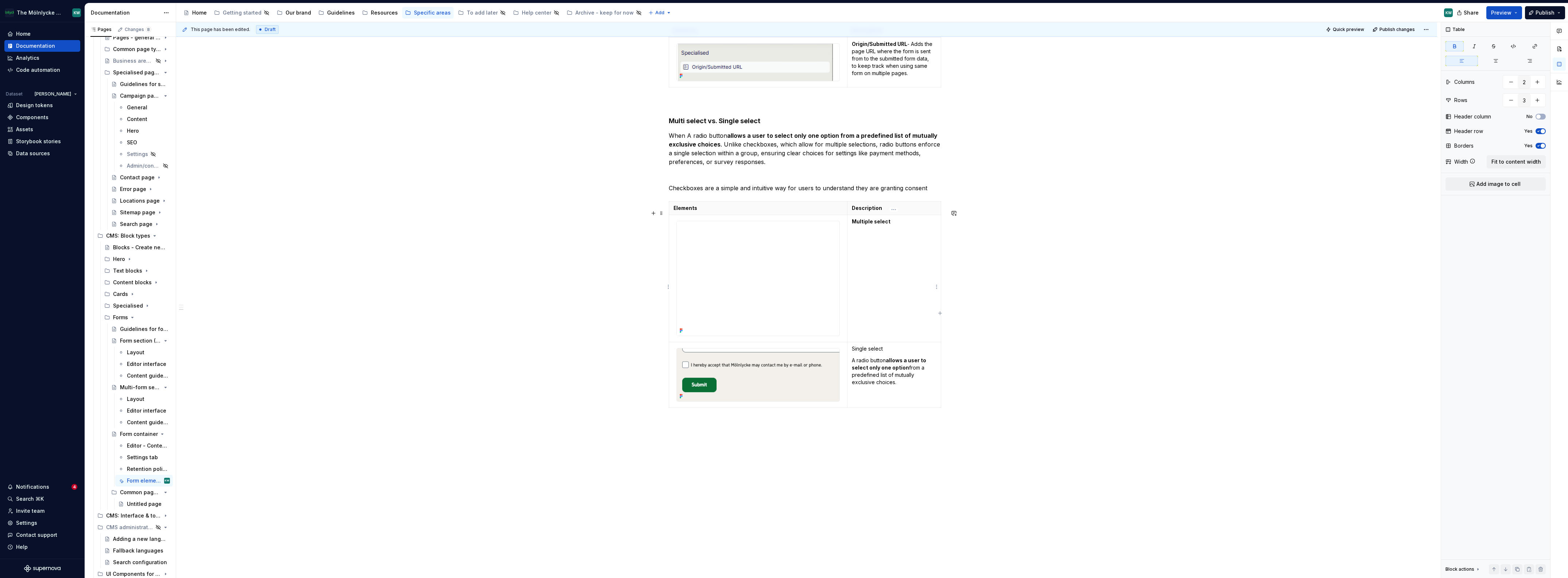
click at [884, 254] on td "Multiple select" at bounding box center [894, 278] width 94 height 127
click at [853, 242] on p "checkboxes, which allow for multiple selections, radio buttons enforce a single…" at bounding box center [893, 251] width 85 height 44
drag, startPoint x: 898, startPoint y: 298, endPoint x: 925, endPoint y: 307, distance: 28.5
click at [900, 298] on td "Multiple select Checkboxes, which allow for multiple selections, radio buttons …" at bounding box center [894, 278] width 94 height 127
drag, startPoint x: 899, startPoint y: 249, endPoint x: 928, endPoint y: 287, distance: 47.8
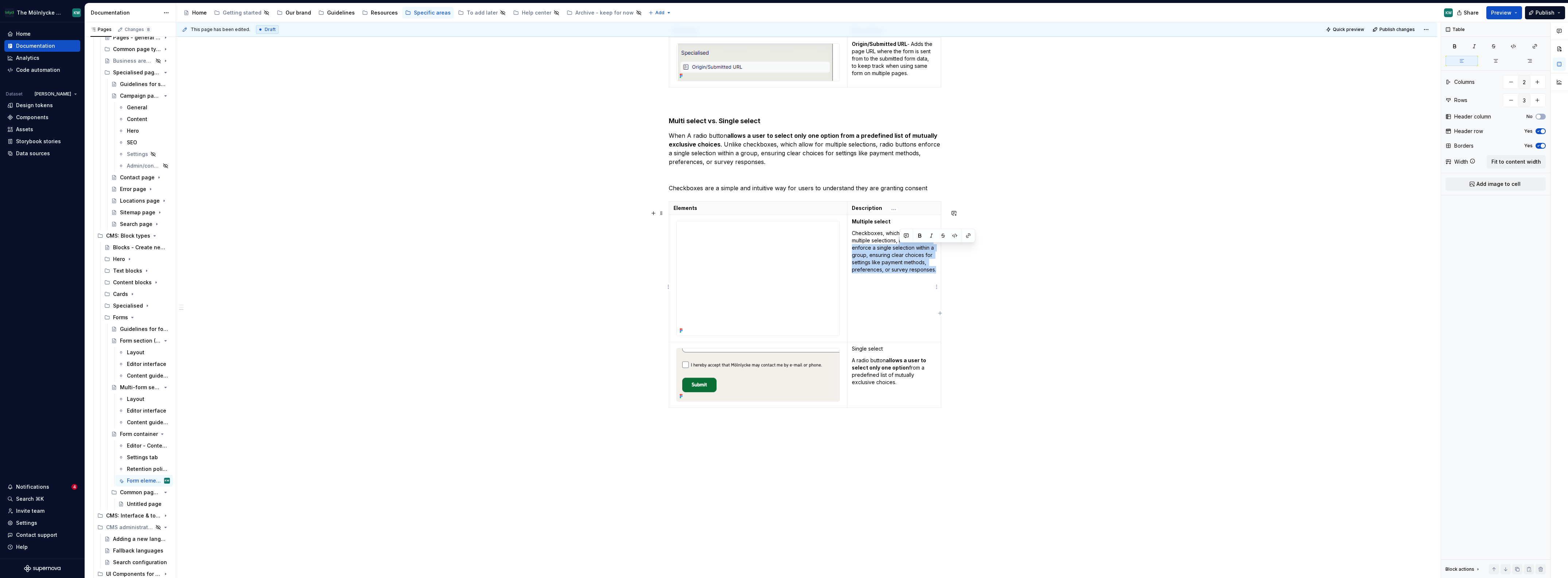
click at [928, 287] on td "Multiple select Checkboxes, which allow for multiple selections, radio buttons …" at bounding box center [894, 278] width 94 height 127
click at [833, 166] on p "When A radio button allows a user to select only one option from a predefined l…" at bounding box center [806, 149] width 276 height 35
drag, startPoint x: 876, startPoint y: 153, endPoint x: 749, endPoint y: 165, distance: 127.6
click at [749, 165] on p "When A radio button allows a user to select only one option from a predefined l…" at bounding box center [806, 149] width 276 height 35
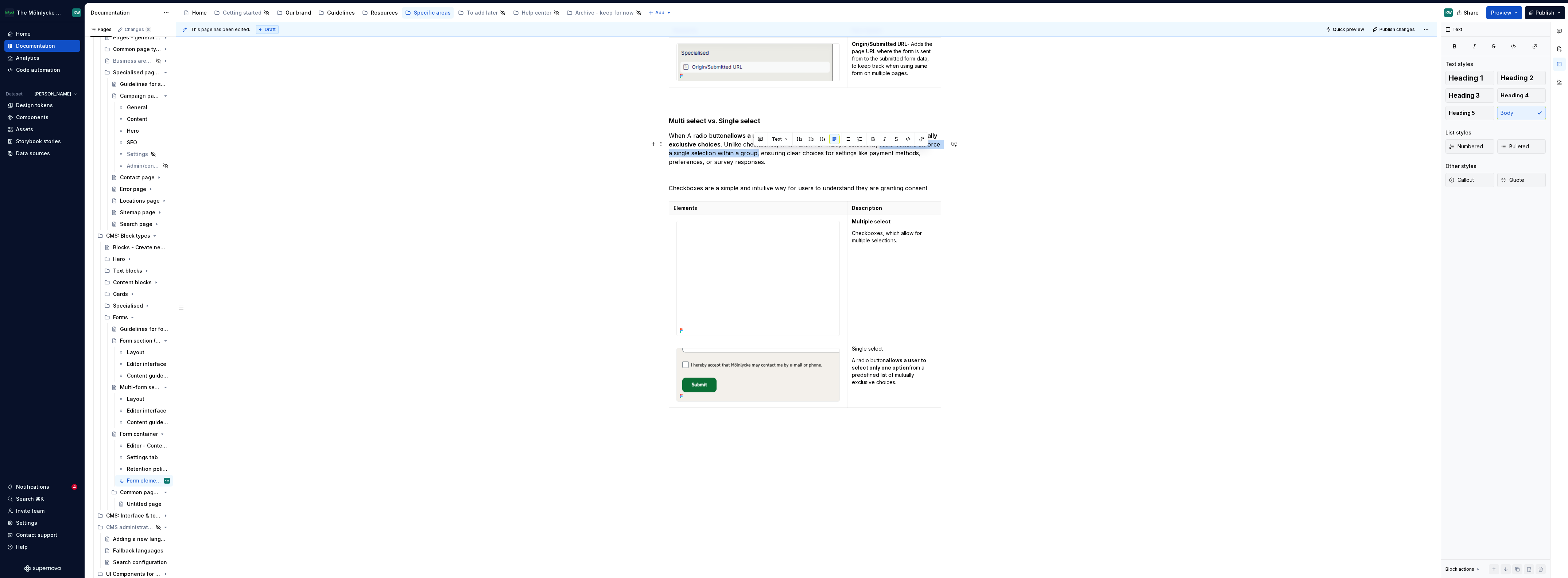
drag, startPoint x: 753, startPoint y: 163, endPoint x: 875, endPoint y: 155, distance: 122.3
click at [875, 155] on p "When A radio button allows a user to select only one option from a predefined l…" at bounding box center [806, 149] width 276 height 35
copy p "radio buttons enforce a single selection within a group,"
click at [897, 386] on p "A radio button allows a user to select only one option from a predefined list o…" at bounding box center [893, 371] width 85 height 29
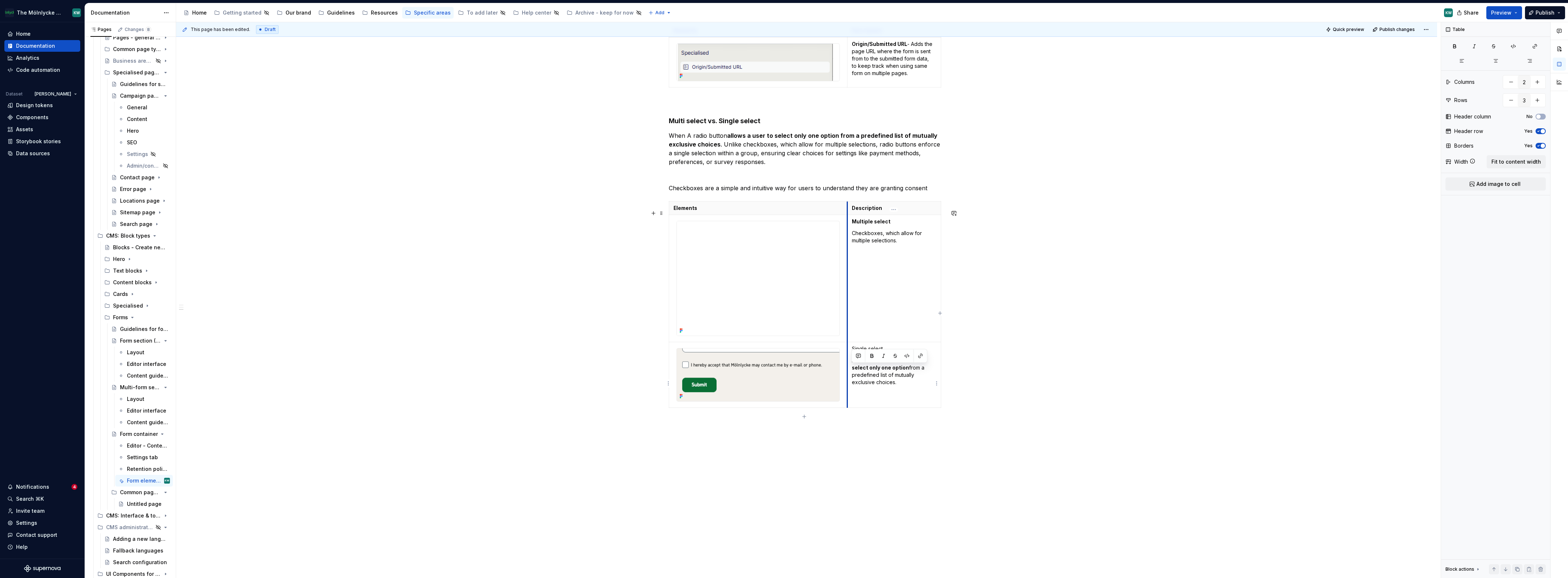
drag, startPoint x: 898, startPoint y: 393, endPoint x: 847, endPoint y: 366, distance: 57.7
click at [847, 366] on td "Single select A radio button allows a user to select only one option from a pre…" at bounding box center [894, 375] width 94 height 66
click at [915, 395] on td "Single select A radio button allows a user to select only one option from a pre…" at bounding box center [894, 375] width 94 height 66
click at [891, 368] on strong "allows a user to select only one option" at bounding box center [889, 363] width 76 height 13
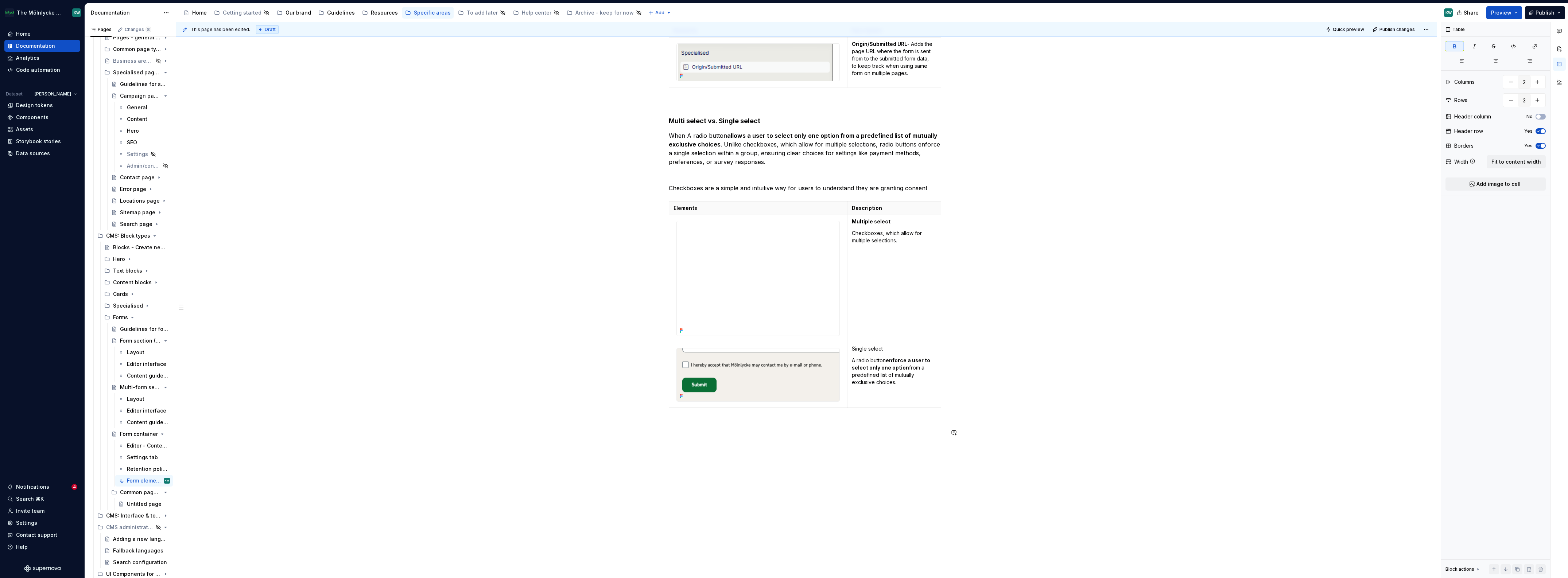
click at [887, 386] on p "A radio button enforce a user to select only one option from a predefined list …" at bounding box center [893, 371] width 85 height 29
drag, startPoint x: 872, startPoint y: 387, endPoint x: 842, endPoint y: 382, distance: 30.4
click at [842, 382] on body "The Mölnlycke Experience KW Home Documentation Analytics Code automation Datase…" at bounding box center [784, 289] width 1568 height 578
click at [873, 386] on p "A radio button enforce a user to select only one option from a predefined list …" at bounding box center [893, 371] width 85 height 29
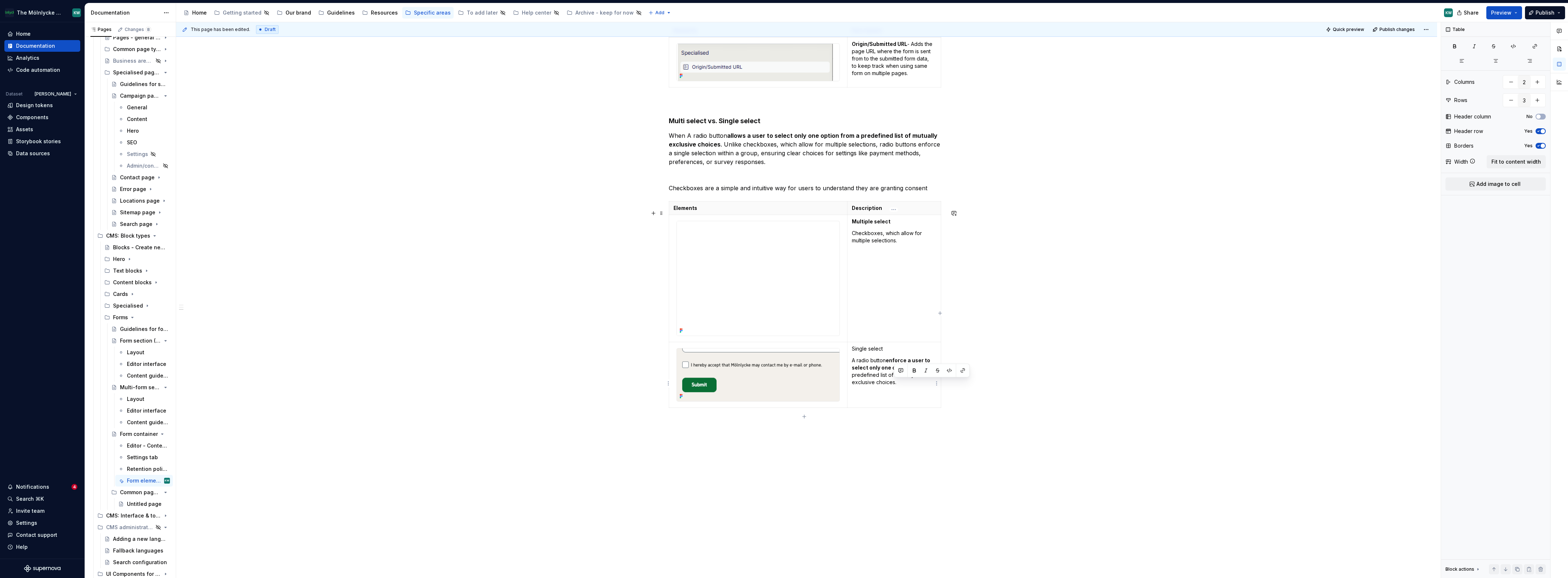
drag, startPoint x: 874, startPoint y: 388, endPoint x: 895, endPoint y: 384, distance: 21.4
click at [895, 384] on p "A radio button enforce a user to select only one option from a predefined list …" at bounding box center [893, 371] width 85 height 29
click at [780, 379] on img at bounding box center [758, 375] width 163 height 53
click at [767, 288] on img at bounding box center [754, 278] width 155 height 114
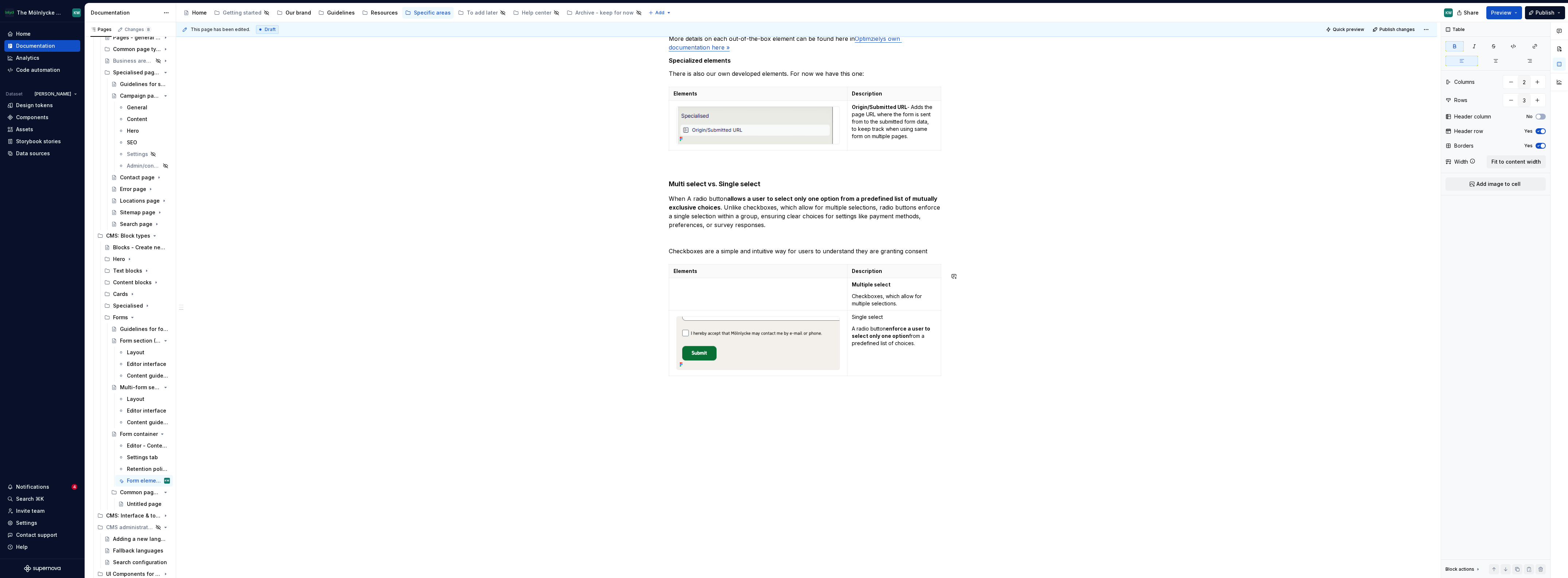
scroll to position [792, 0]
click at [787, 331] on img at bounding box center [758, 343] width 163 height 53
click at [788, 294] on td at bounding box center [758, 294] width 179 height 32
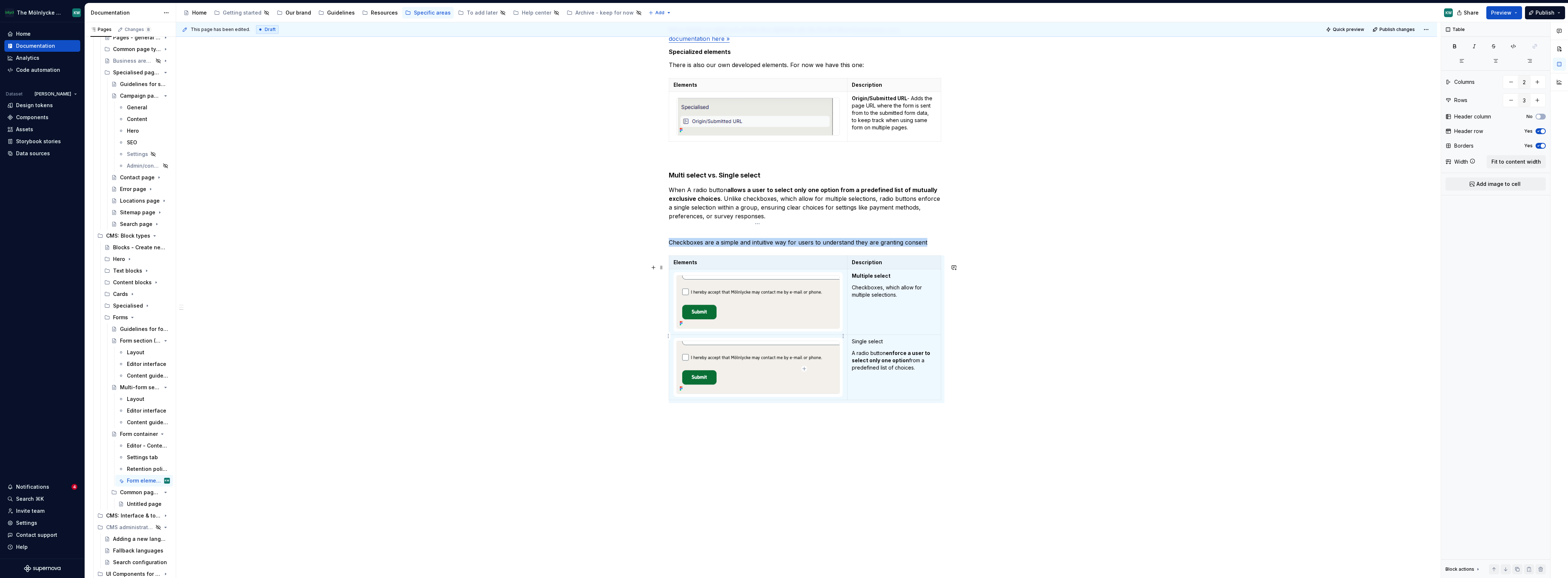
scroll to position [832, 0]
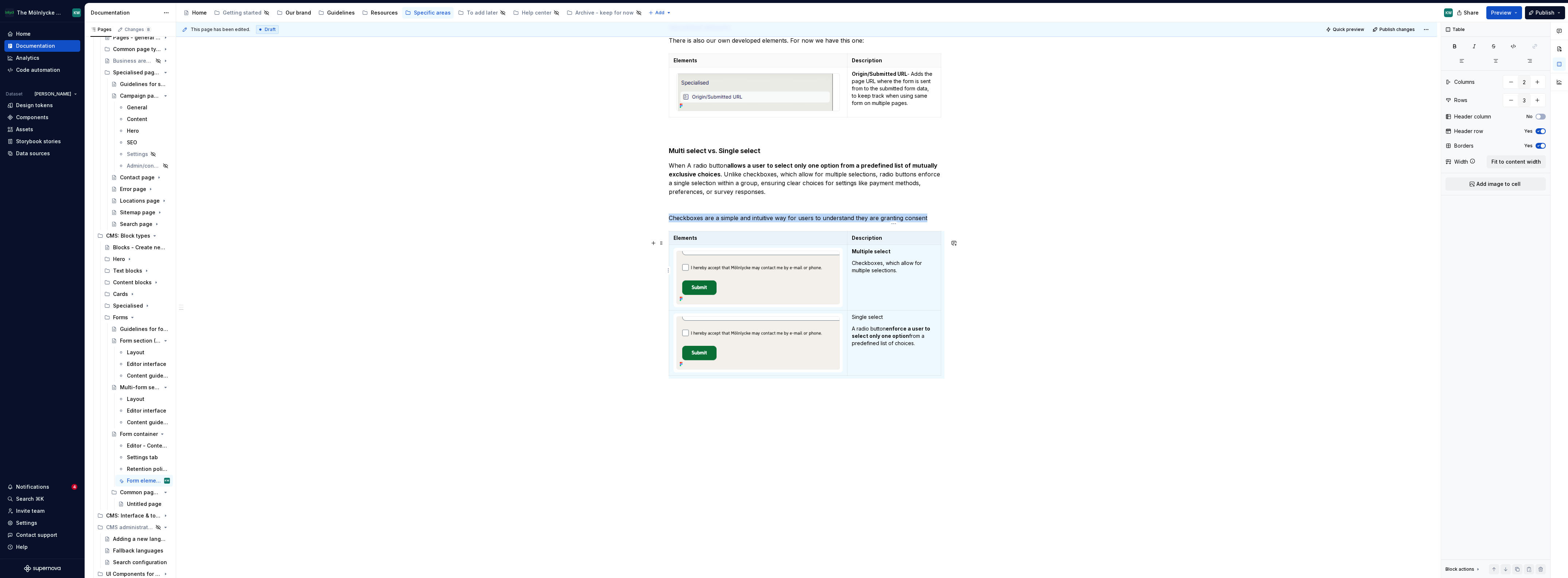
drag, startPoint x: 895, startPoint y: 263, endPoint x: 913, endPoint y: 275, distance: 21.6
click at [895, 263] on p "Checkboxes, which allow for multiple selections." at bounding box center [893, 267] width 85 height 15
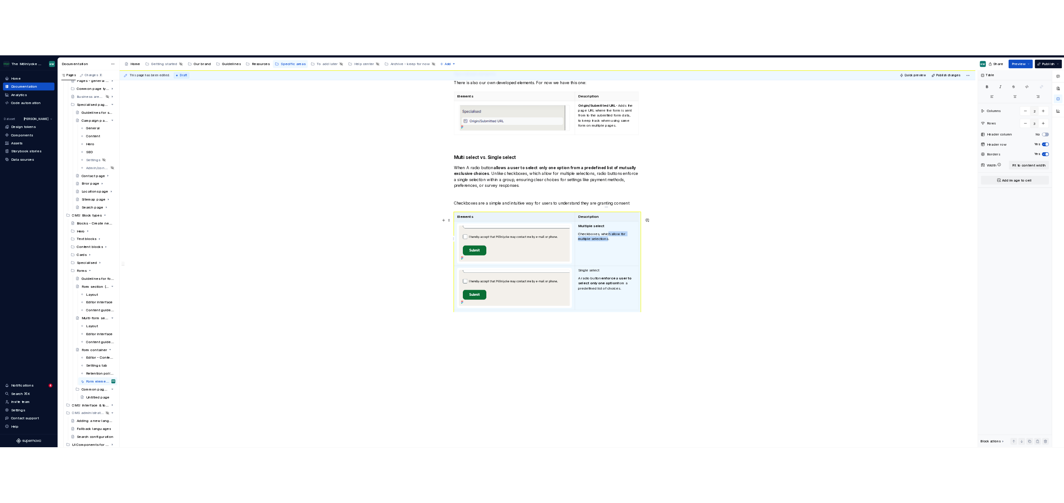
scroll to position [1004, 0]
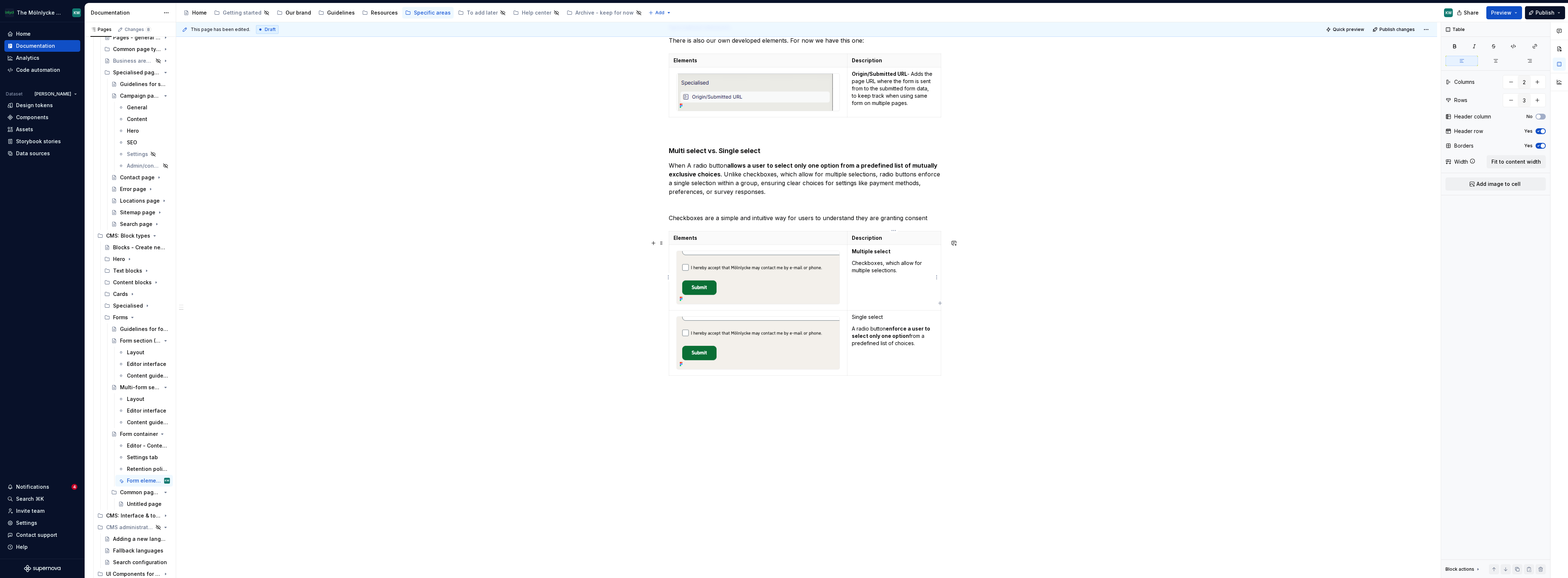
click at [895, 264] on p "Checkboxes, which allow for multiple selections." at bounding box center [893, 267] width 85 height 15
type textarea "*"
